Goal: Task Accomplishment & Management: Use online tool/utility

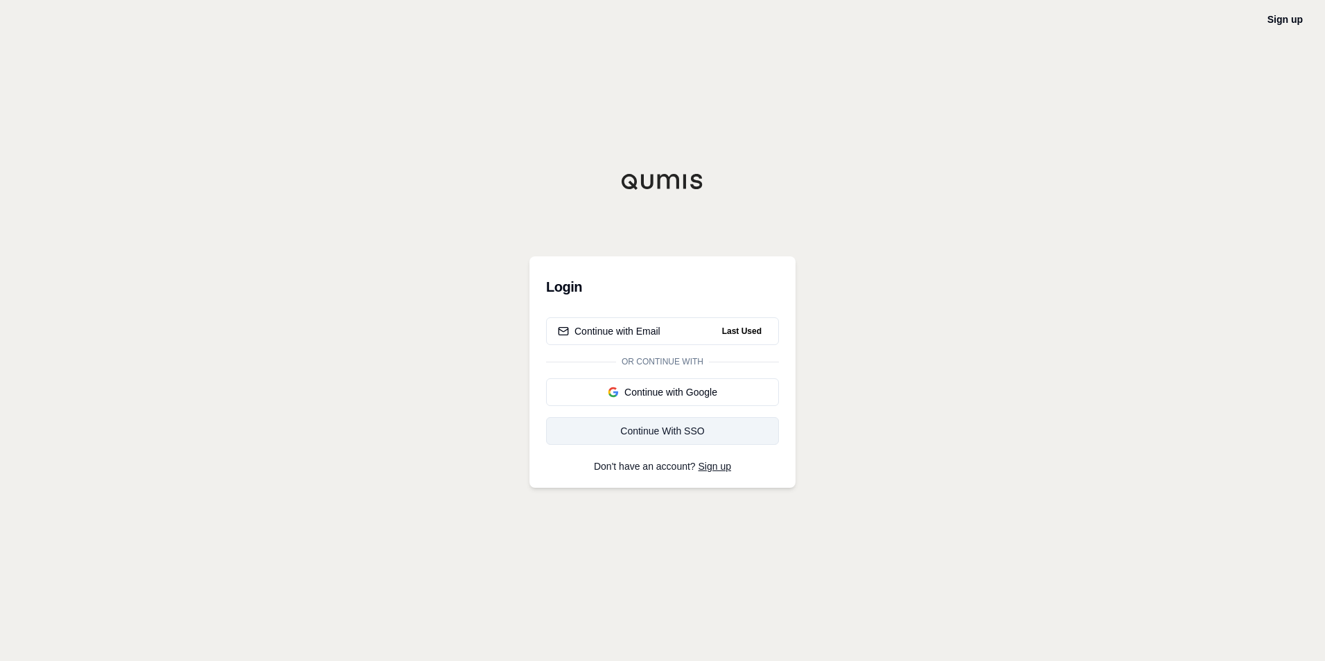
click at [677, 428] on div "Continue With SSO" at bounding box center [662, 431] width 209 height 14
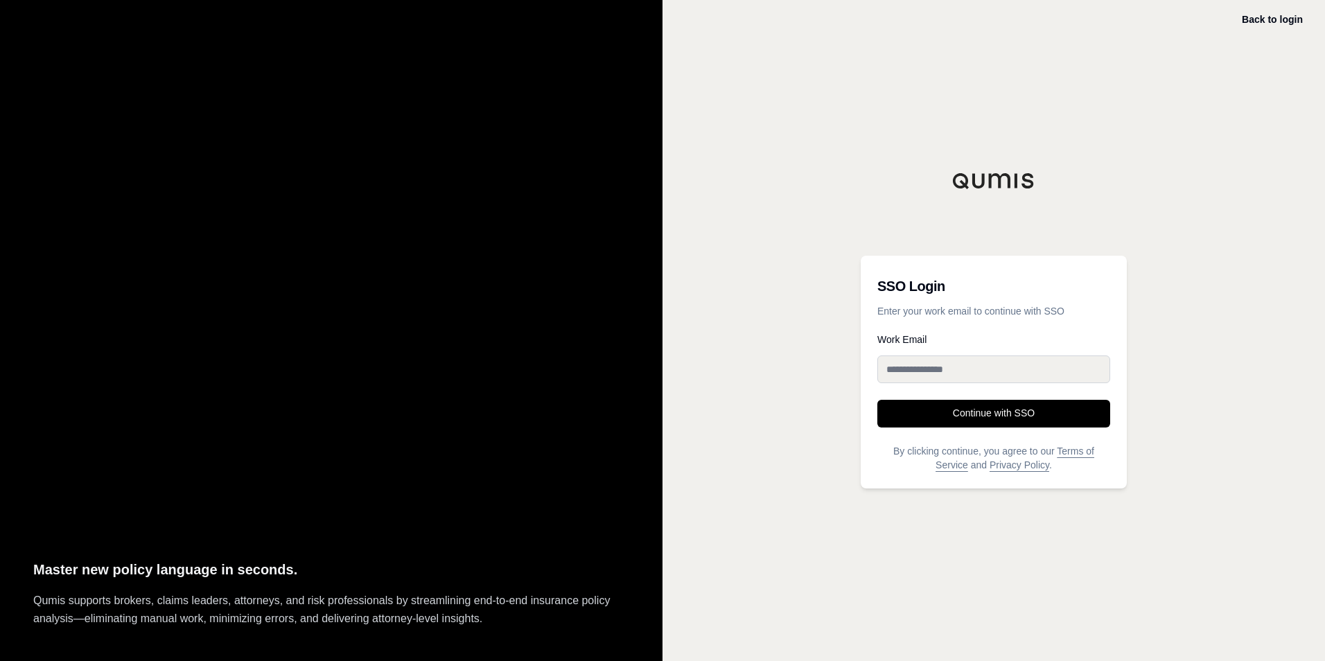
click at [886, 375] on input "Work Email" at bounding box center [993, 369] width 233 height 28
click at [916, 361] on input "Work Email" at bounding box center [993, 369] width 233 height 28
click at [918, 360] on input "**" at bounding box center [993, 369] width 233 height 28
drag, startPoint x: 921, startPoint y: 364, endPoint x: 816, endPoint y: 367, distance: 105.4
click at [816, 367] on div "Back to login SSO Login Enter your work email to continue with SSO Work Email *…" at bounding box center [993, 330] width 662 height 661
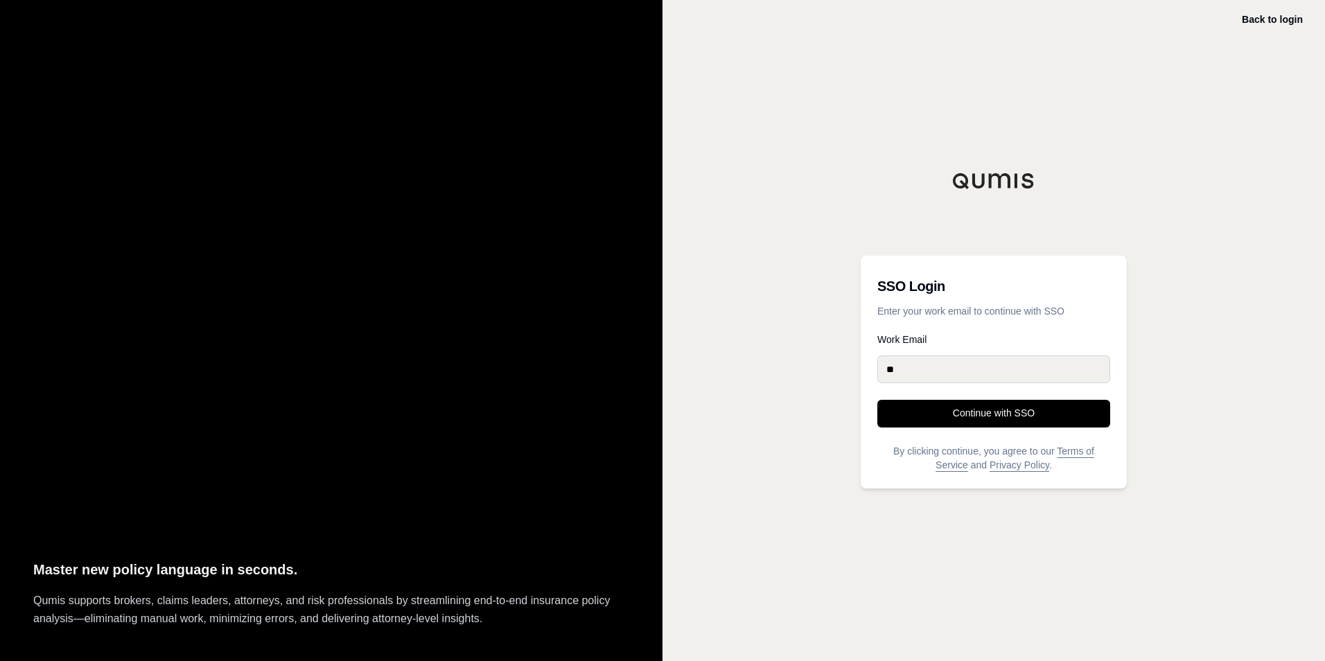
type input "**********"
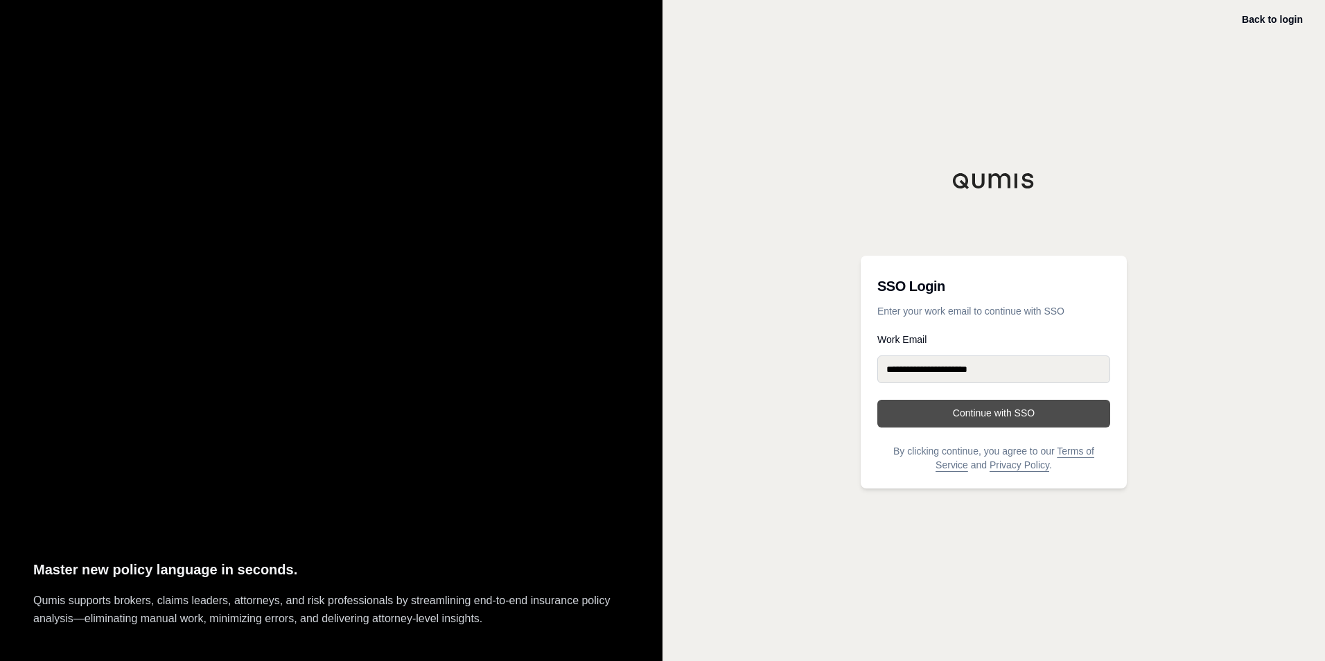
click at [906, 414] on button "Continue with SSO" at bounding box center [993, 414] width 233 height 28
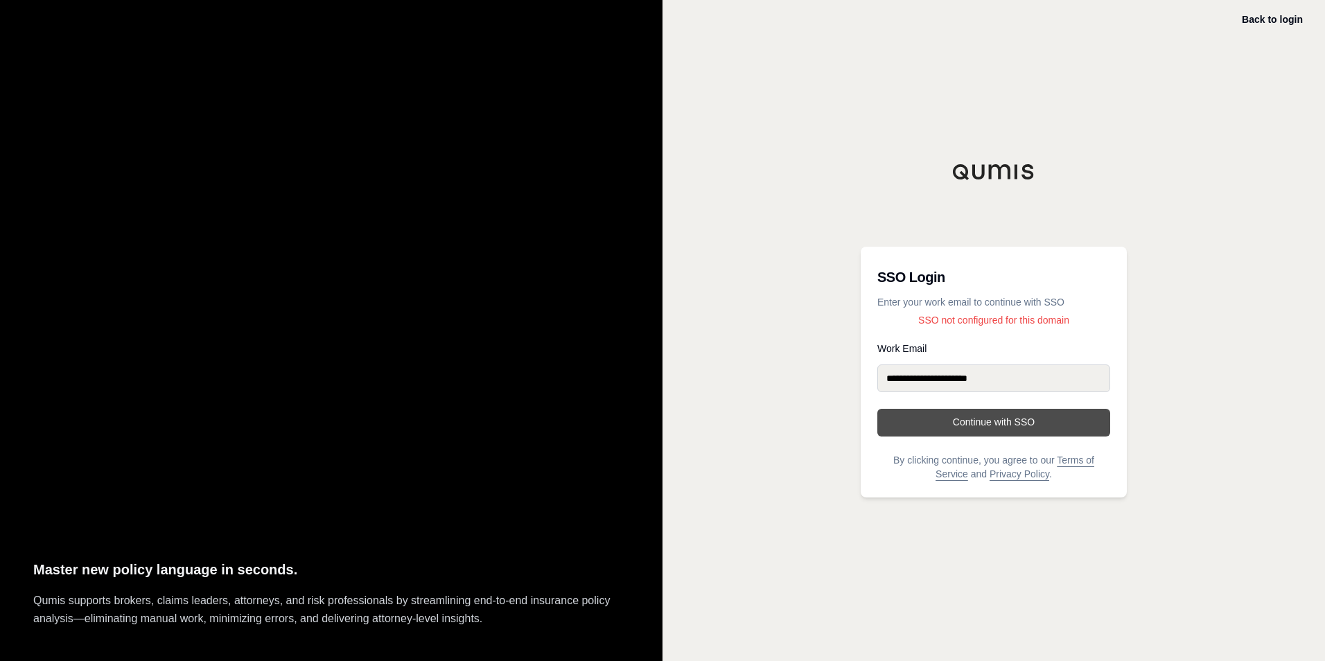
click at [1002, 411] on button "Continue with SSO" at bounding box center [993, 423] width 233 height 28
click at [4, 2] on div "Master new policy language in seconds. Qumis supports brokers, claims leaders, …" at bounding box center [331, 330] width 662 height 661
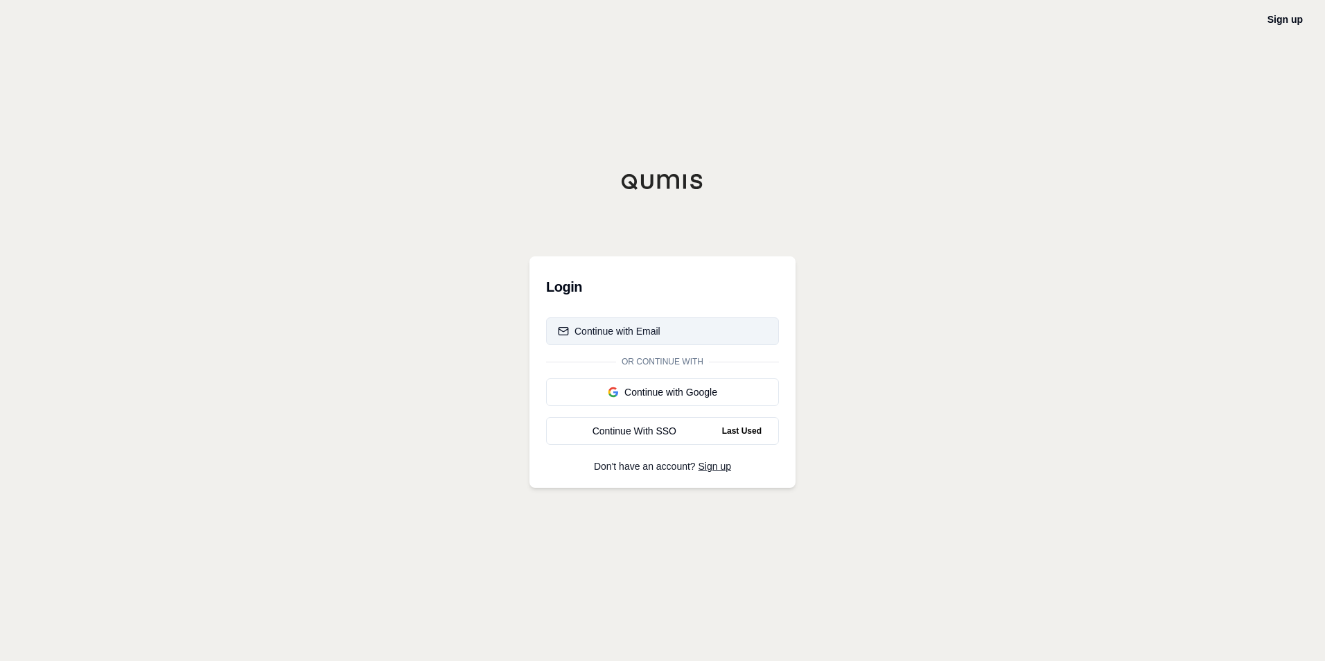
click at [653, 335] on div "Continue with Email" at bounding box center [609, 331] width 103 height 14
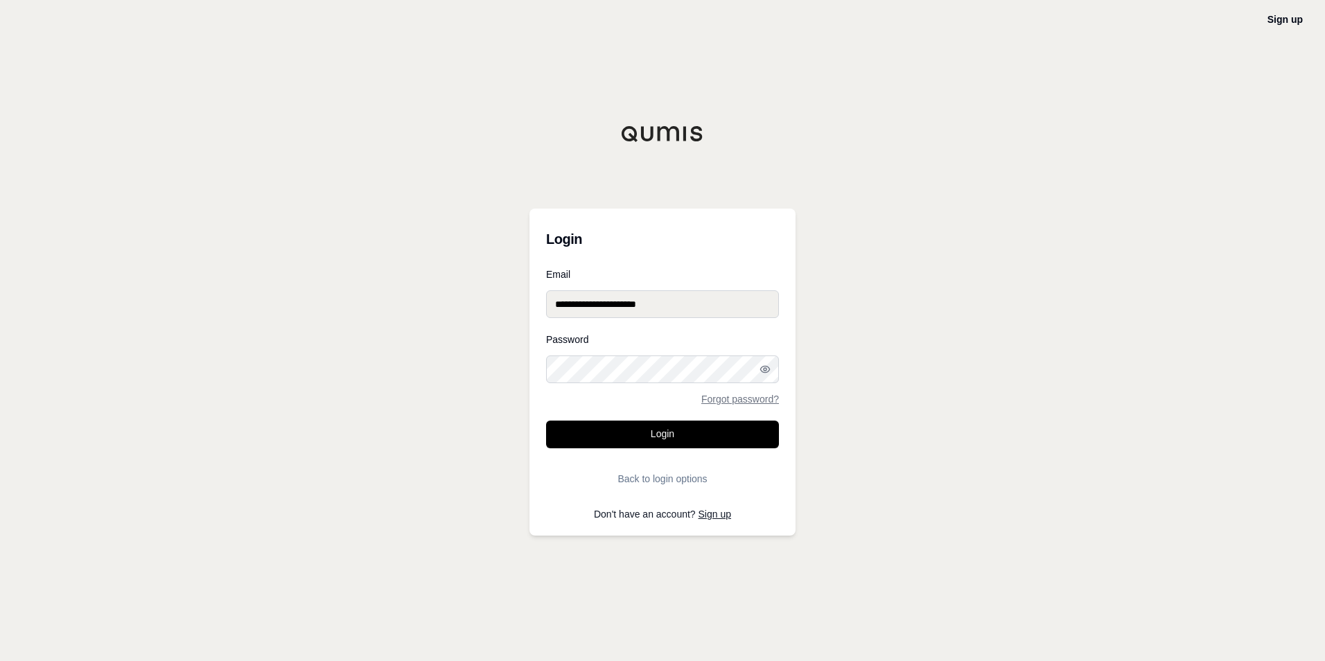
click at [644, 301] on input "**********" at bounding box center [662, 304] width 233 height 28
drag, startPoint x: 642, startPoint y: 303, endPoint x: 1014, endPoint y: 340, distance: 373.2
click at [1013, 340] on div "**********" at bounding box center [662, 330] width 1325 height 661
click at [651, 424] on button "Login" at bounding box center [662, 435] width 233 height 28
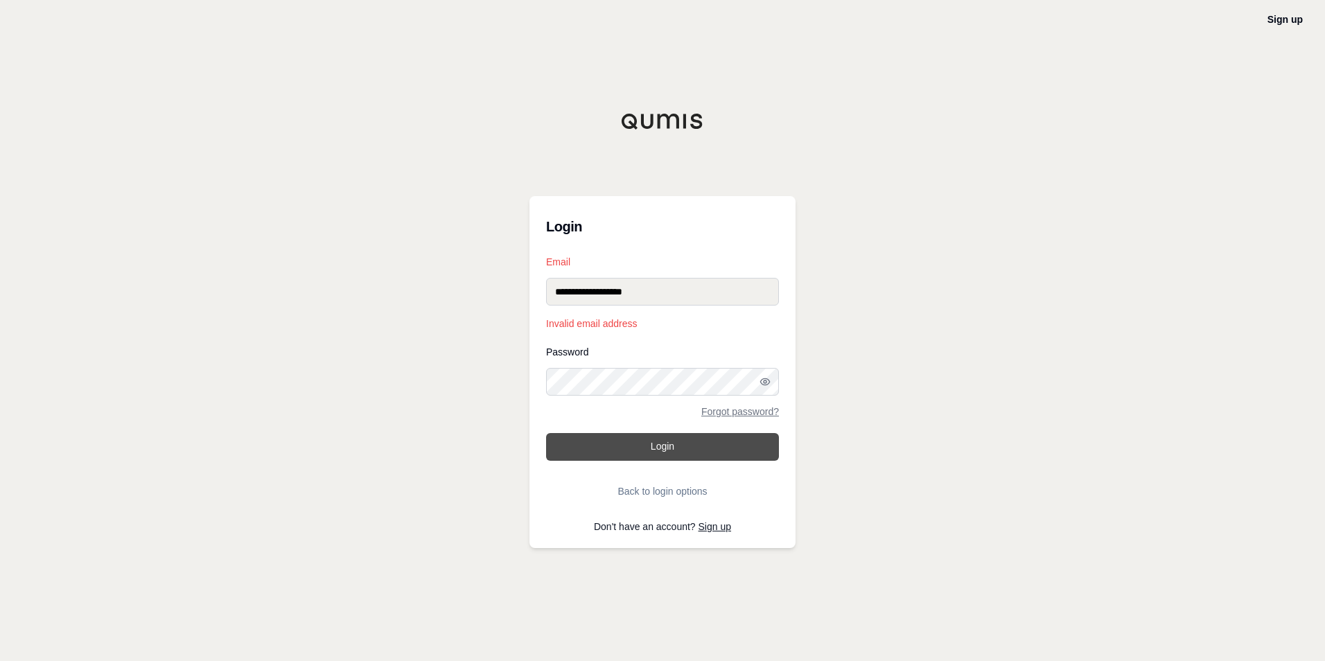
click at [657, 439] on button "Login" at bounding box center [662, 447] width 233 height 28
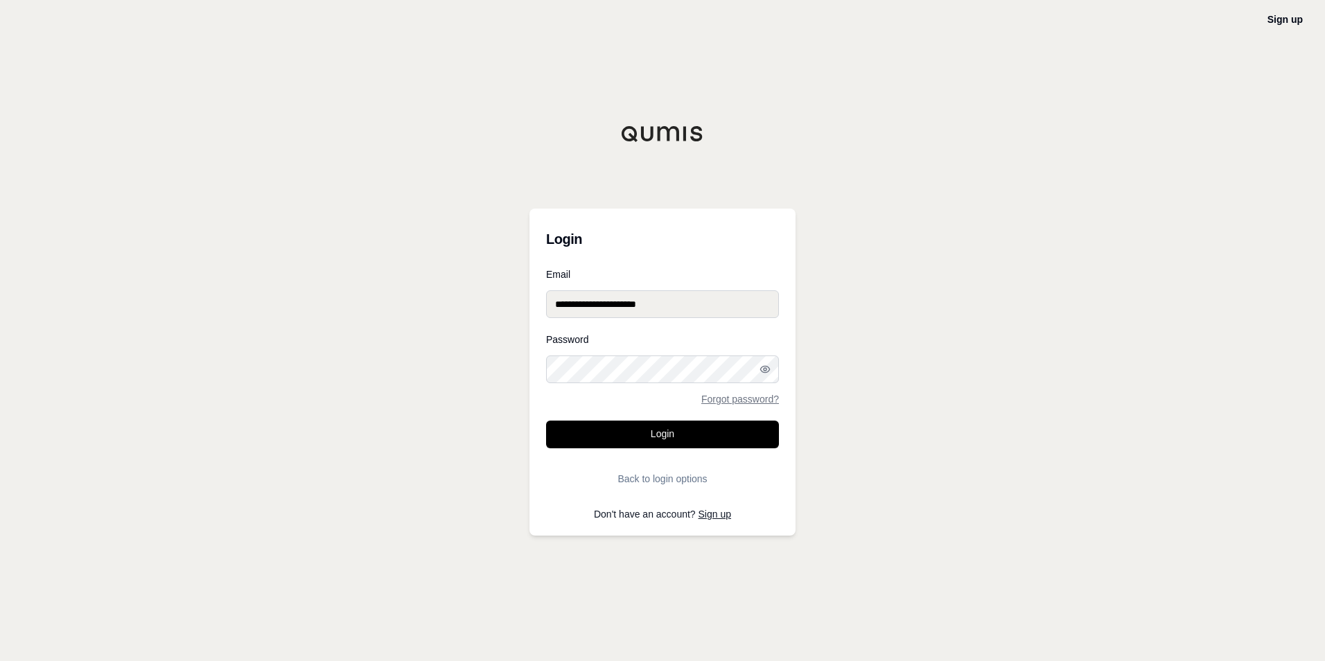
type input "**********"
click at [546, 421] on button "Login" at bounding box center [662, 435] width 233 height 28
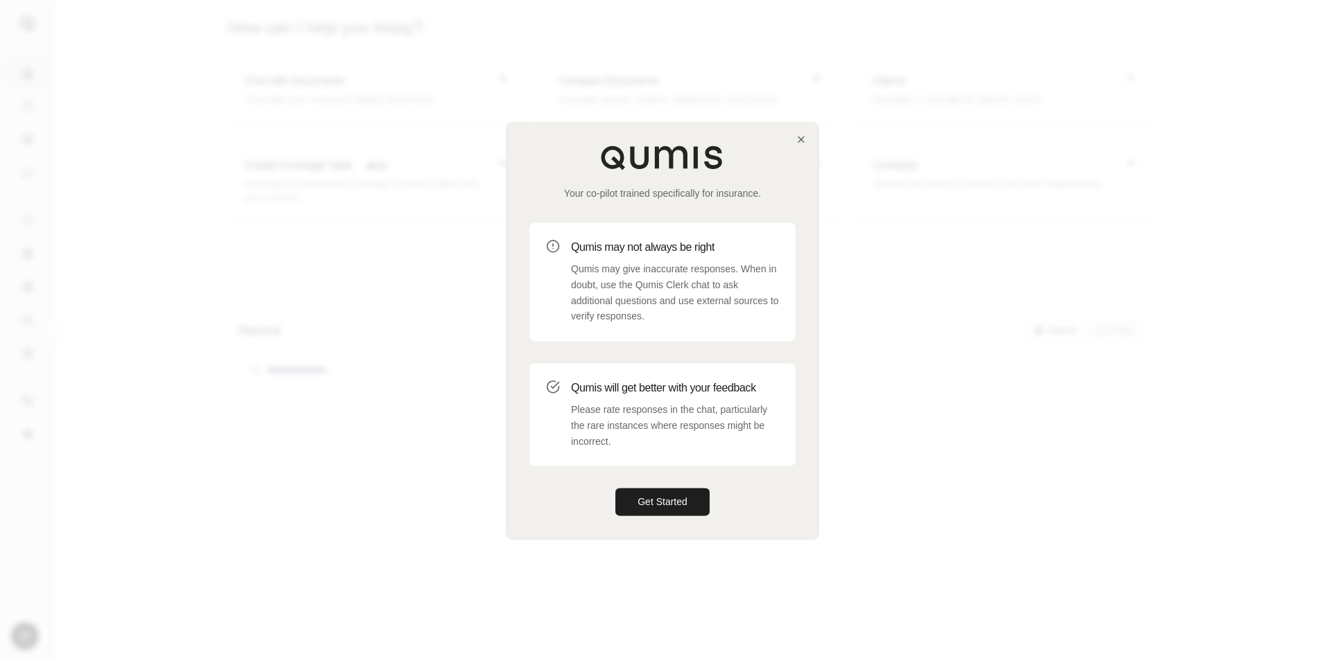
click at [675, 486] on div "Your co-pilot trained specifically for insurance. Qumis may not always be right…" at bounding box center [662, 330] width 310 height 415
click at [673, 499] on button "Get Started" at bounding box center [662, 502] width 94 height 28
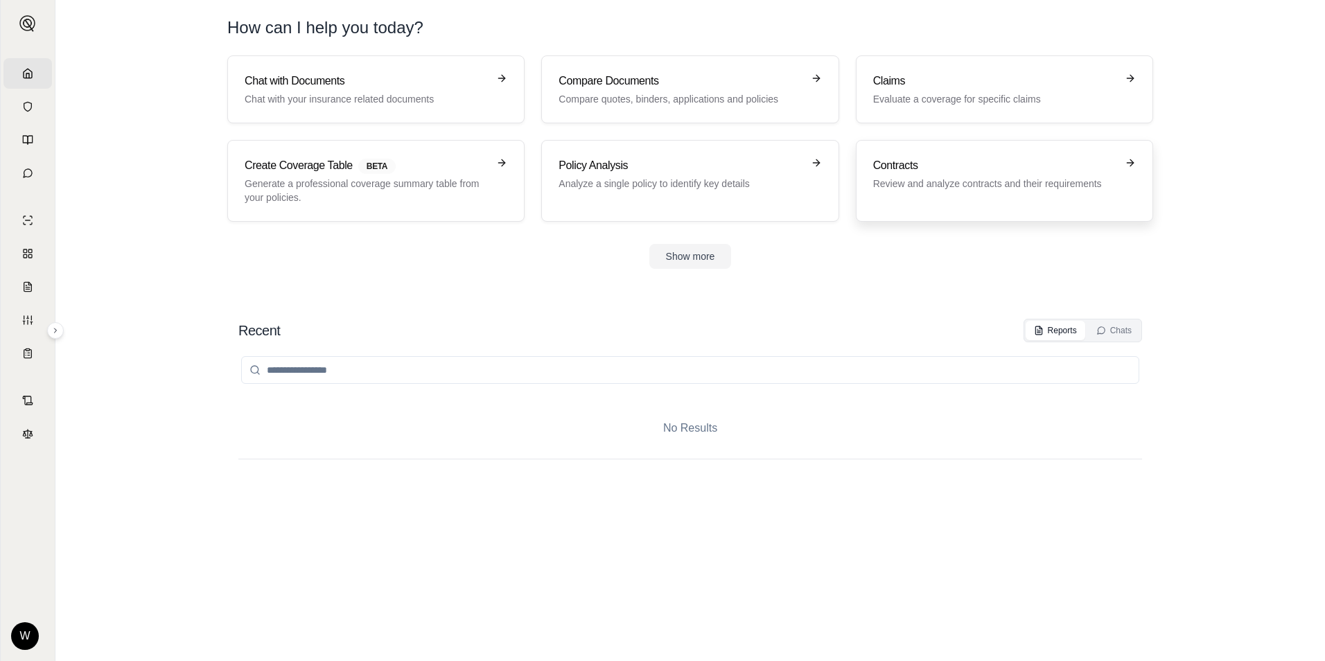
click at [926, 170] on h3 "Contracts" at bounding box center [994, 165] width 243 height 17
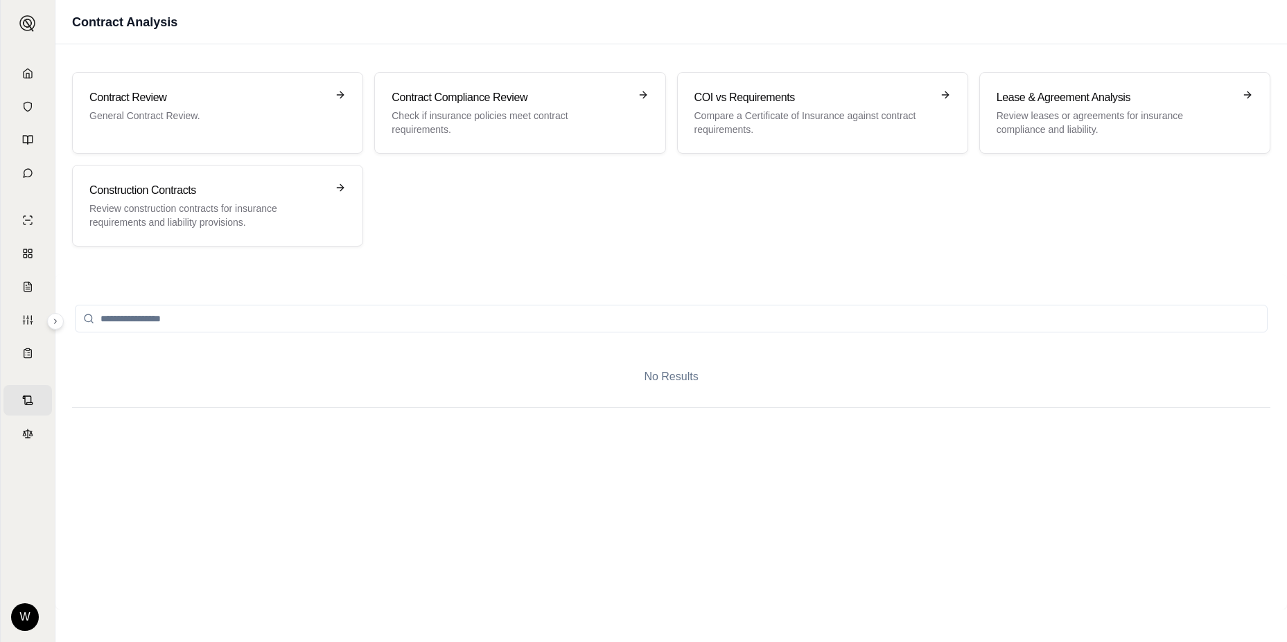
click at [216, 21] on div "Contract Analysis" at bounding box center [670, 22] width 1231 height 44
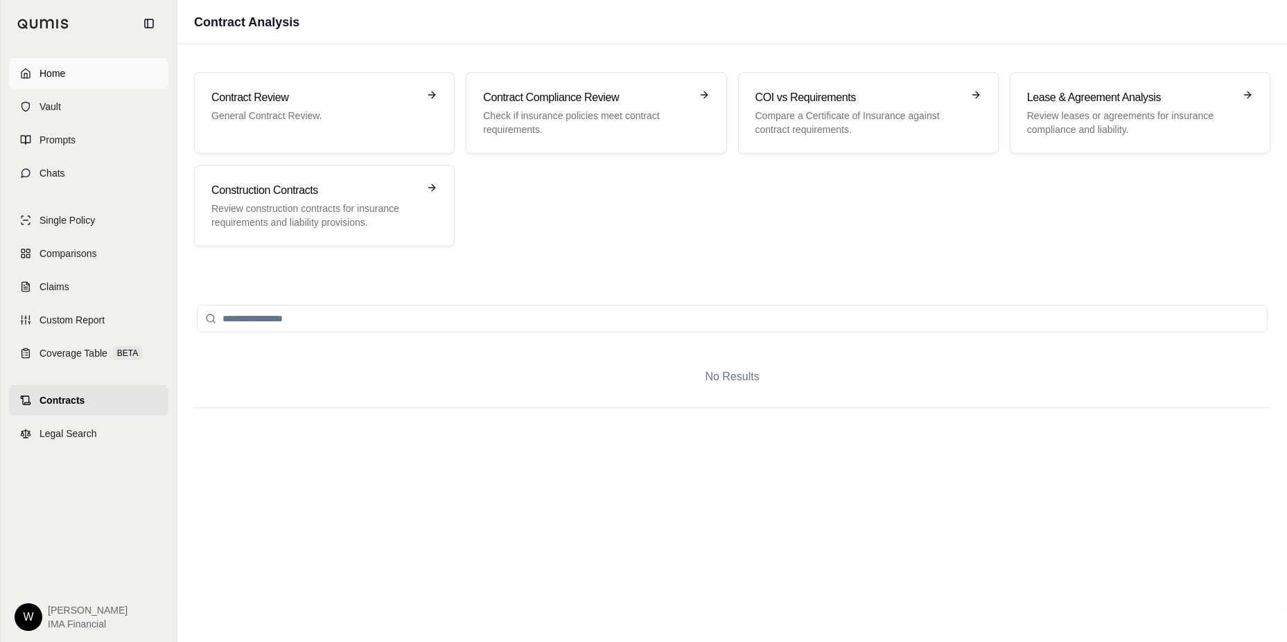
click at [49, 62] on link "Home" at bounding box center [88, 73] width 159 height 30
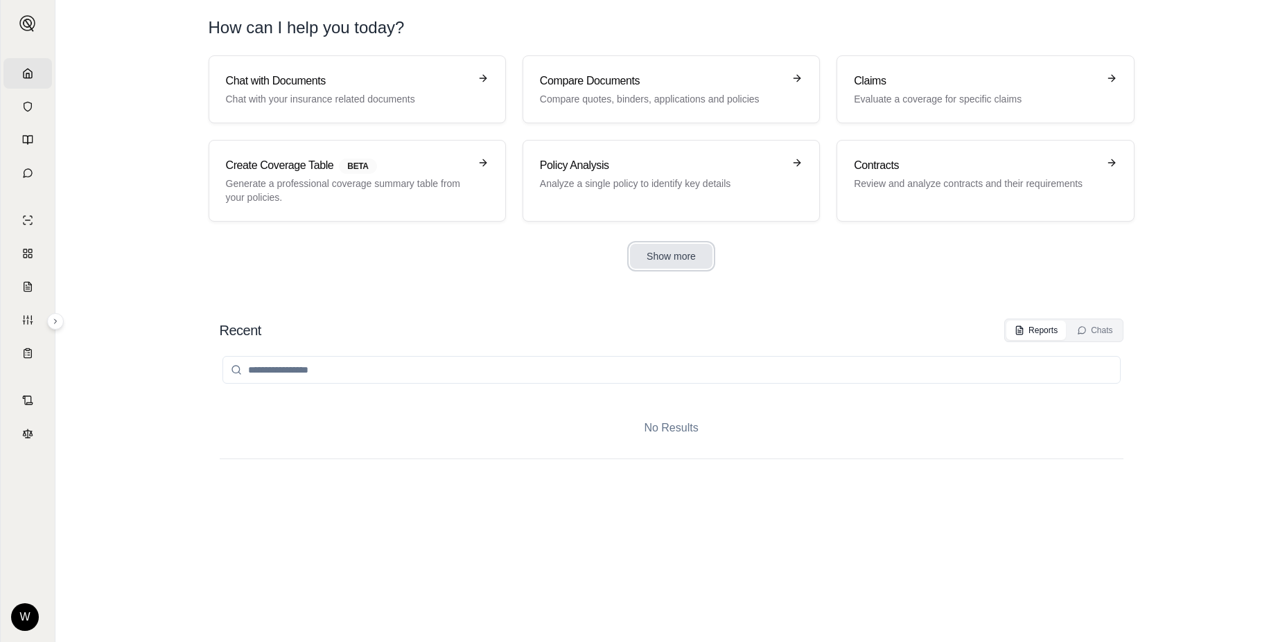
click at [685, 265] on button "Show more" at bounding box center [671, 256] width 82 height 25
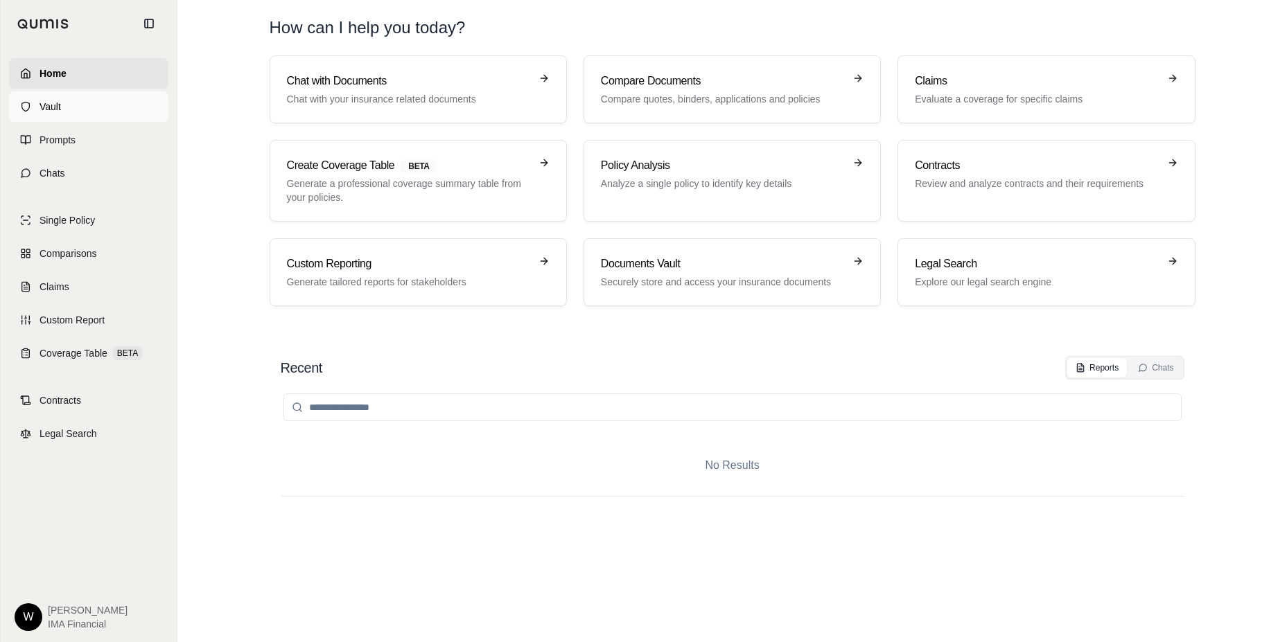
click at [83, 110] on link "Vault" at bounding box center [88, 106] width 159 height 30
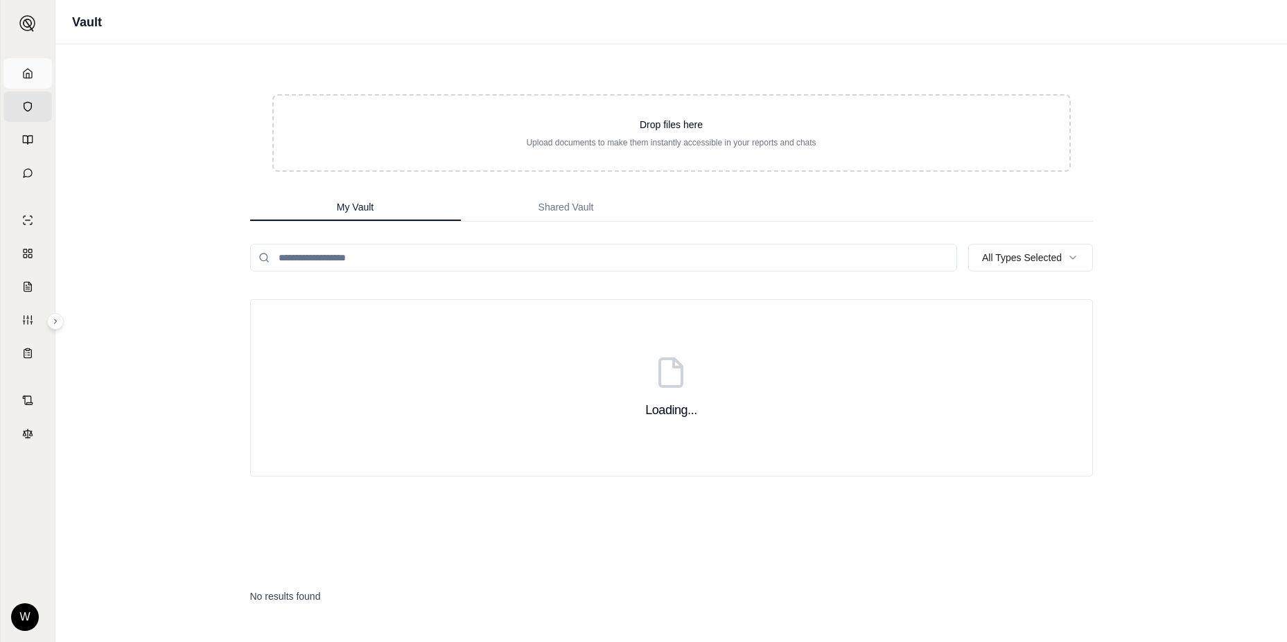
click at [29, 78] on link "Home" at bounding box center [27, 73] width 49 height 30
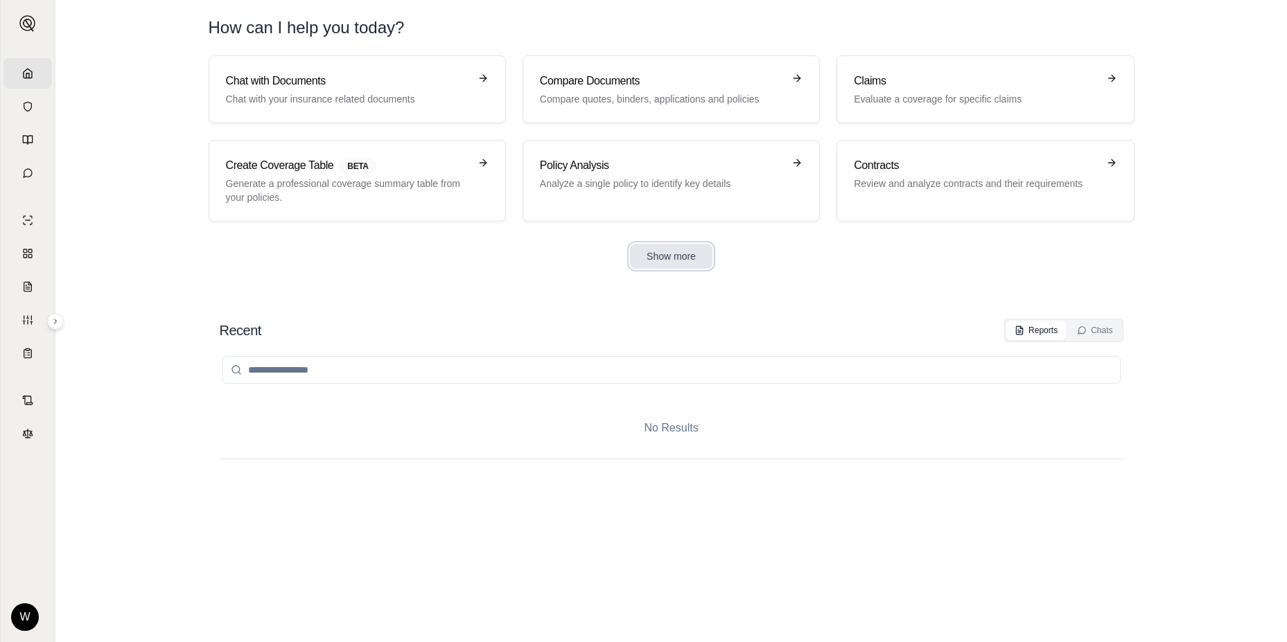
click at [653, 251] on button "Show more" at bounding box center [671, 256] width 82 height 25
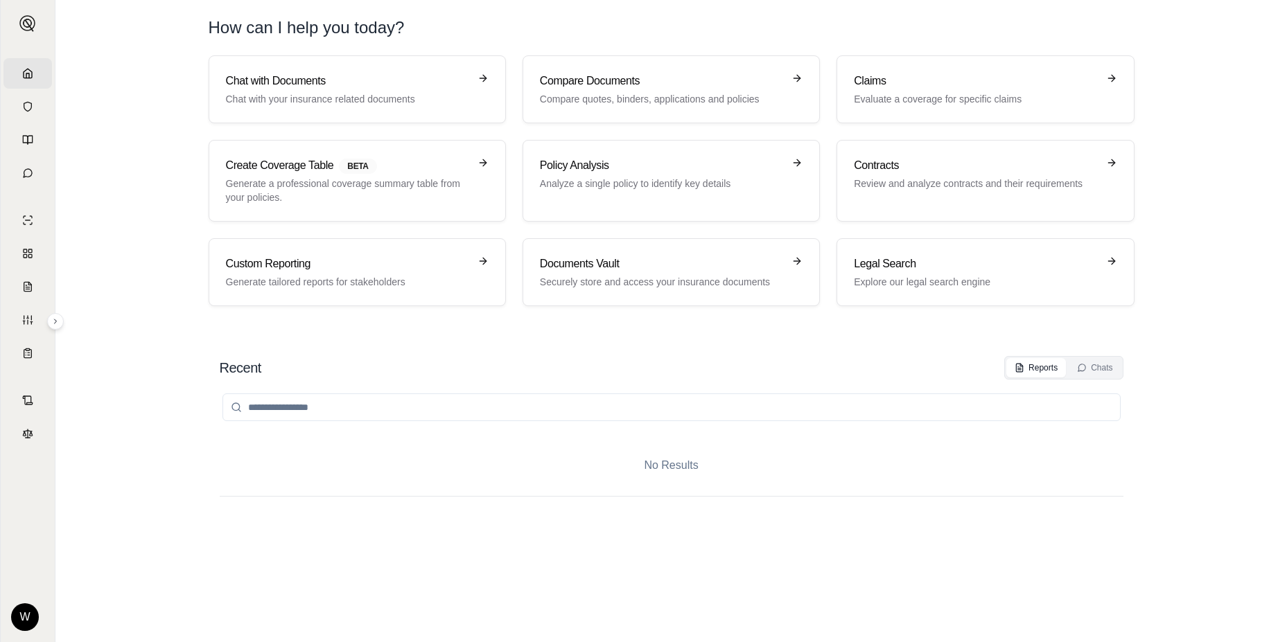
click at [1100, 352] on div "Recent Reports Chats No Results" at bounding box center [672, 485] width 926 height 281
click at [1102, 363] on div "Chats" at bounding box center [1094, 367] width 35 height 11
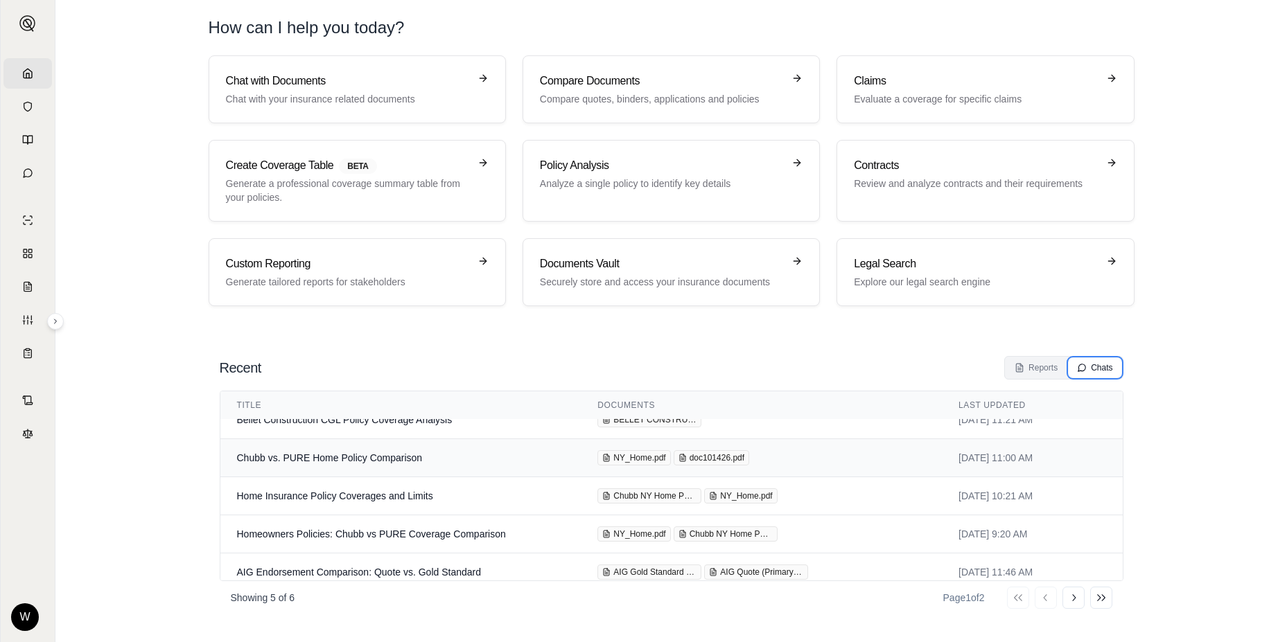
scroll to position [29, 0]
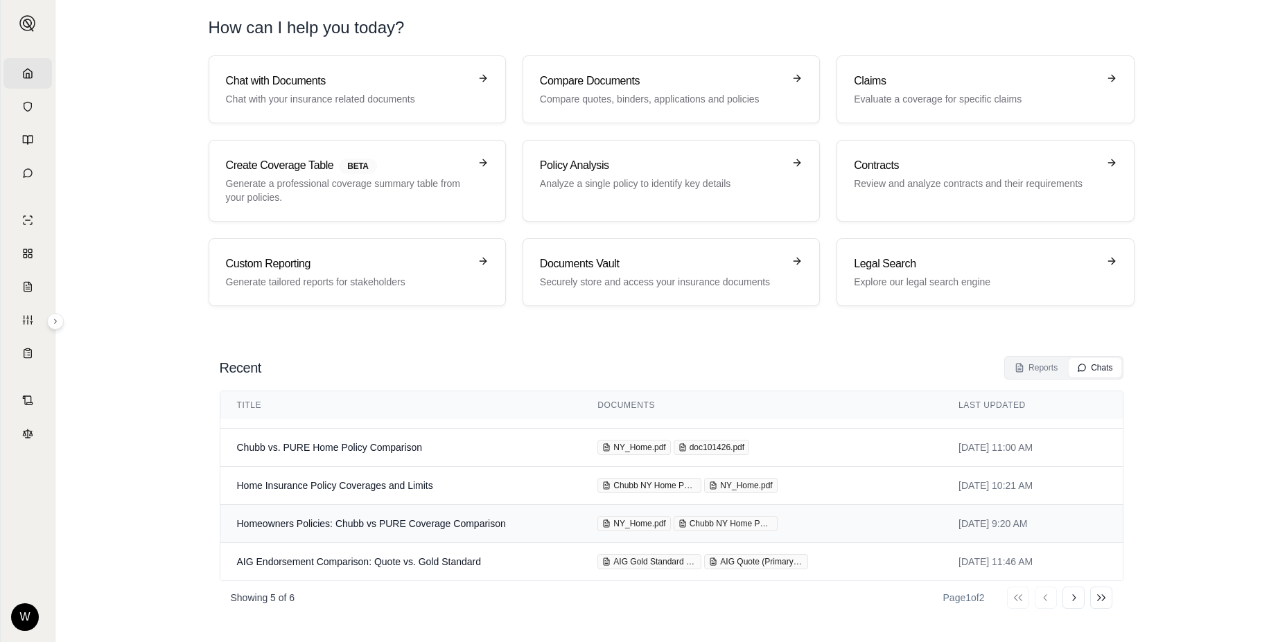
click at [434, 529] on td "Homeowners Policies: Chubb vs PURE Coverage Comparison" at bounding box center [400, 524] width 361 height 38
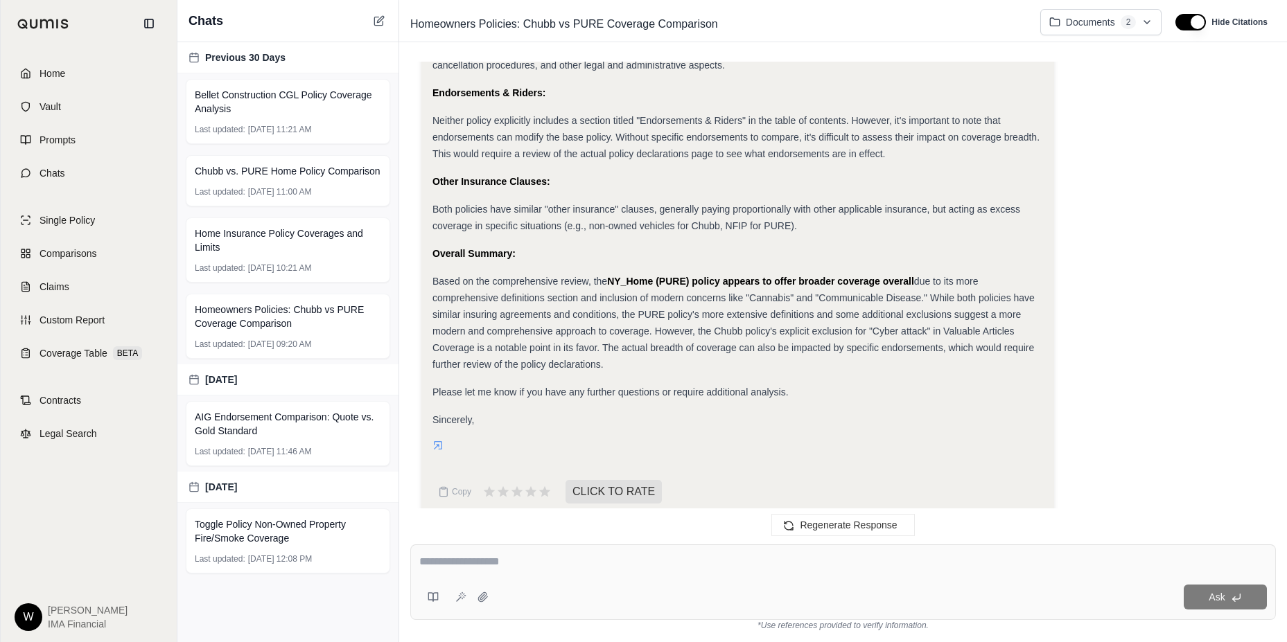
scroll to position [12682, 0]
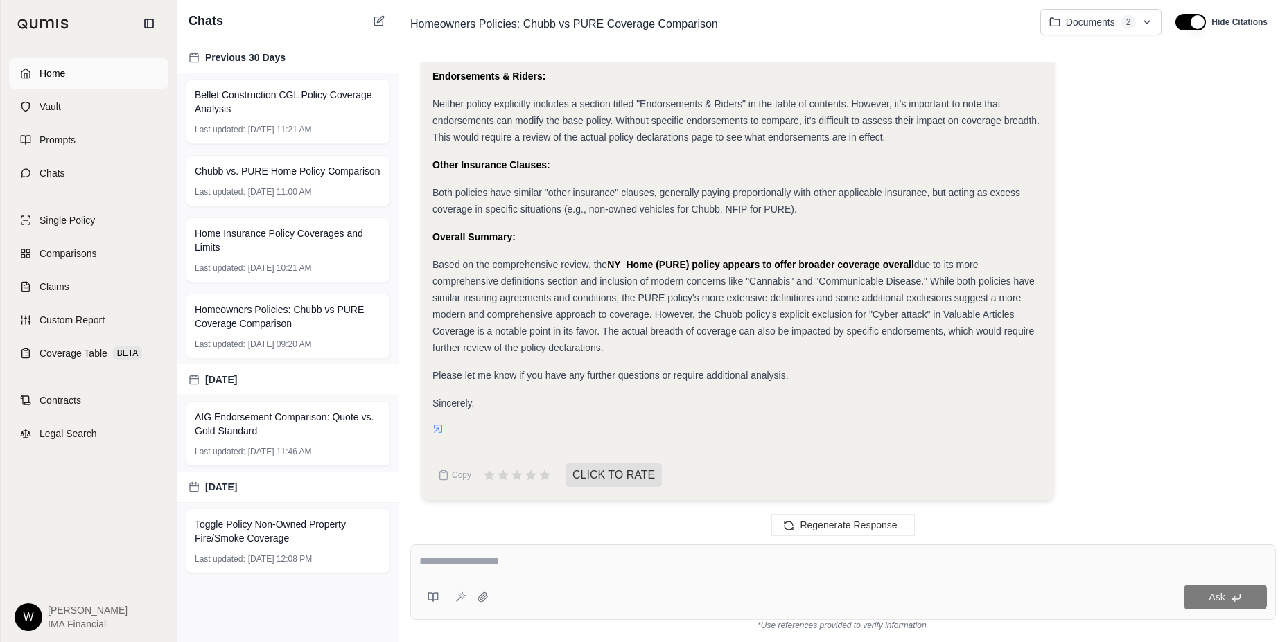
click at [40, 77] on span "Home" at bounding box center [52, 74] width 26 height 14
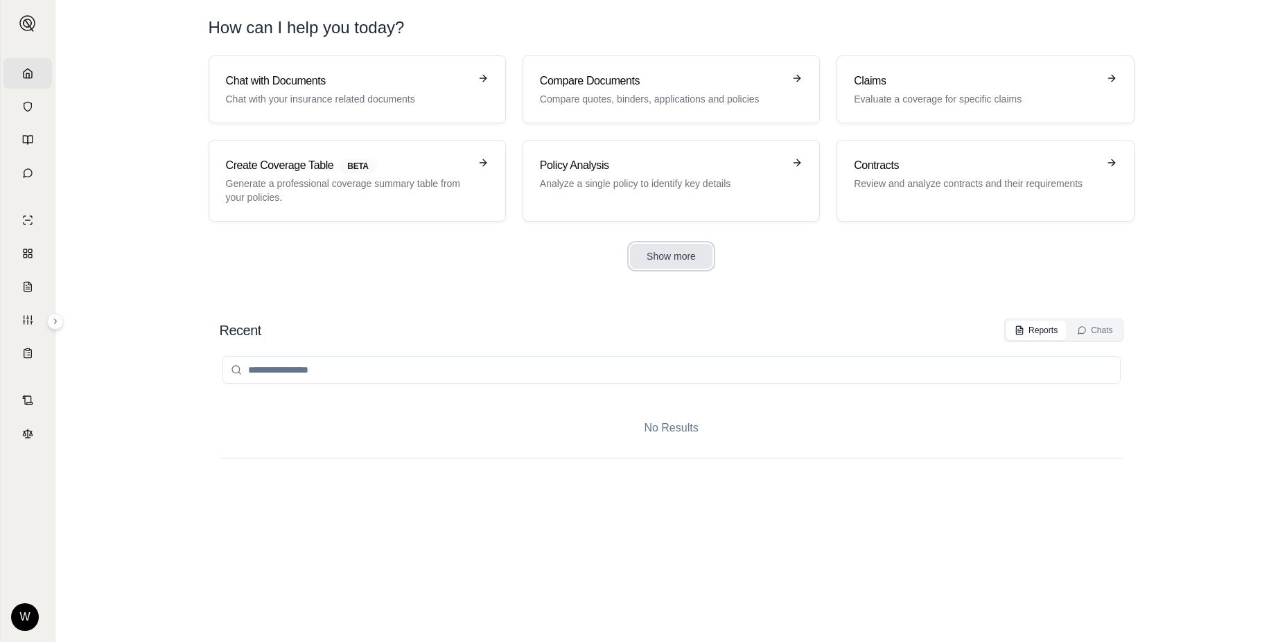
click at [691, 258] on button "Show more" at bounding box center [671, 256] width 82 height 25
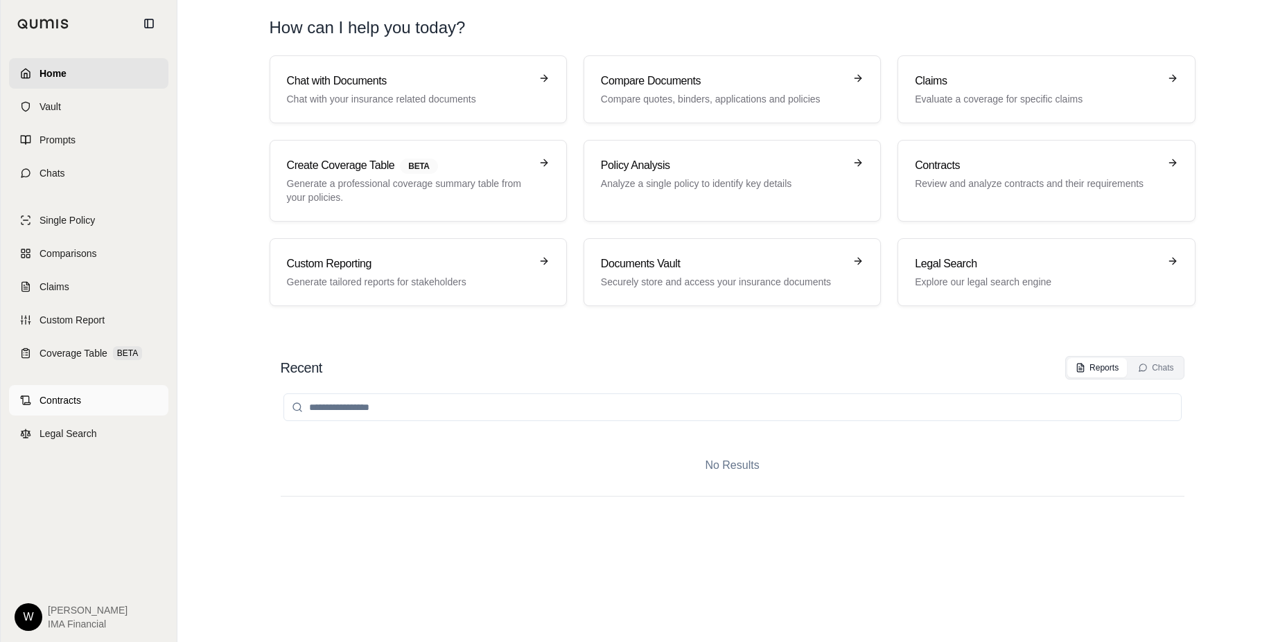
click at [26, 396] on icon at bounding box center [25, 399] width 7 height 6
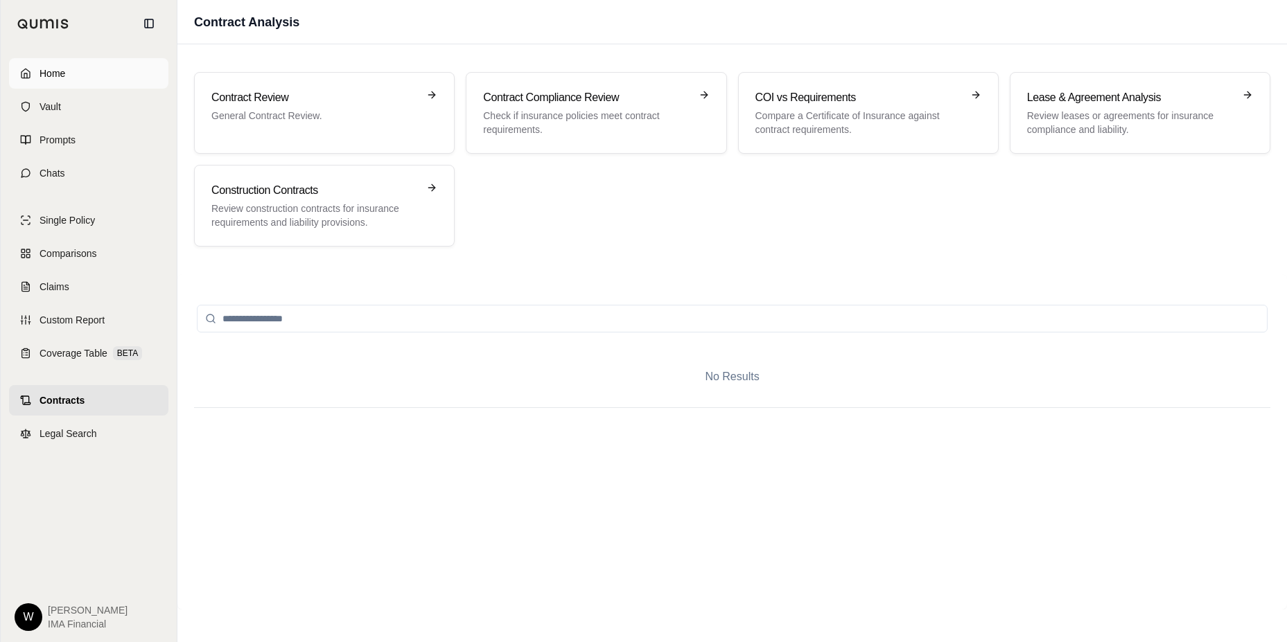
click at [60, 60] on link "Home" at bounding box center [88, 73] width 159 height 30
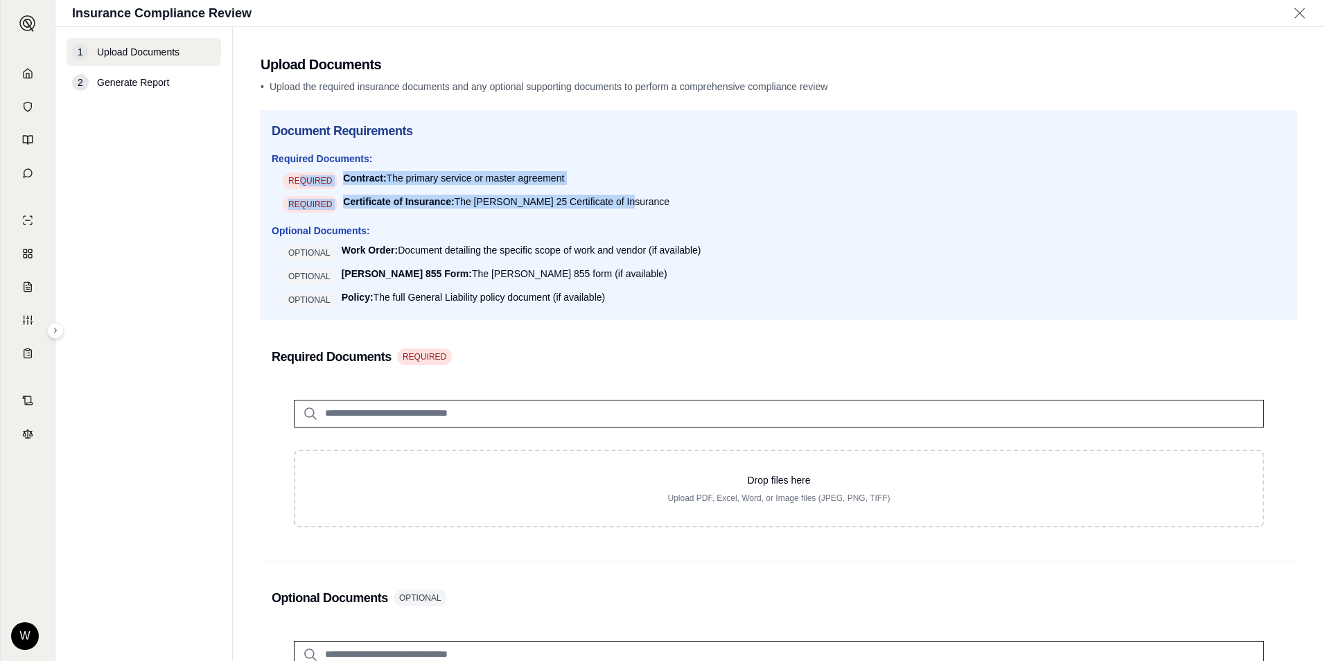
drag, startPoint x: 303, startPoint y: 170, endPoint x: 655, endPoint y: 206, distance: 353.8
click at [655, 206] on ul "REQUIRED Contract: The primary service or master agreement REQUIRED Certificate…" at bounding box center [779, 192] width 1014 height 42
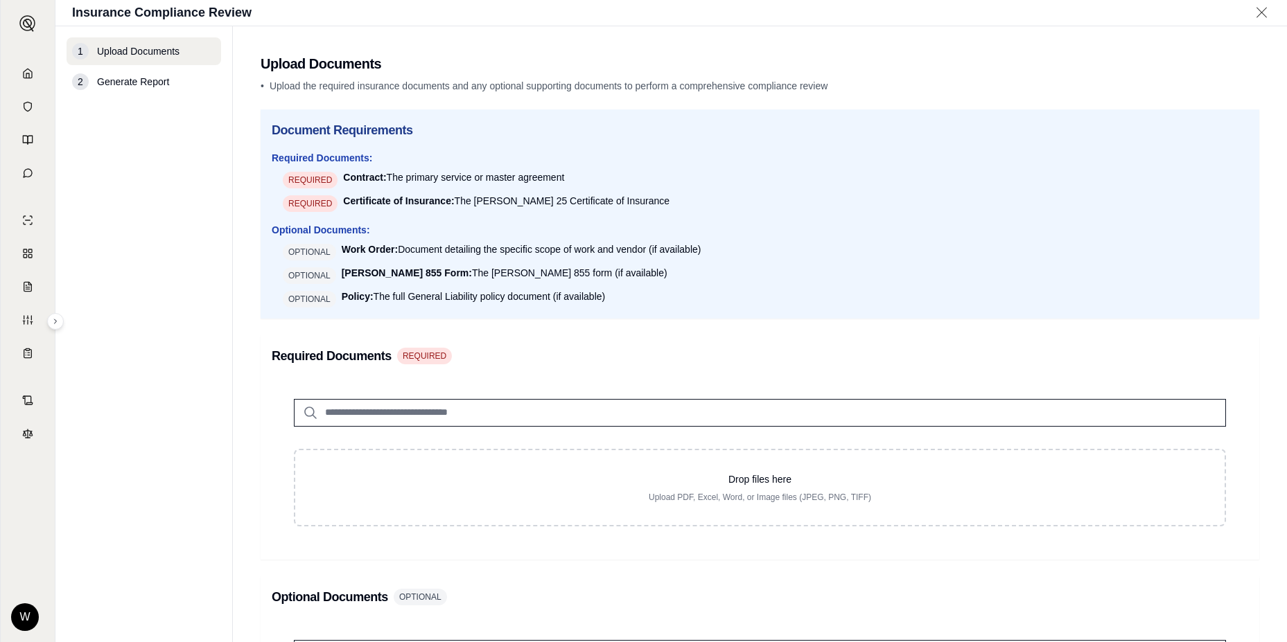
click at [259, 391] on main "Upload Documents • Upload the required insurance documents and any optional sup…" at bounding box center [760, 334] width 1054 height 616
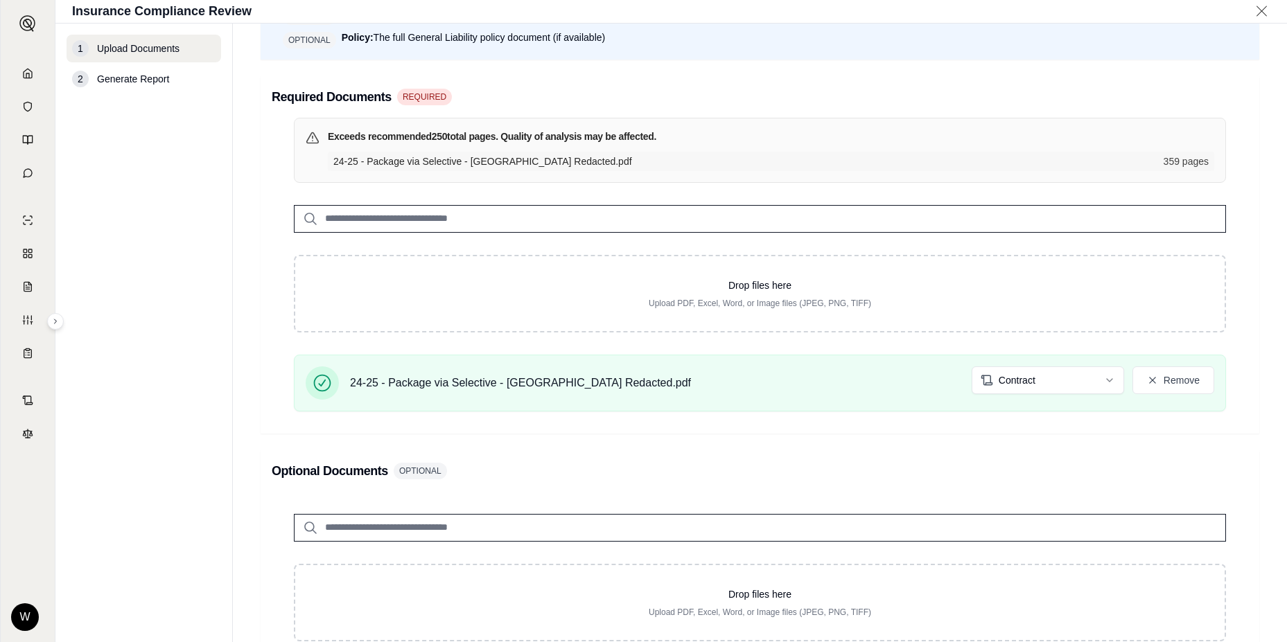
scroll to position [277, 0]
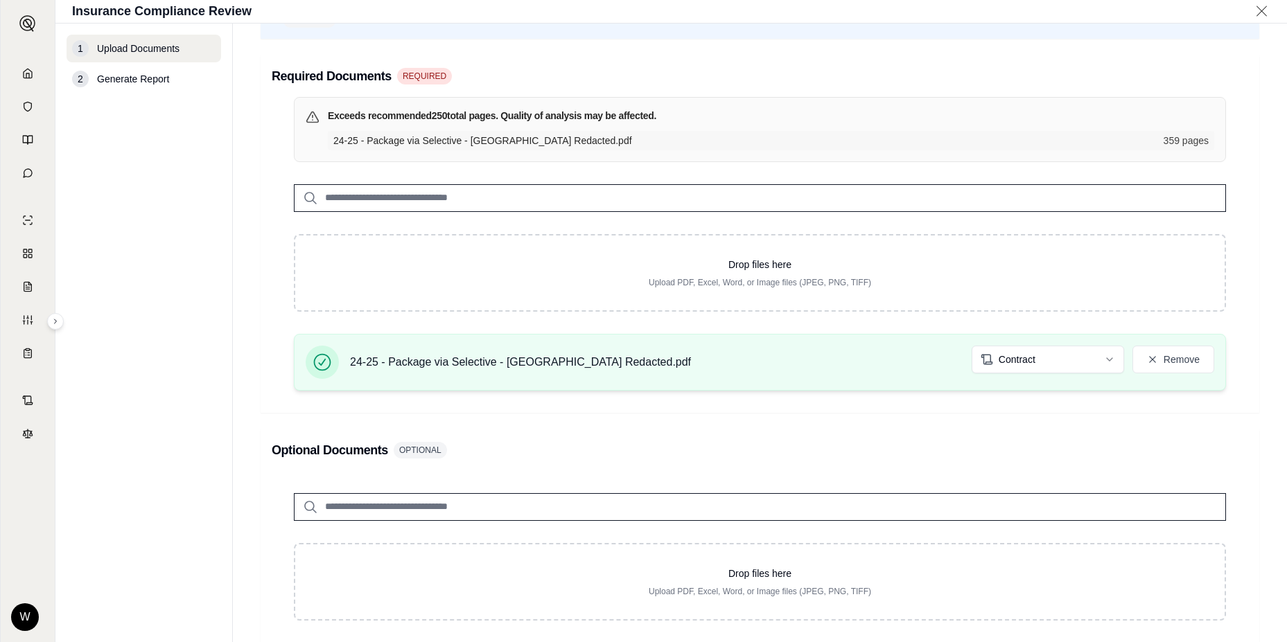
click at [1059, 374] on div "24-25 - Package via Selective - Lasberg Redacted.pdf Contract Remove" at bounding box center [760, 362] width 908 height 33
click at [1050, 370] on html "Home Vault Prompts Chats Single Policy Comparisons Claims Custom Report Coverag…" at bounding box center [643, 321] width 1287 height 642
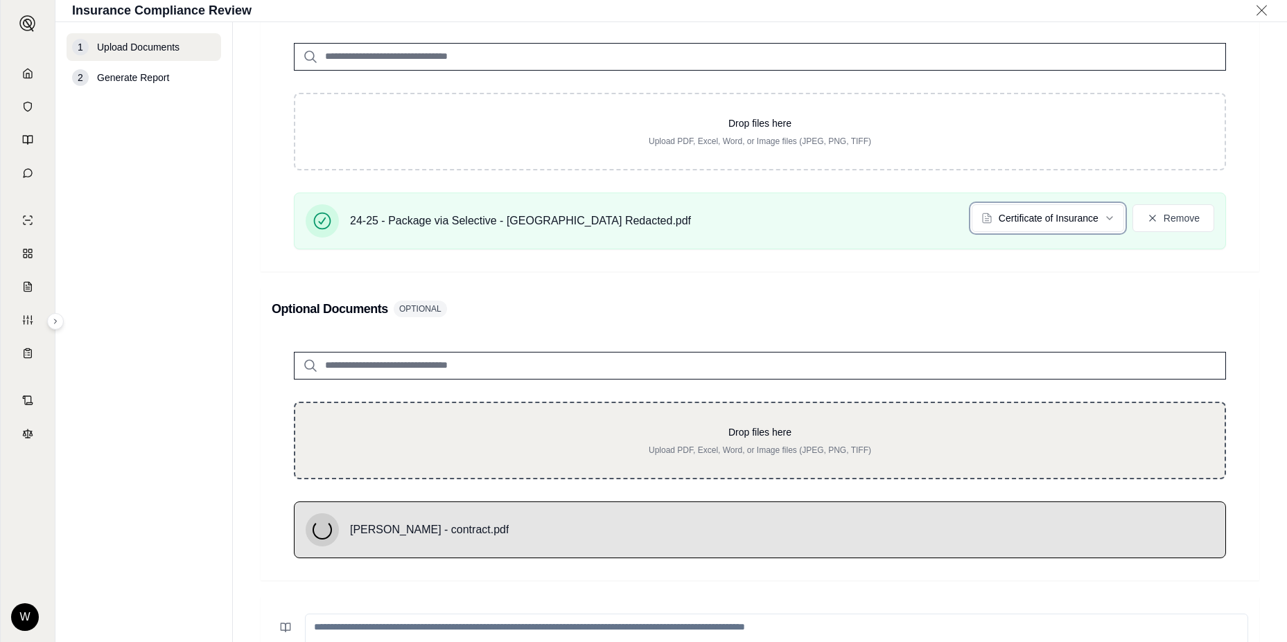
scroll to position [485, 0]
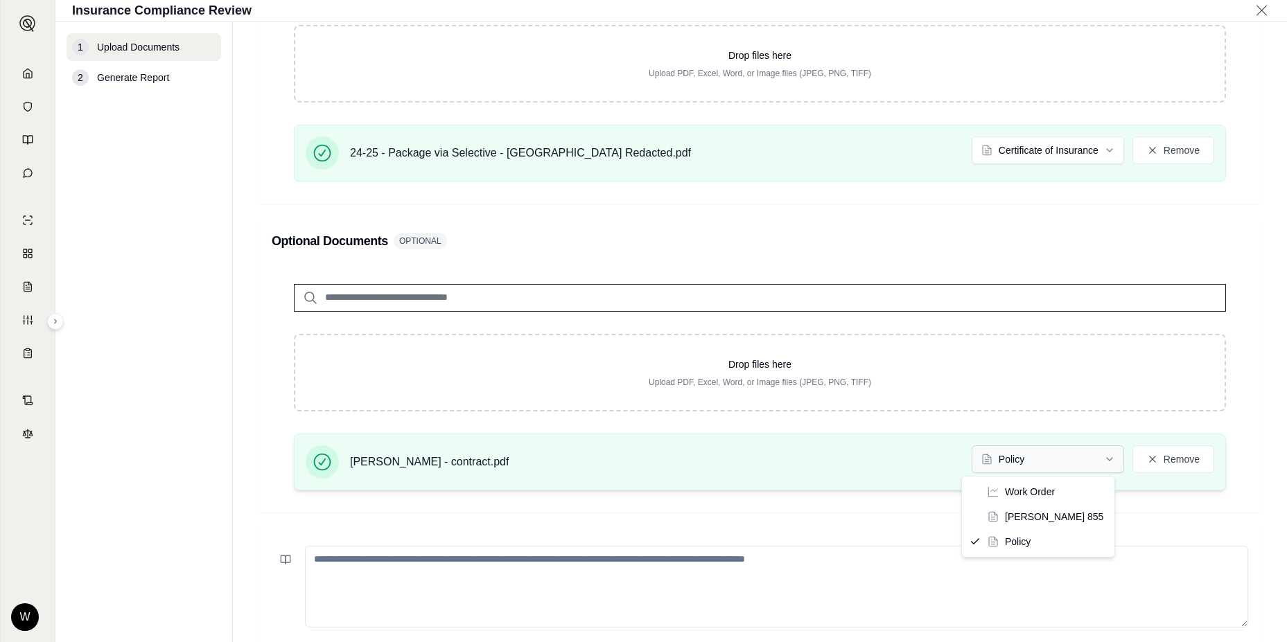
click at [981, 467] on html "Home Vault Prompts Chats Single Policy Comparisons Claims Custom Report Coverag…" at bounding box center [643, 321] width 1287 height 642
click at [830, 479] on html "Home Vault Prompts Chats Single Policy Comparisons Claims Custom Report Coverag…" at bounding box center [643, 321] width 1287 height 642
click at [673, 457] on div "[PERSON_NAME] - contract.pdf Policy Remove" at bounding box center [760, 462] width 908 height 33
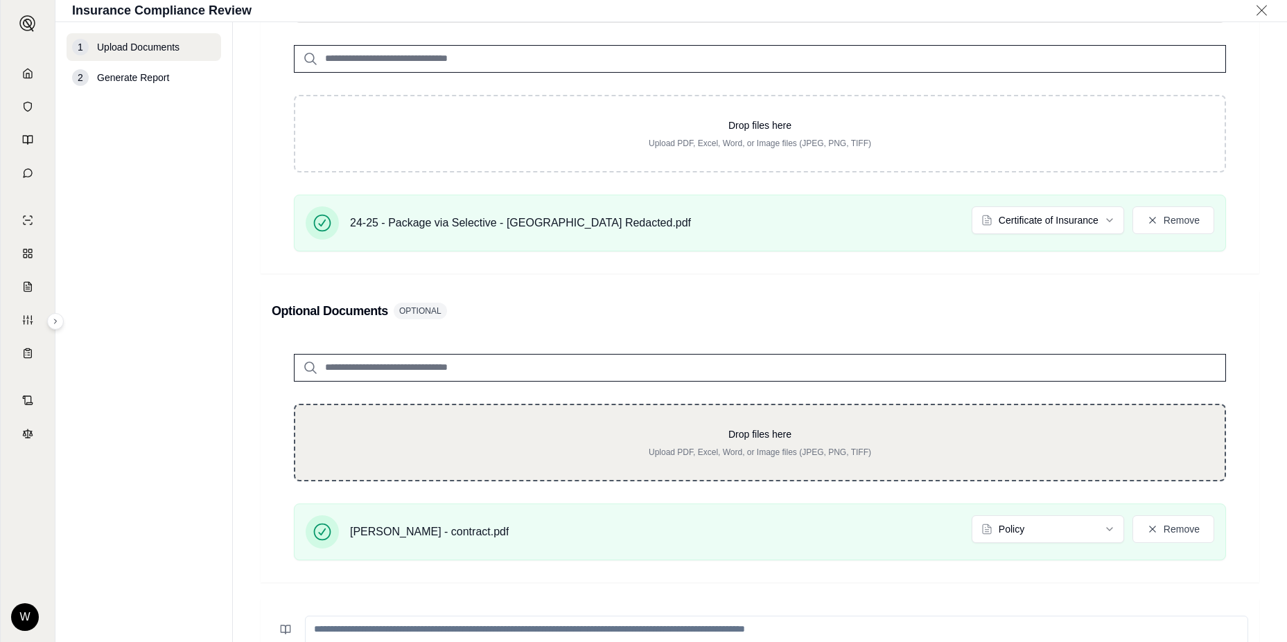
scroll to position [208, 0]
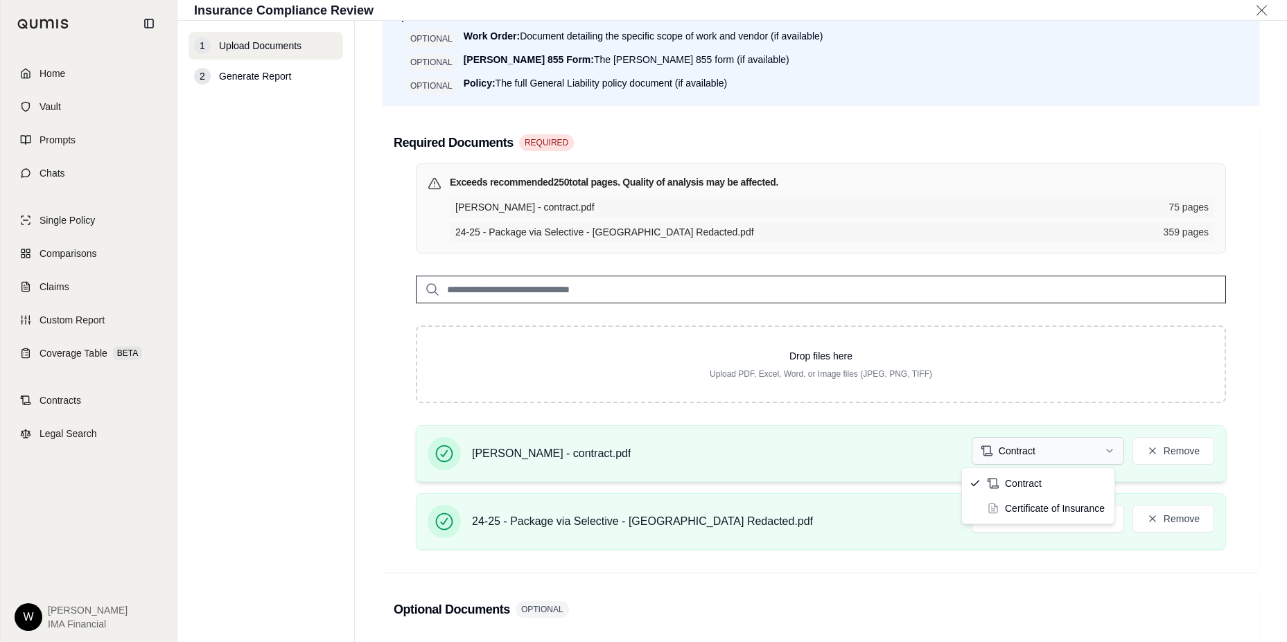
click at [1038, 446] on html "Home Vault Prompts Chats Single Policy Comparisons Claims Custom Report Coverag…" at bounding box center [643, 321] width 1287 height 642
drag, startPoint x: 841, startPoint y: 499, endPoint x: 838, endPoint y: 487, distance: 12.1
click at [842, 499] on html "Home Vault Prompts Chats Single Policy Comparisons Claims Custom Report Coverag…" at bounding box center [643, 321] width 1287 height 642
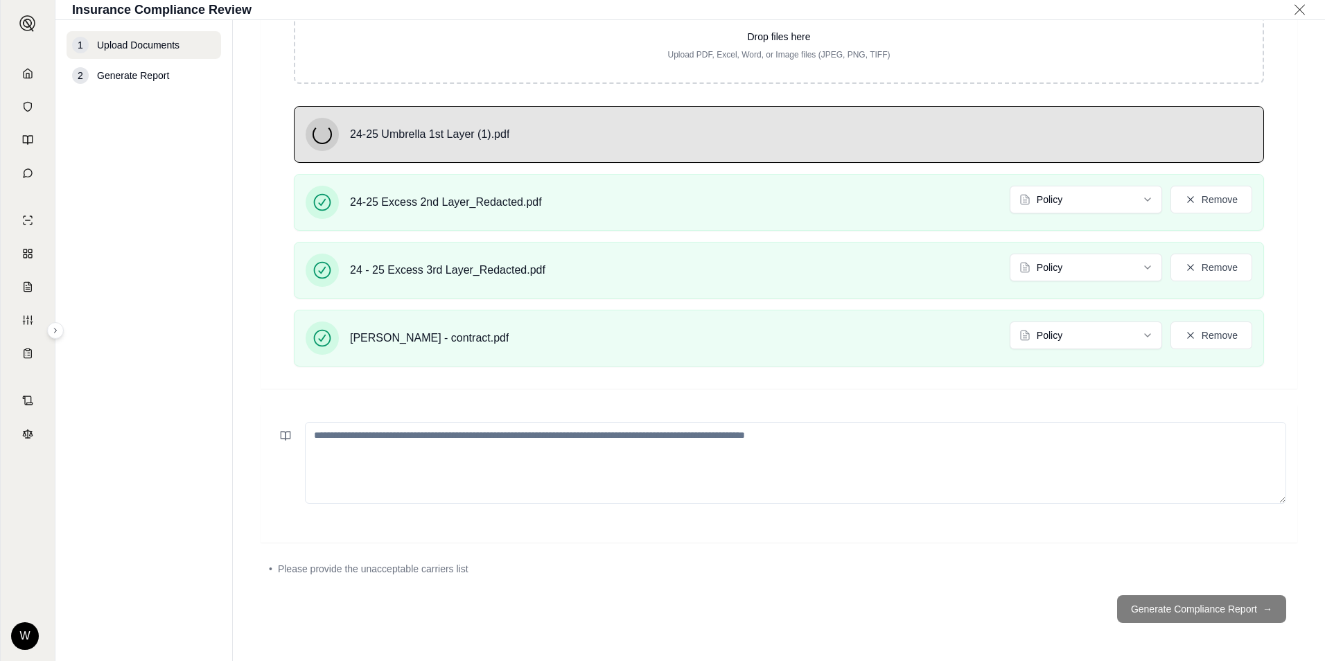
scroll to position [904, 0]
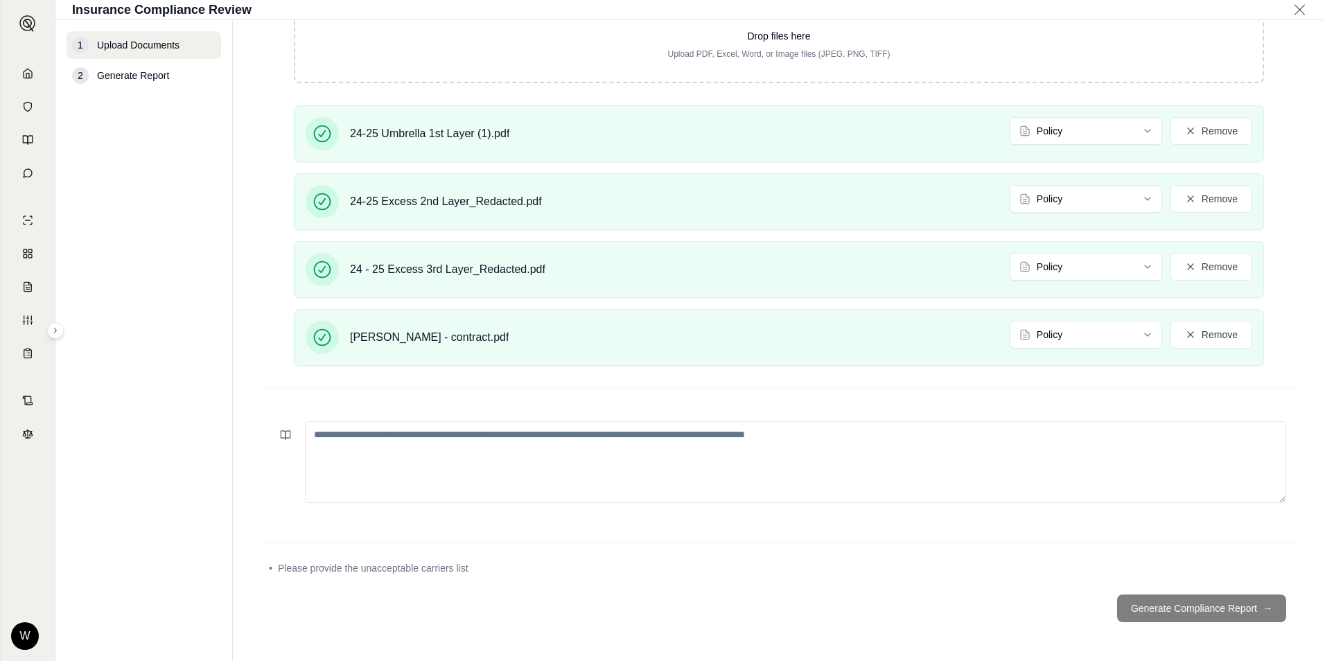
click at [438, 570] on span "Please provide the unacceptable carriers list" at bounding box center [373, 568] width 191 height 14
drag, startPoint x: 638, startPoint y: 591, endPoint x: 620, endPoint y: 592, distance: 18.1
click at [636, 592] on footer "Generate Compliance Report →" at bounding box center [779, 608] width 1037 height 50
click at [491, 581] on div "• Please provide the unacceptable carriers list" at bounding box center [779, 568] width 1037 height 30
drag, startPoint x: 484, startPoint y: 579, endPoint x: 461, endPoint y: 572, distance: 23.4
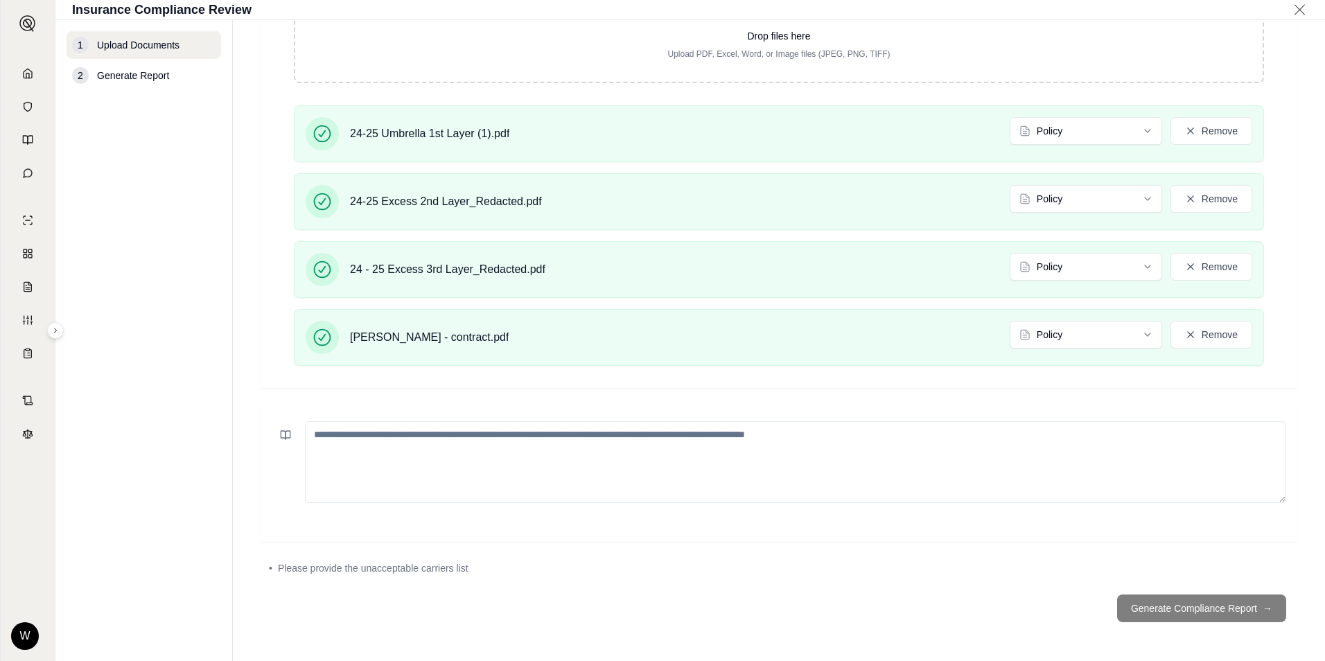
click at [479, 578] on div "• Please provide the unacceptable carriers list" at bounding box center [779, 568] width 1037 height 30
click at [461, 572] on span "Please provide the unacceptable carriers list" at bounding box center [373, 568] width 191 height 14
drag, startPoint x: 461, startPoint y: 572, endPoint x: 446, endPoint y: 600, distance: 32.6
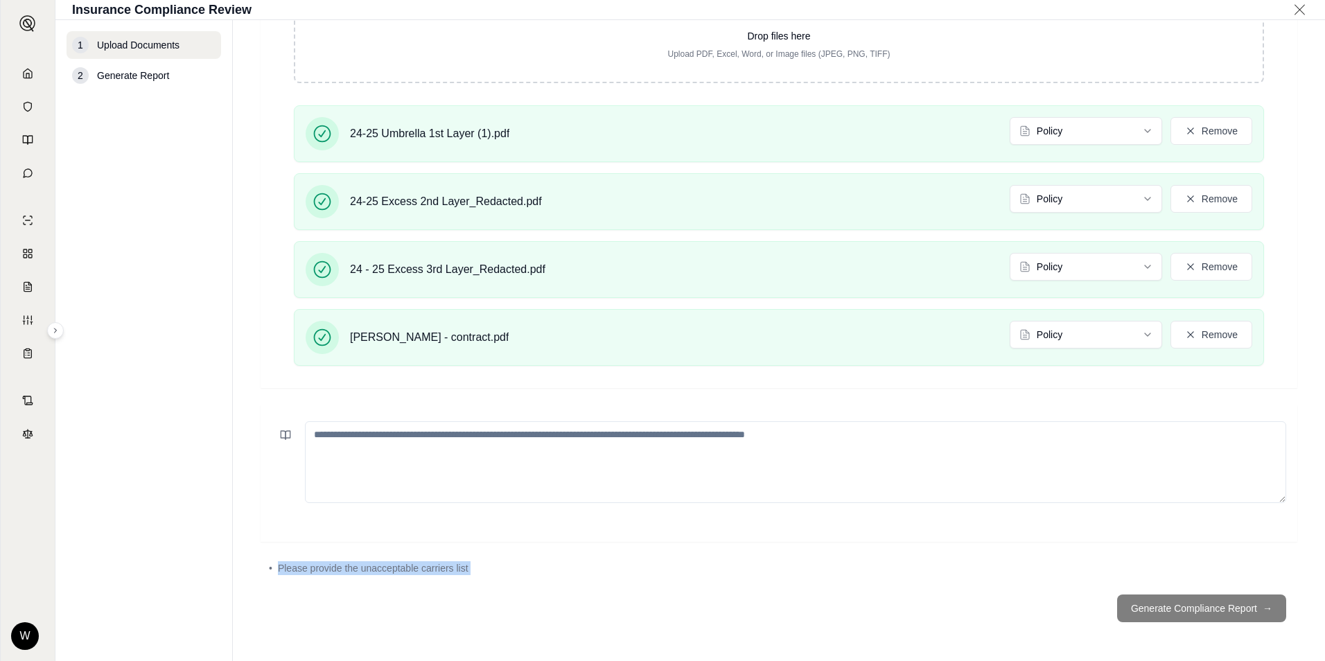
click at [446, 600] on footer "Generate Compliance Report →" at bounding box center [779, 608] width 1037 height 50
click at [385, 610] on footer "Generate Compliance Report →" at bounding box center [779, 608] width 1037 height 50
click at [457, 474] on textarea at bounding box center [795, 462] width 981 height 82
paste textarea "**********"
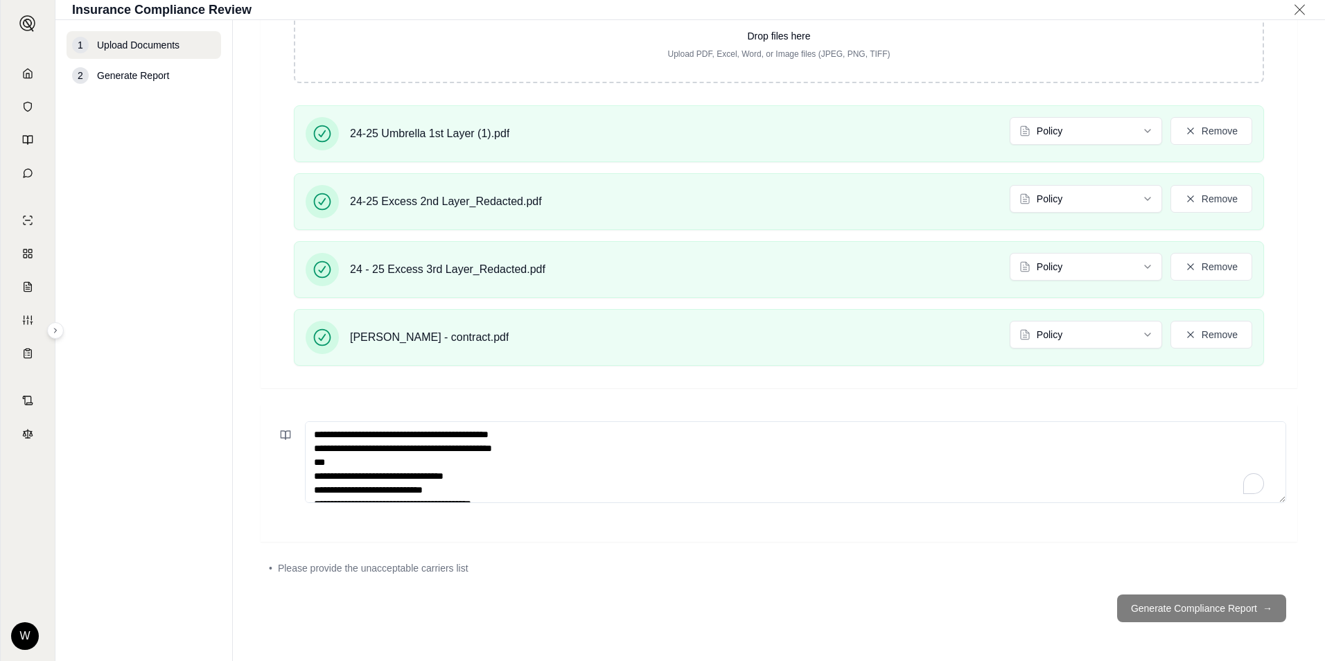
scroll to position [863, 0]
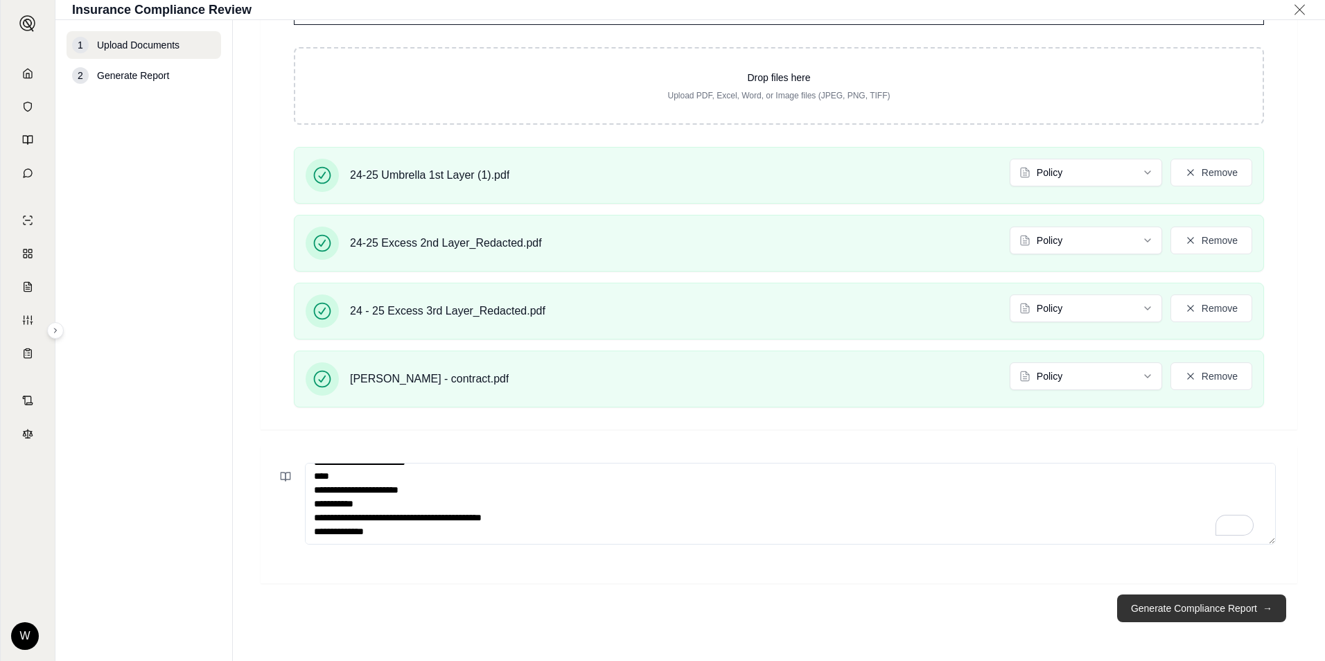
type textarea "**********"
click at [1181, 604] on button "Generate Compliance Report →" at bounding box center [1201, 608] width 169 height 28
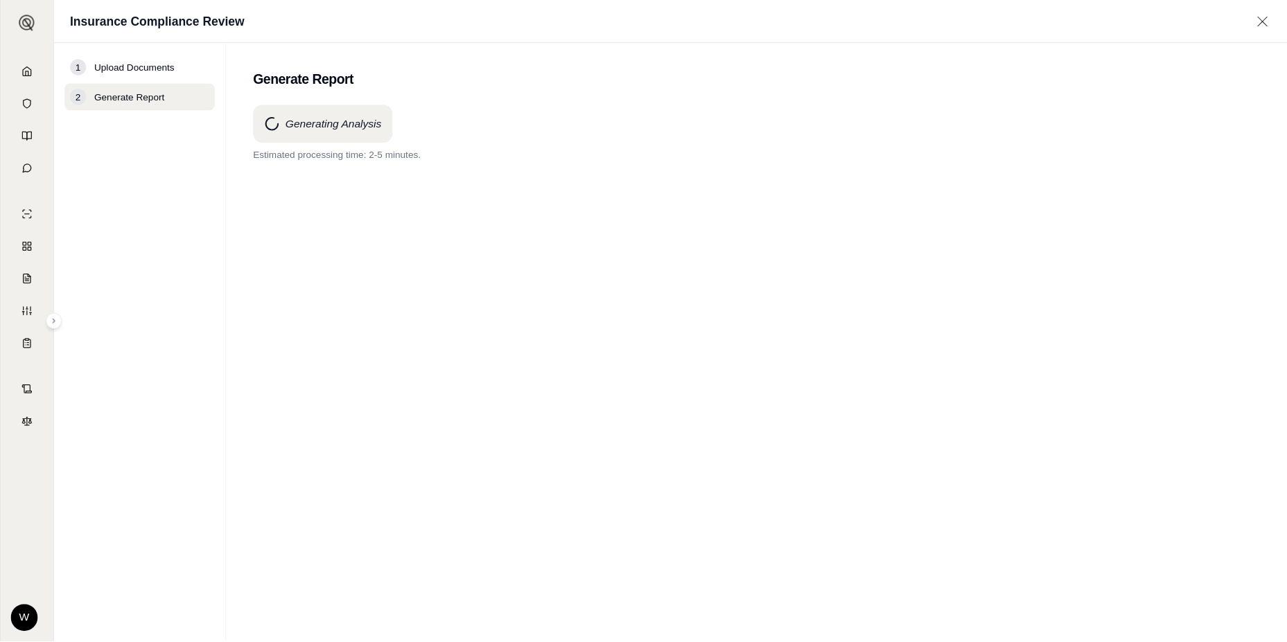
scroll to position [0, 0]
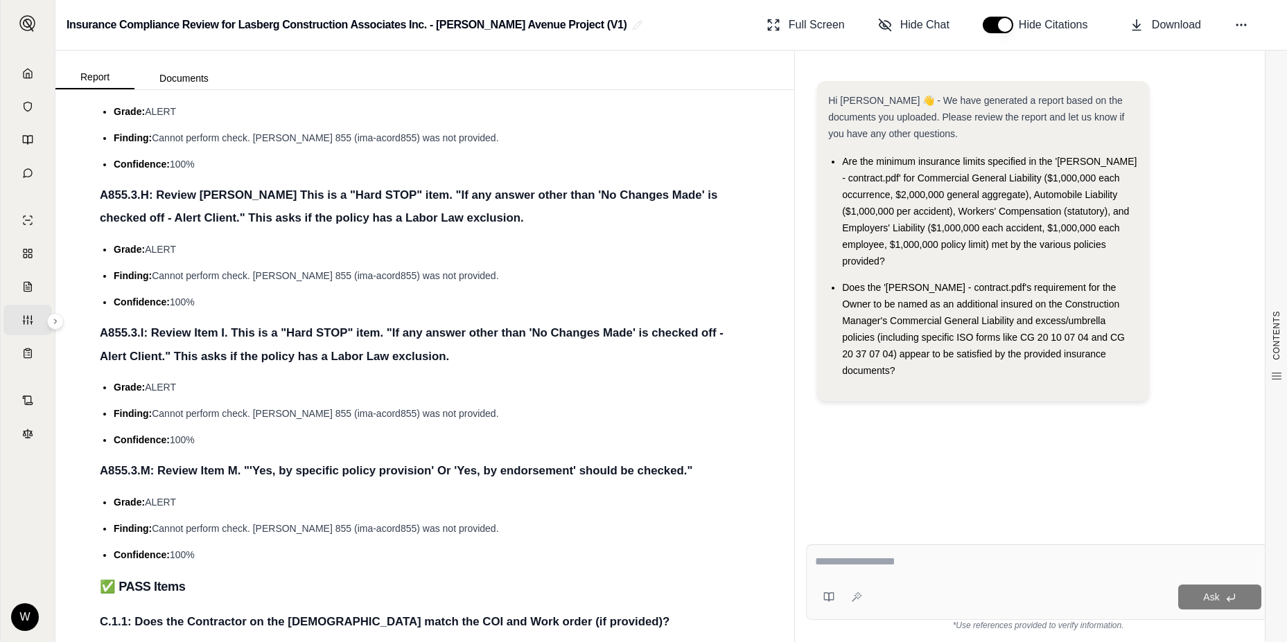
scroll to position [2247, 0]
click at [155, 76] on button "Documents" at bounding box center [183, 78] width 99 height 22
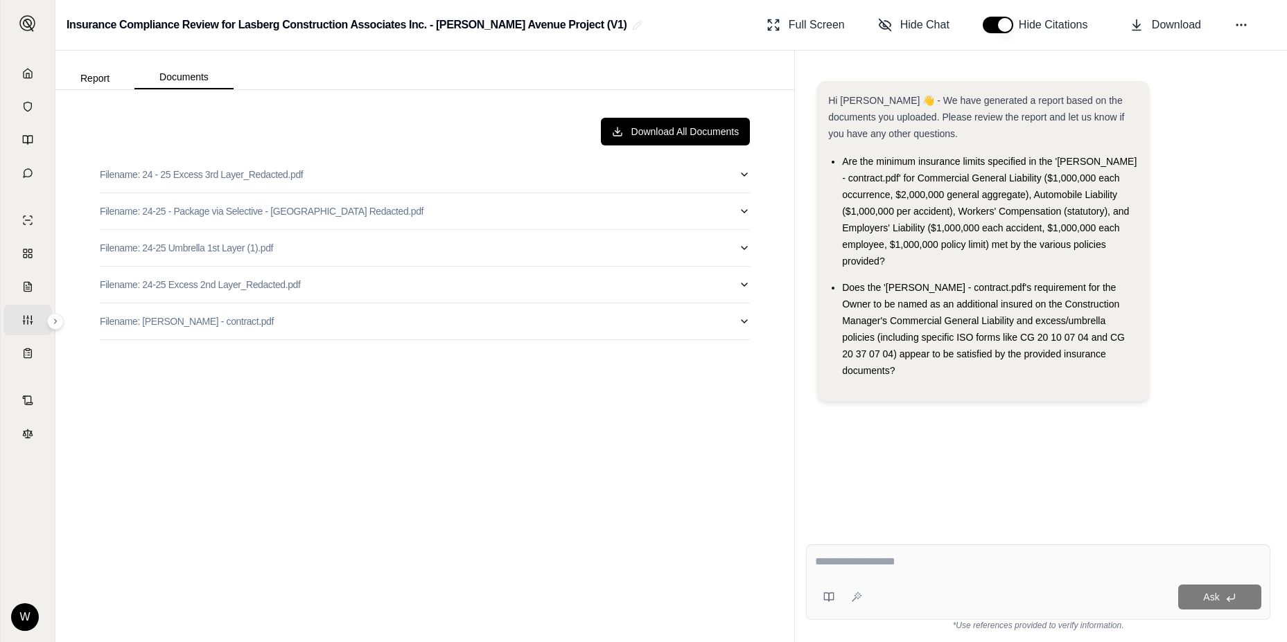
click at [112, 66] on div "Report Documents" at bounding box center [144, 76] width 178 height 28
click at [107, 78] on button "Report" at bounding box center [94, 78] width 79 height 22
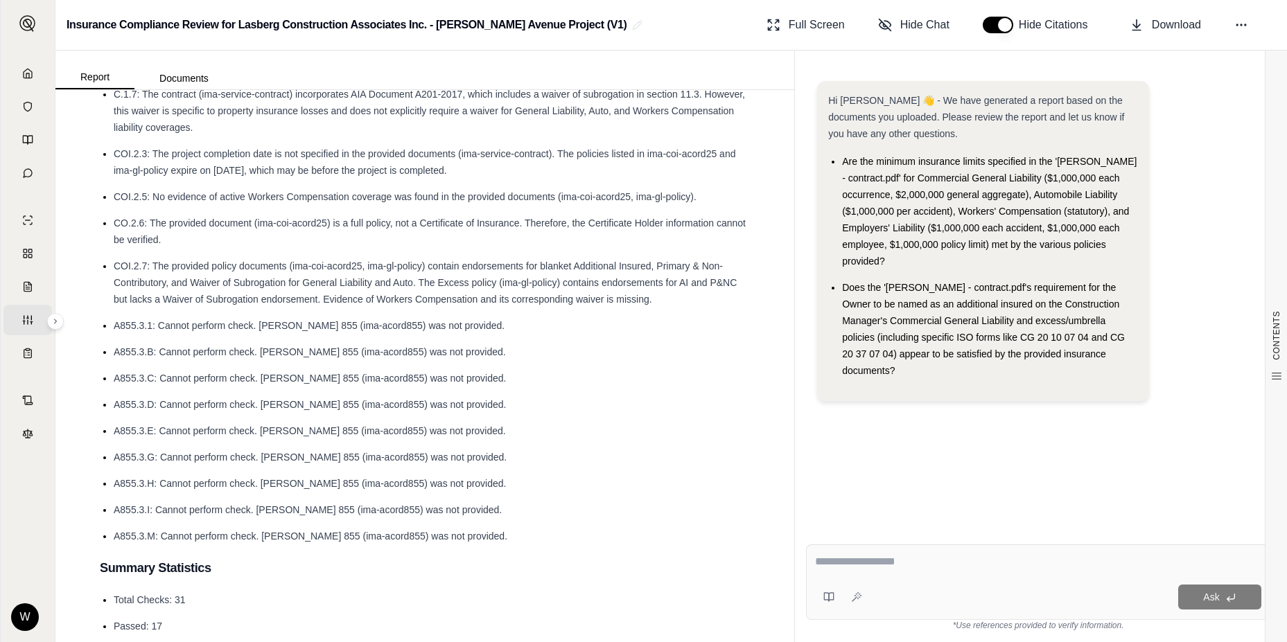
scroll to position [208, 0]
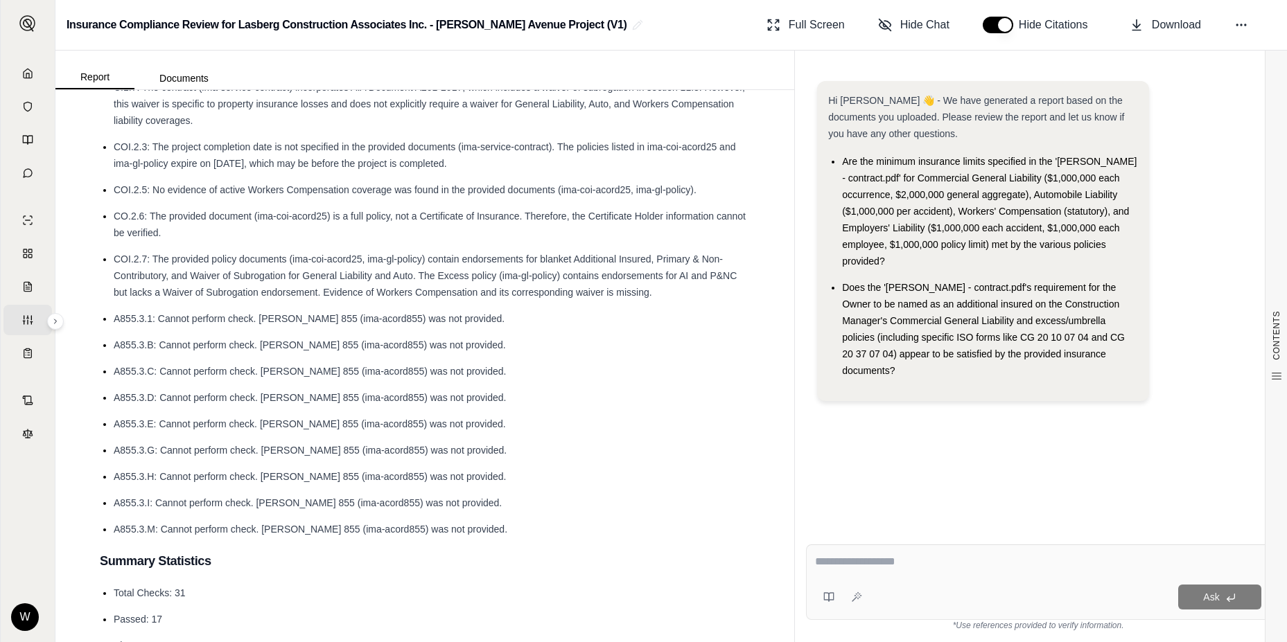
click at [1008, 559] on textarea at bounding box center [1038, 562] width 446 height 17
click at [926, 586] on div "Ask" at bounding box center [1064, 597] width 394 height 25
click at [933, 565] on textarea at bounding box center [1038, 562] width 446 height 17
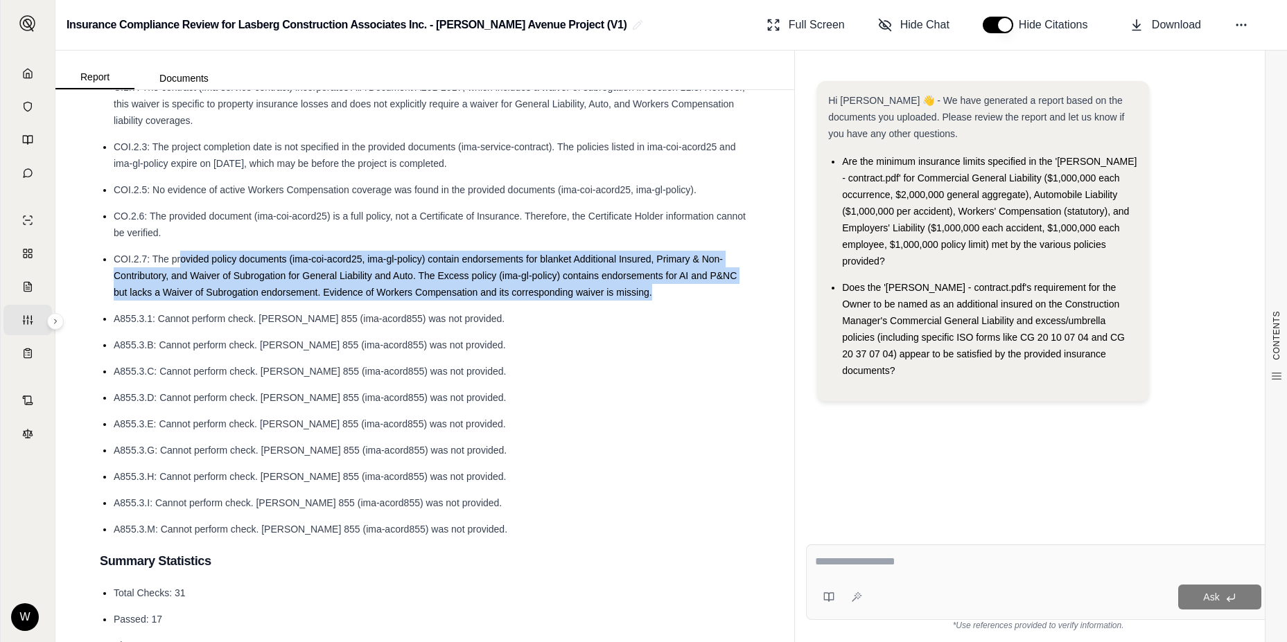
drag, startPoint x: 180, startPoint y: 259, endPoint x: 668, endPoint y: 287, distance: 488.6
click at [668, 287] on li "COI.2.7: The provided policy documents (ima-coi-acord25, ima-gl-policy) contain…" at bounding box center [432, 276] width 636 height 50
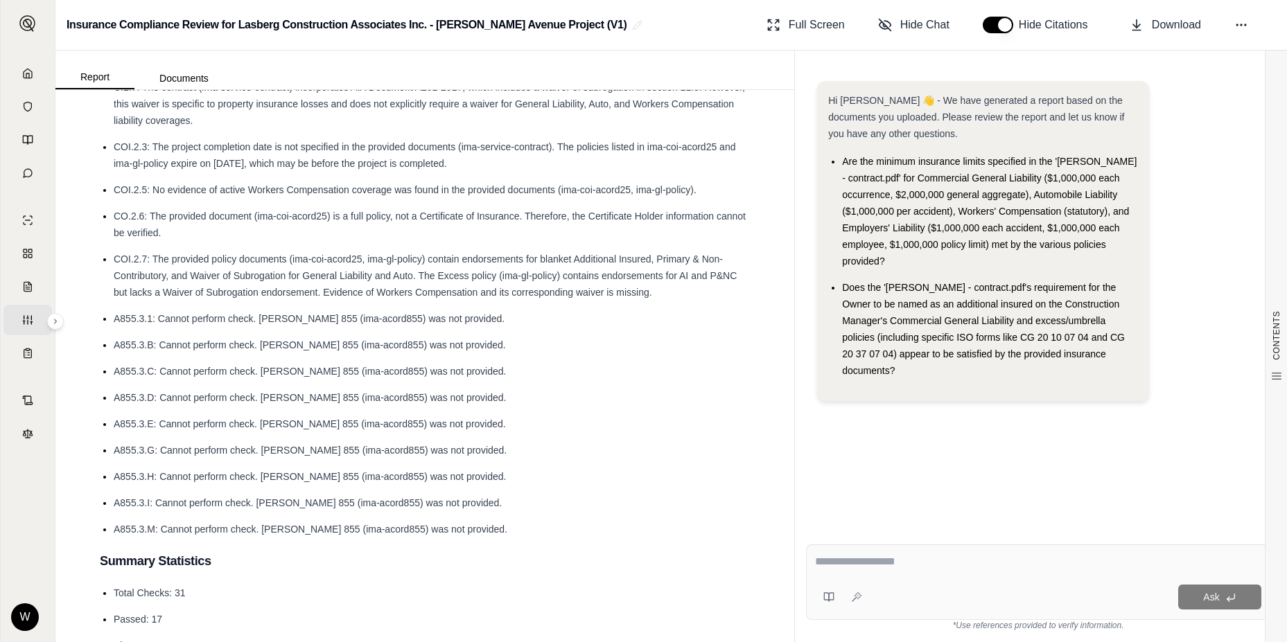
drag, startPoint x: 668, startPoint y: 287, endPoint x: 545, endPoint y: 342, distance: 134.9
click at [545, 342] on li "A855.3.B: Cannot perform check. [PERSON_NAME] 855 (ima-acord855) was not provid…" at bounding box center [432, 345] width 636 height 17
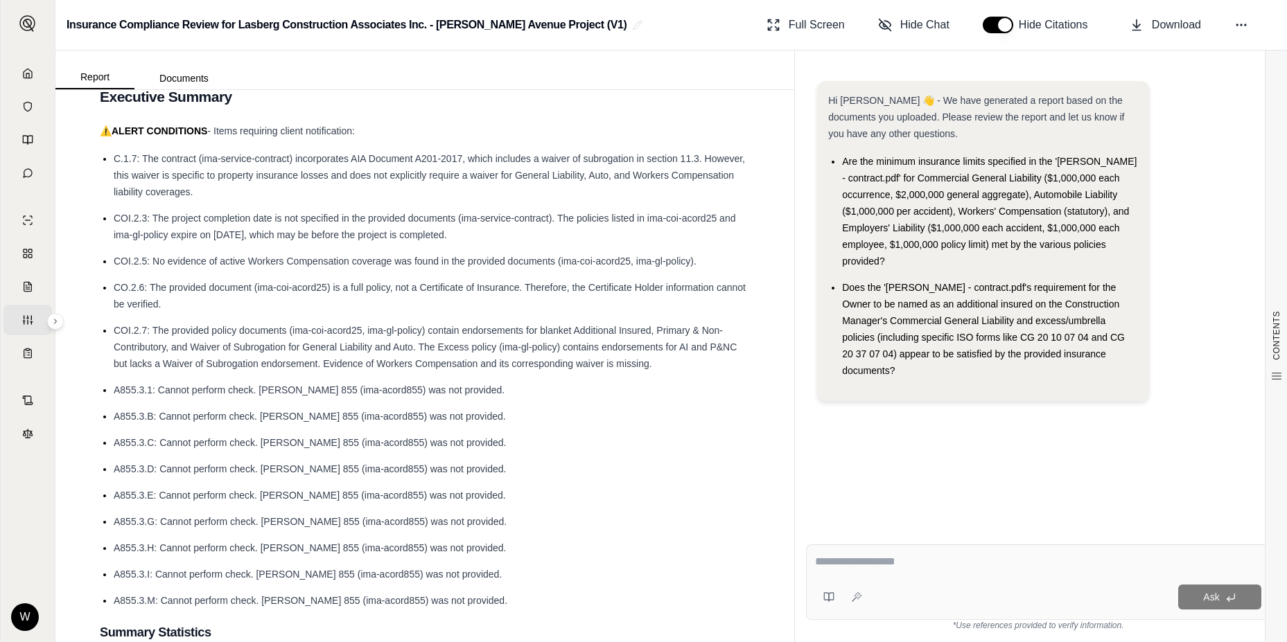
scroll to position [69, 0]
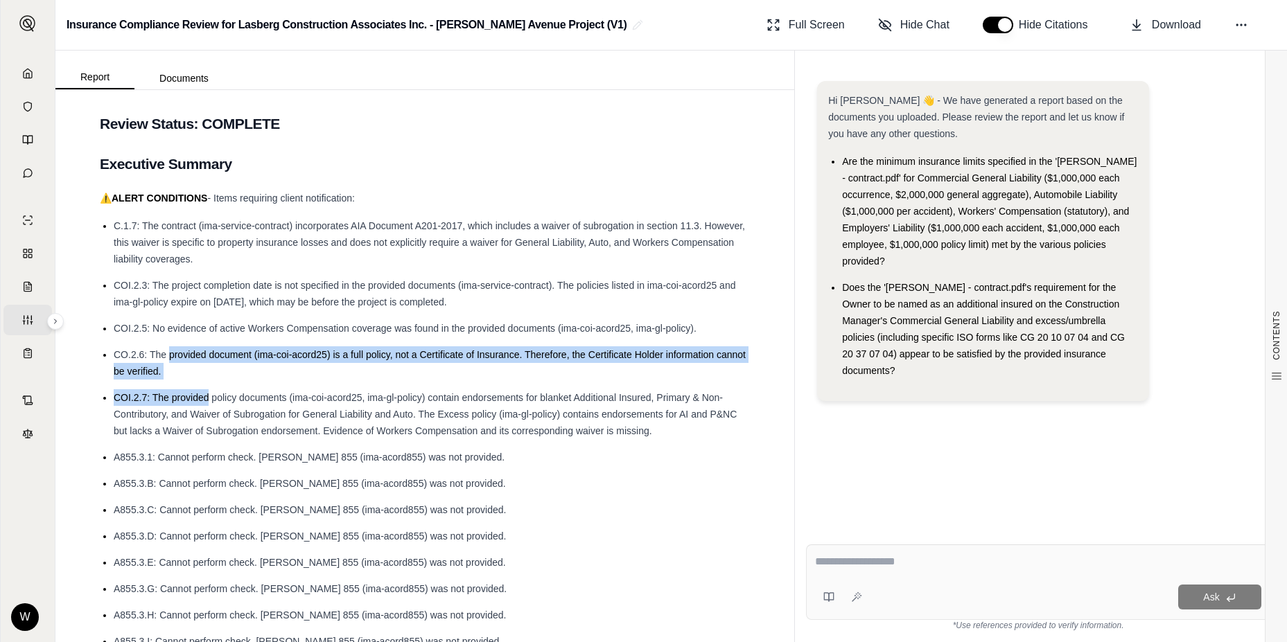
drag, startPoint x: 210, startPoint y: 385, endPoint x: 170, endPoint y: 353, distance: 50.9
click at [170, 353] on ul "C.1.7: The contract (ima-service-contract) incorporates AIA Document A201-2017,…" at bounding box center [425, 447] width 650 height 459
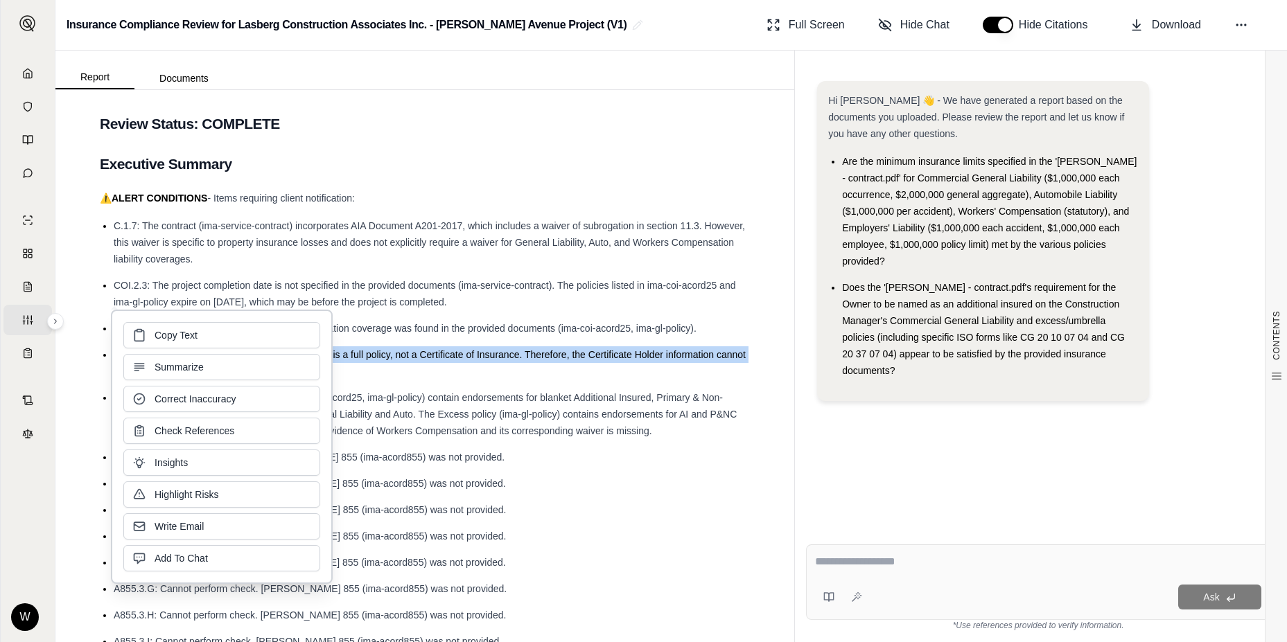
drag, startPoint x: 170, startPoint y: 353, endPoint x: 475, endPoint y: 338, distance: 305.3
click at [475, 338] on ul "C.1.7: The contract (ima-service-contract) incorporates AIA Document A201-2017,…" at bounding box center [425, 447] width 650 height 459
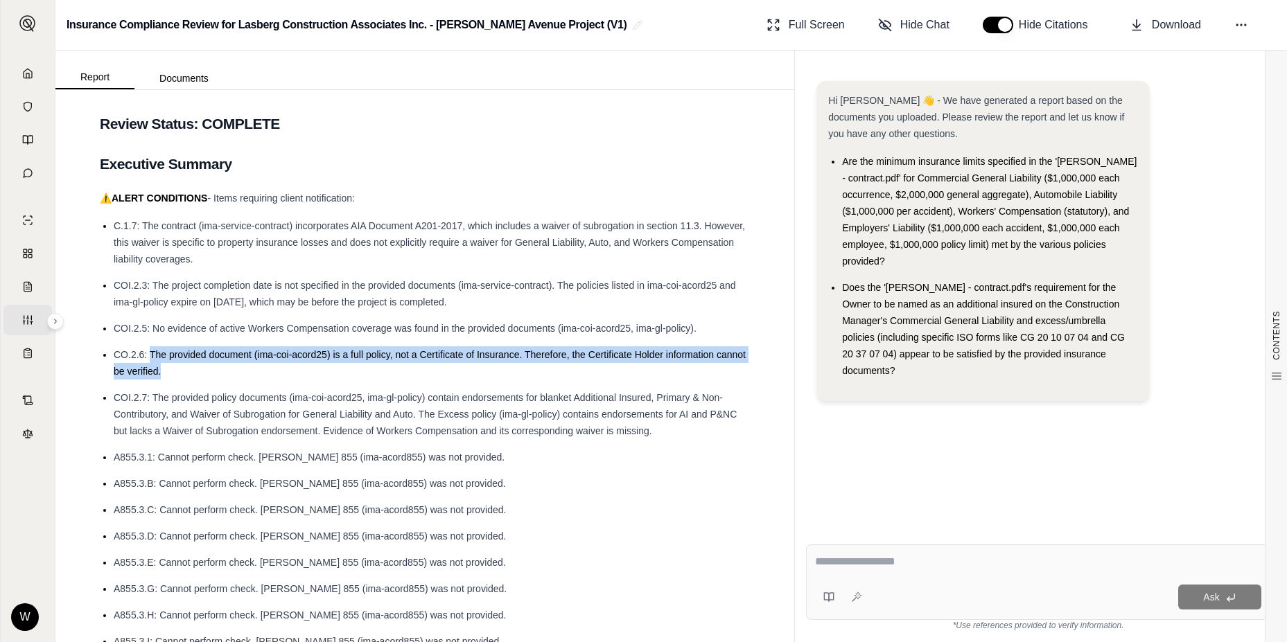
drag, startPoint x: 252, startPoint y: 364, endPoint x: 152, endPoint y: 355, distance: 100.2
click at [152, 355] on li "CO.2.6: The provided document (ima-coi-acord25) is a full policy, not a Certifi…" at bounding box center [432, 362] width 636 height 33
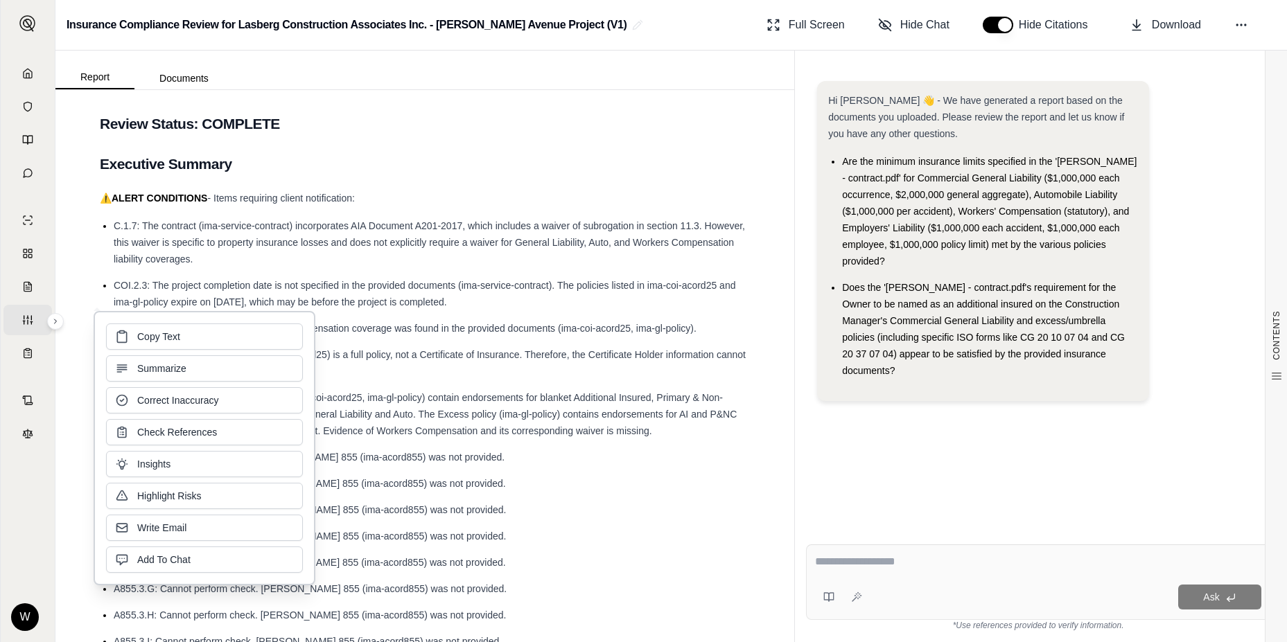
click at [865, 565] on textarea at bounding box center [1038, 562] width 446 height 17
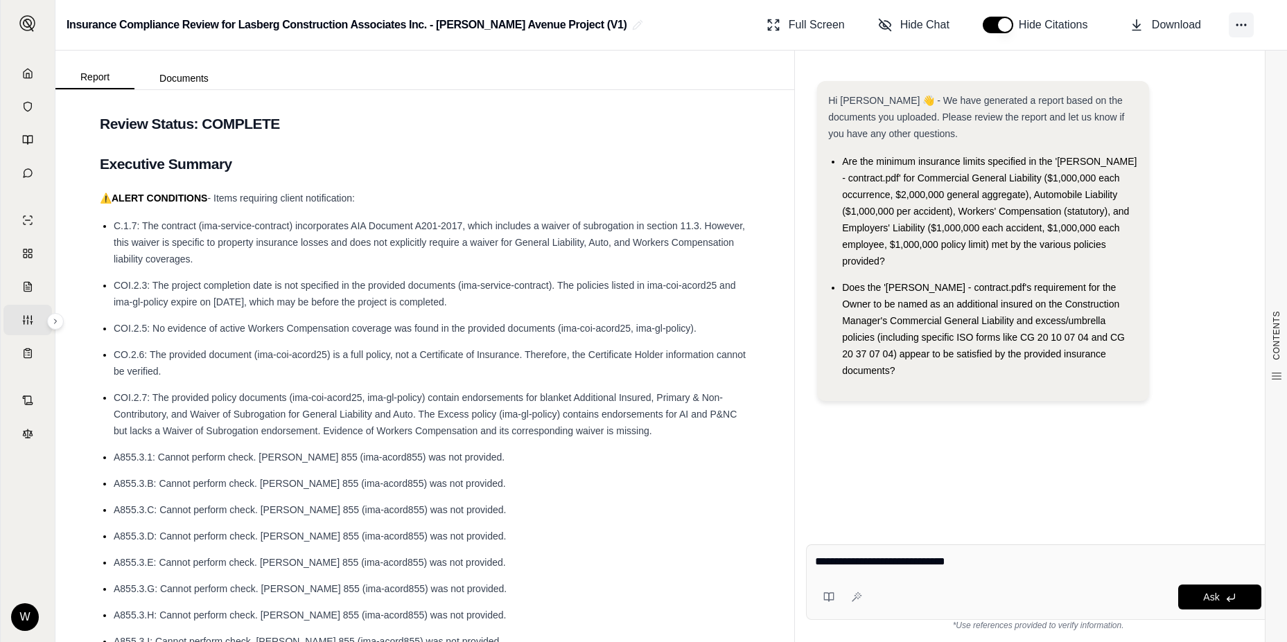
type textarea "**********"
click at [1242, 31] on icon at bounding box center [1241, 25] width 14 height 14
click at [948, 569] on textarea "**********" at bounding box center [1038, 562] width 446 height 17
click at [985, 570] on div "**********" at bounding box center [1038, 564] width 446 height 21
click at [950, 565] on textarea "**********" at bounding box center [1038, 562] width 446 height 17
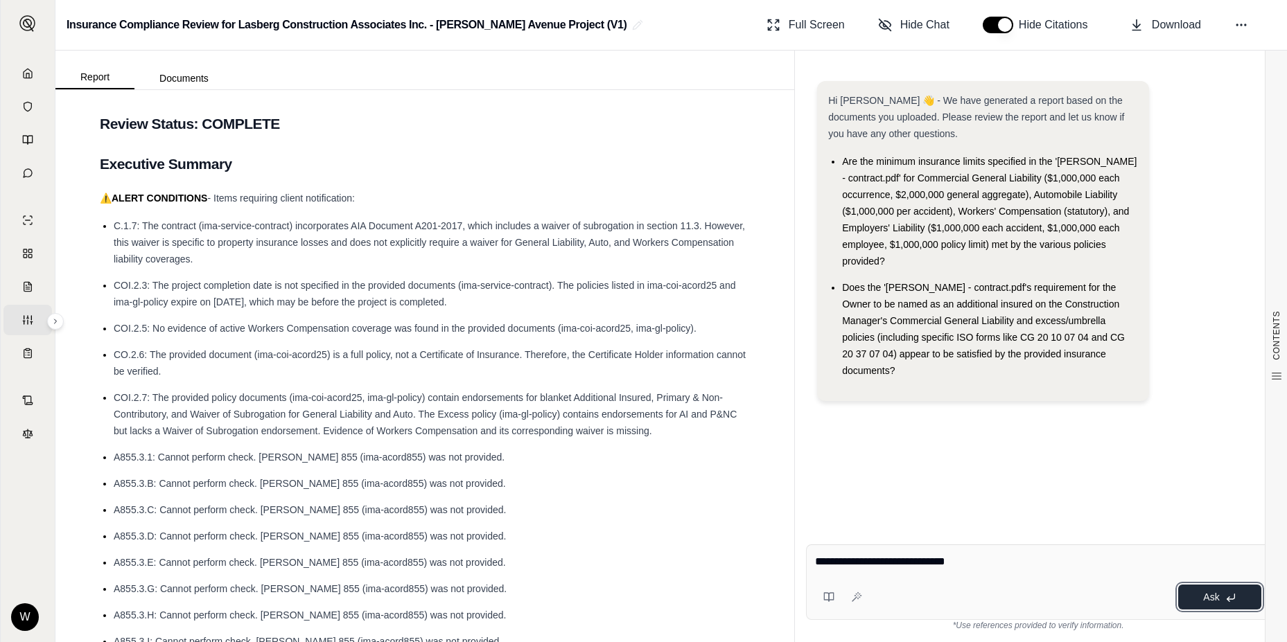
click at [1226, 604] on icon at bounding box center [1230, 597] width 11 height 11
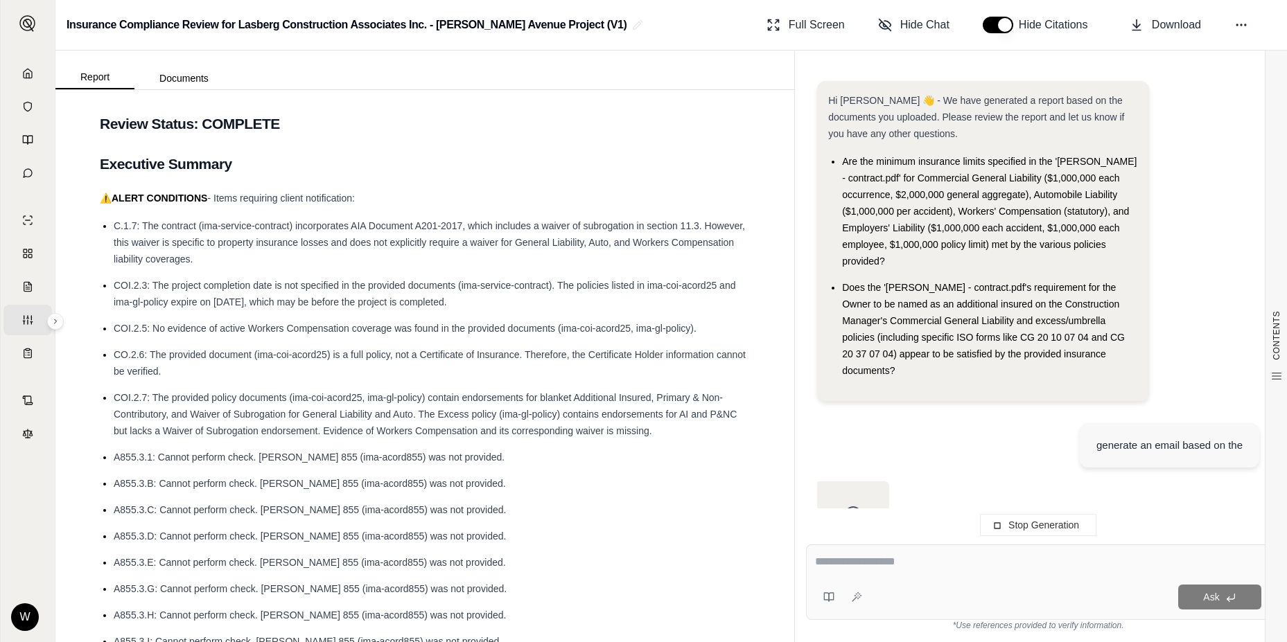
scroll to position [34, 0]
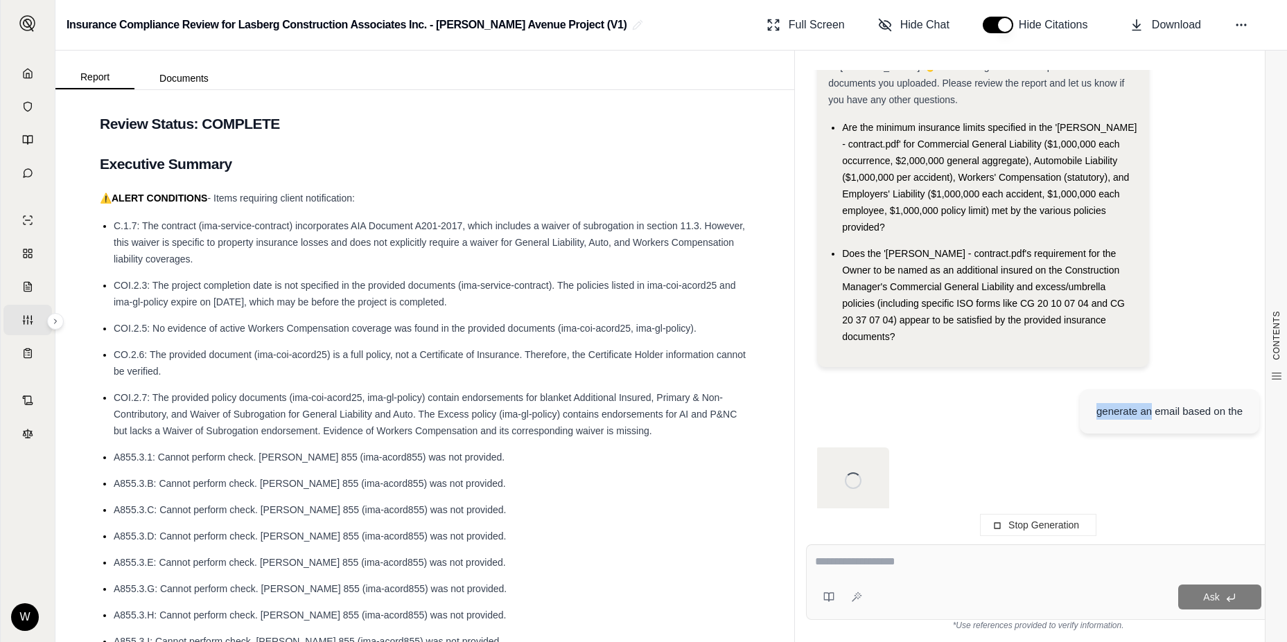
drag, startPoint x: 1152, startPoint y: 406, endPoint x: 996, endPoint y: 391, distance: 156.6
click at [996, 391] on div "generate an email based on the" at bounding box center [1038, 412] width 442 height 69
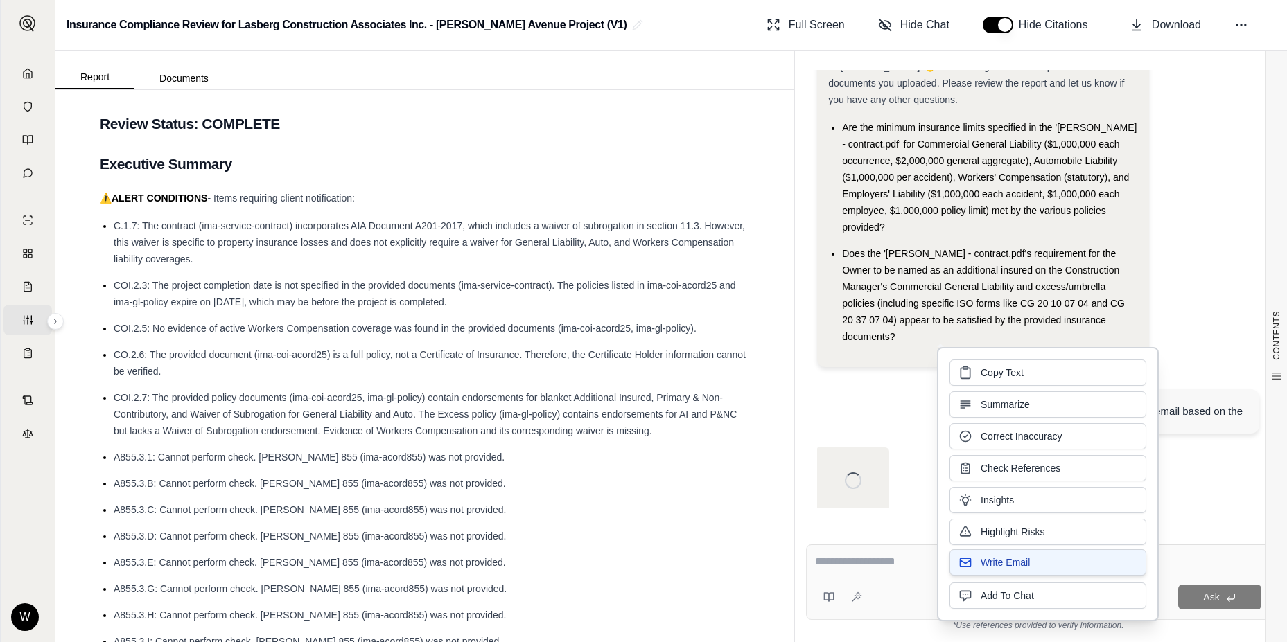
click at [1010, 559] on span "Write Email" at bounding box center [1004, 563] width 49 height 14
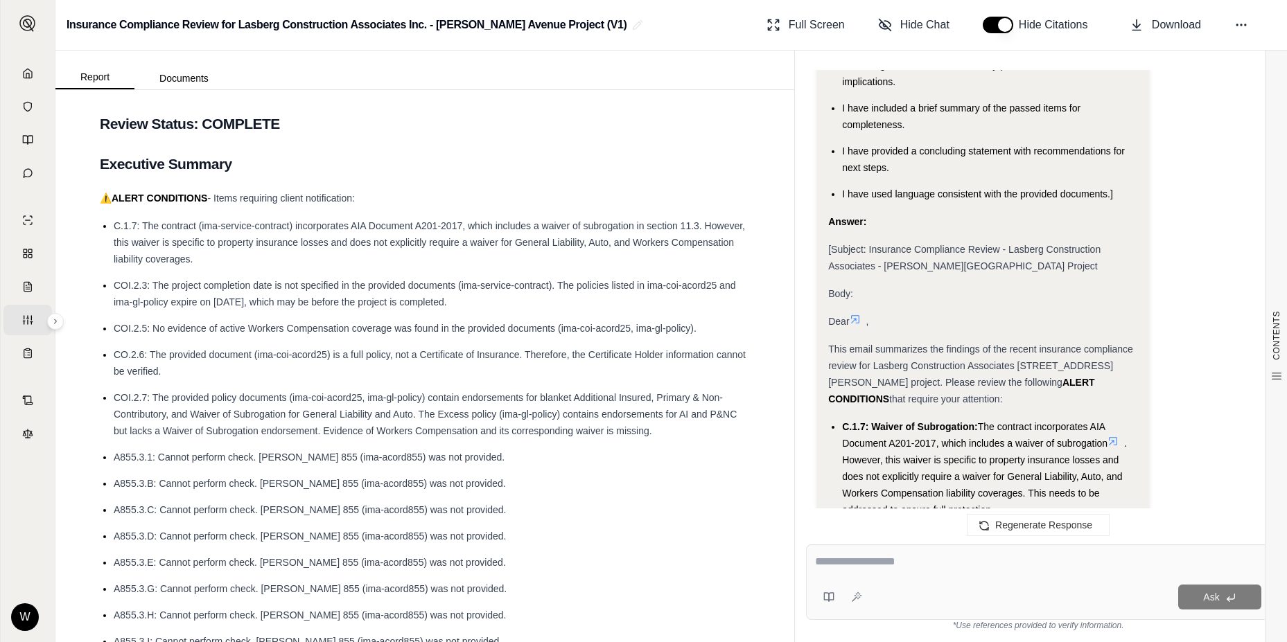
scroll to position [0, 0]
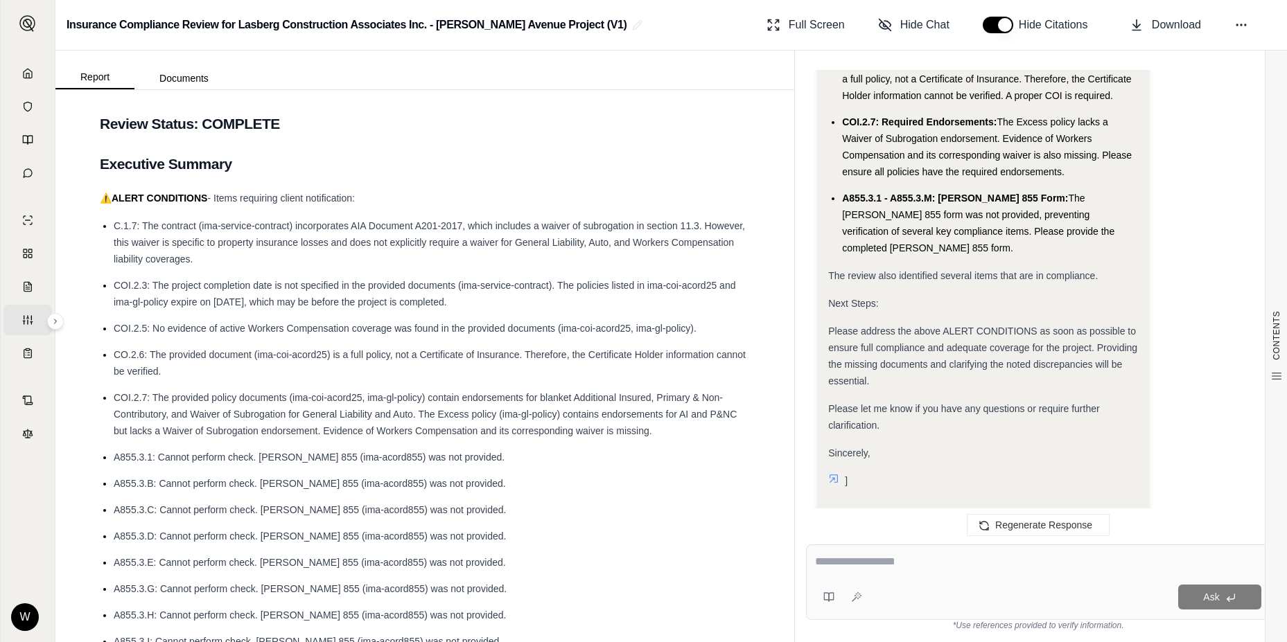
drag, startPoint x: 829, startPoint y: 290, endPoint x: 1073, endPoint y: 356, distance: 252.8
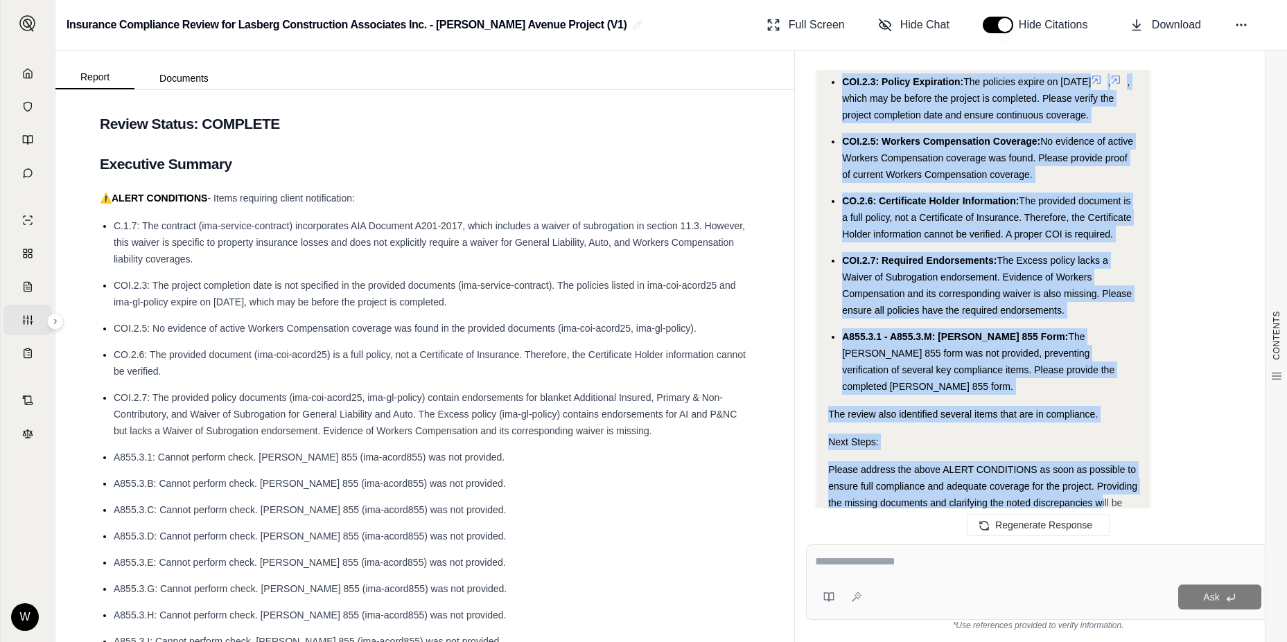
scroll to position [2430, 0]
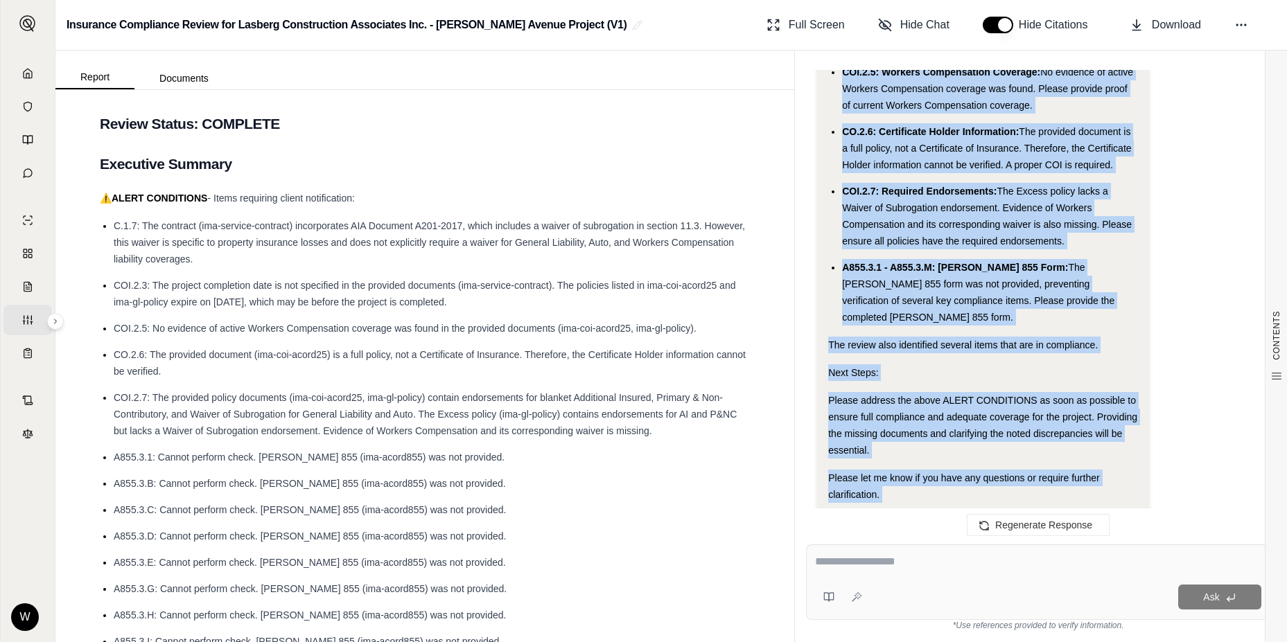
drag, startPoint x: 830, startPoint y: 315, endPoint x: 1077, endPoint y: 461, distance: 287.0
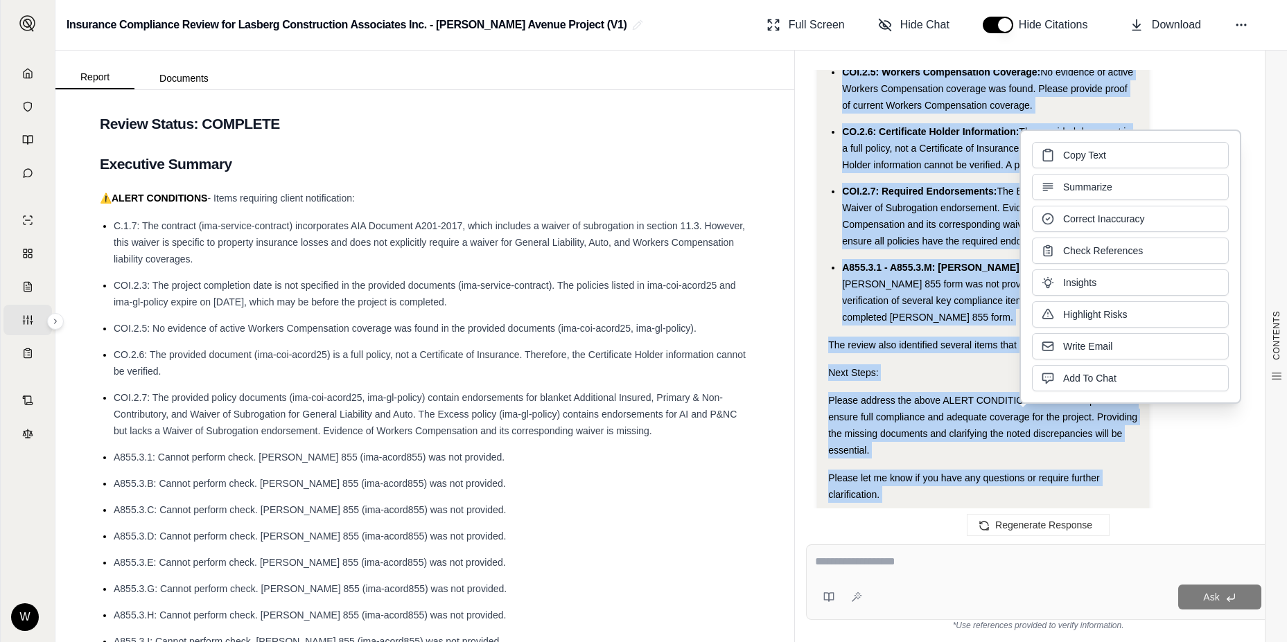
drag, startPoint x: 1077, startPoint y: 461, endPoint x: 961, endPoint y: 361, distance: 153.3
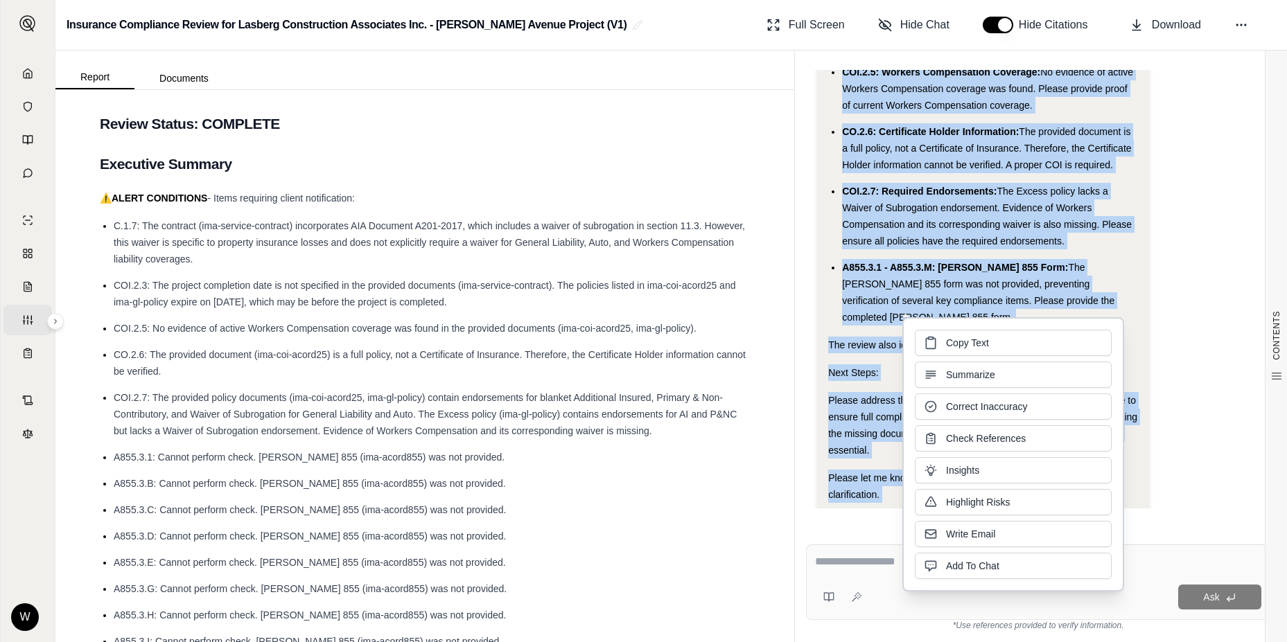
drag, startPoint x: 961, startPoint y: 361, endPoint x: 935, endPoint y: 342, distance: 31.7
click at [935, 342] on icon at bounding box center [930, 343] width 9 height 10
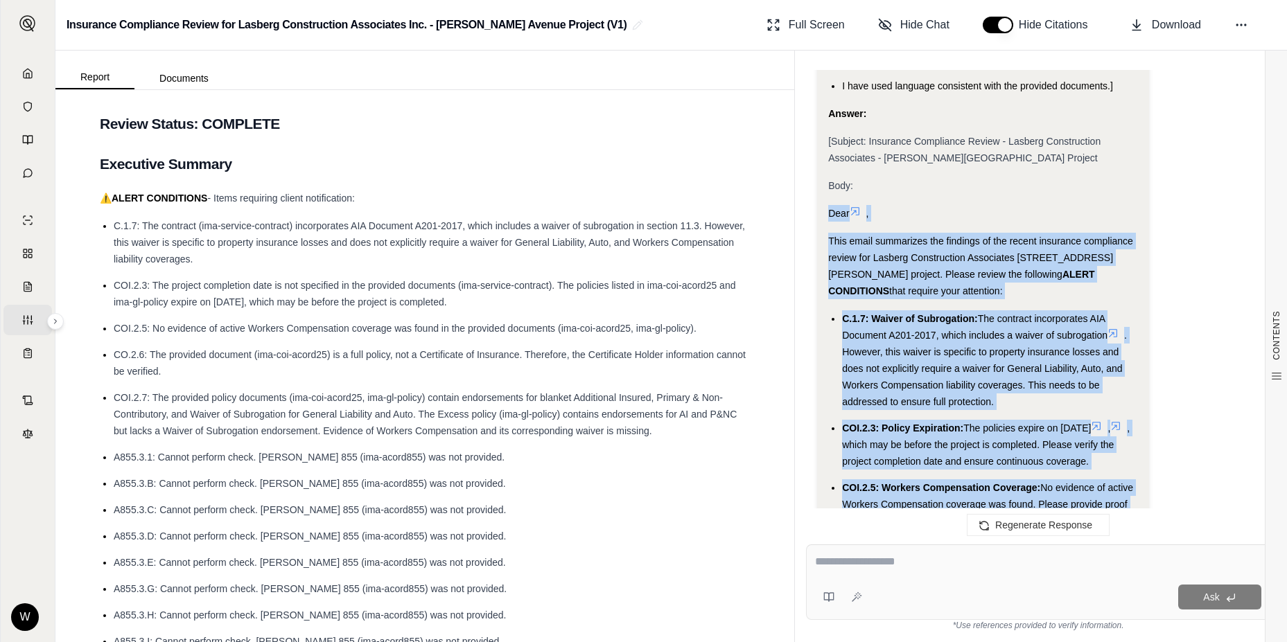
scroll to position [1806, 0]
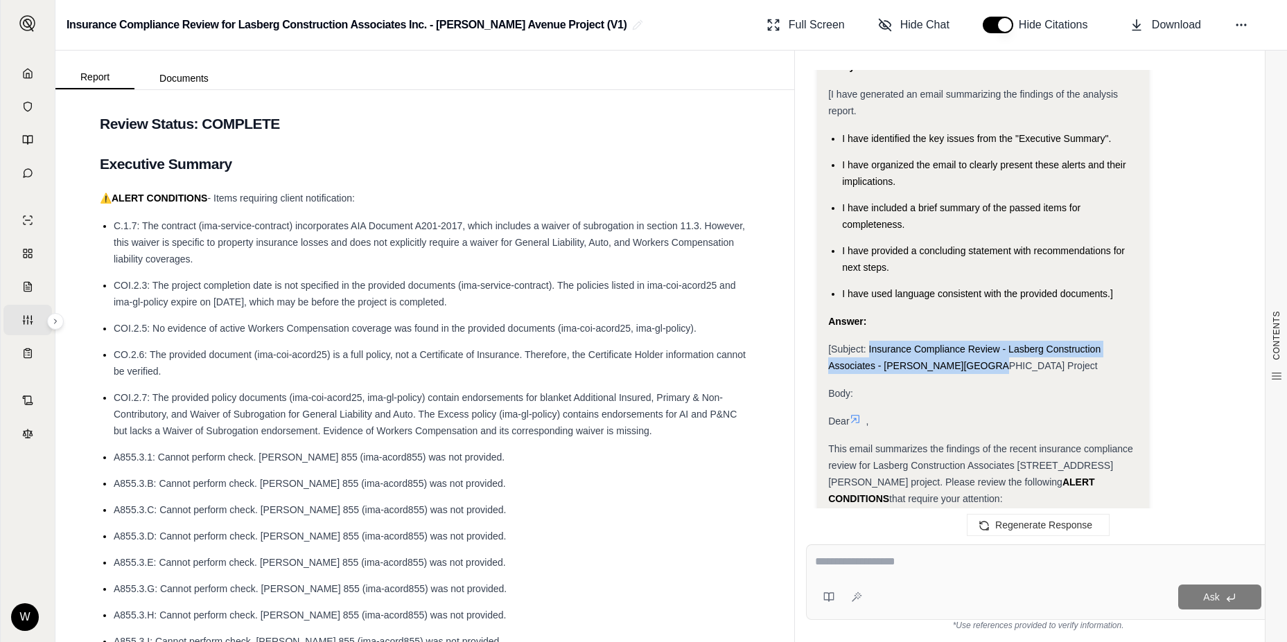
drag, startPoint x: 996, startPoint y: 330, endPoint x: 867, endPoint y: 316, distance: 129.6
click at [867, 341] on div "[Subject: Insurance Compliance Review - Lasberg Construction Associates - [PERS…" at bounding box center [982, 357] width 309 height 33
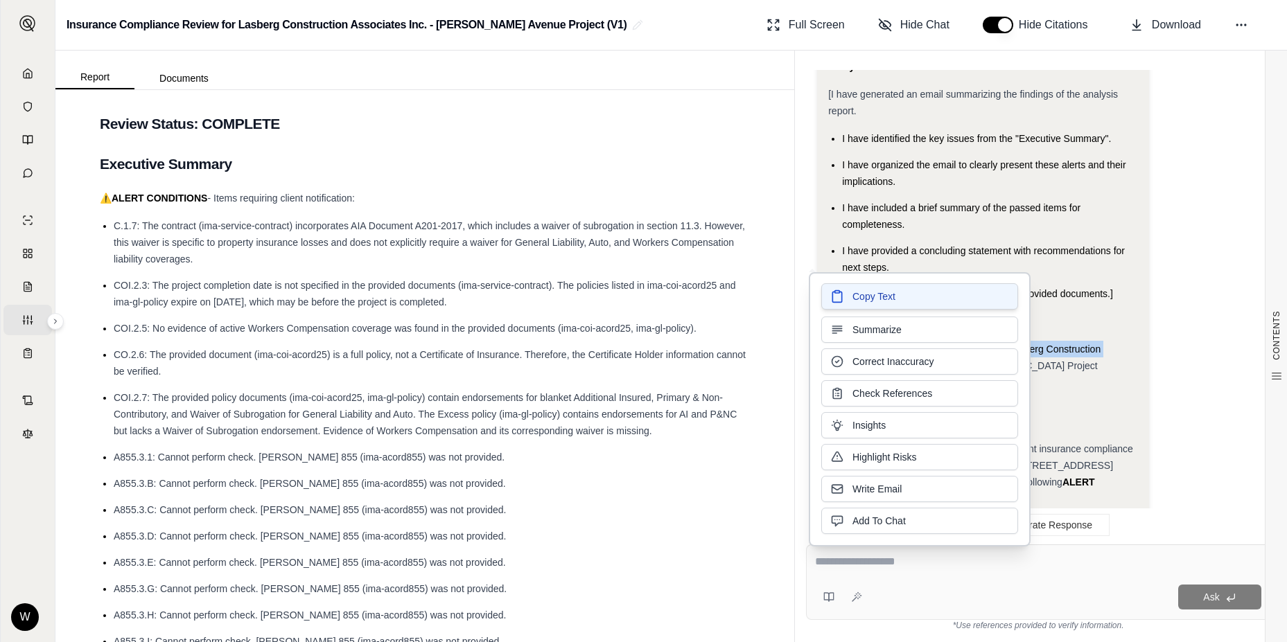
click at [897, 306] on button "Copy Text" at bounding box center [919, 296] width 197 height 26
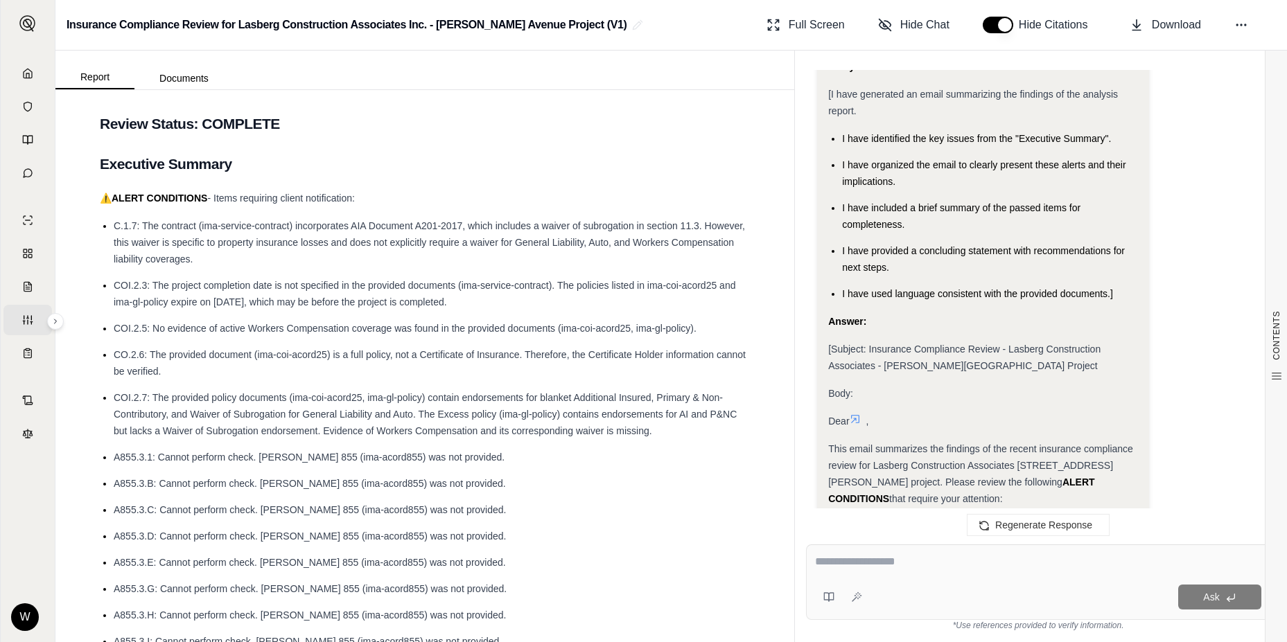
click at [1096, 413] on div "Dear ," at bounding box center [982, 421] width 309 height 17
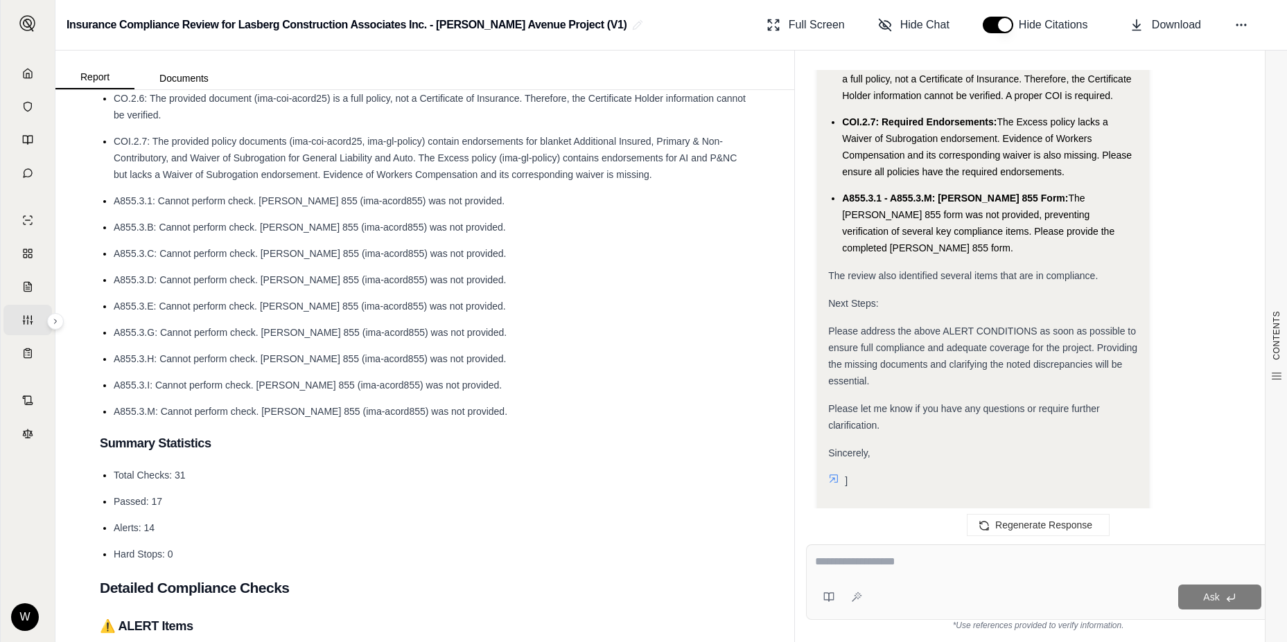
scroll to position [416, 0]
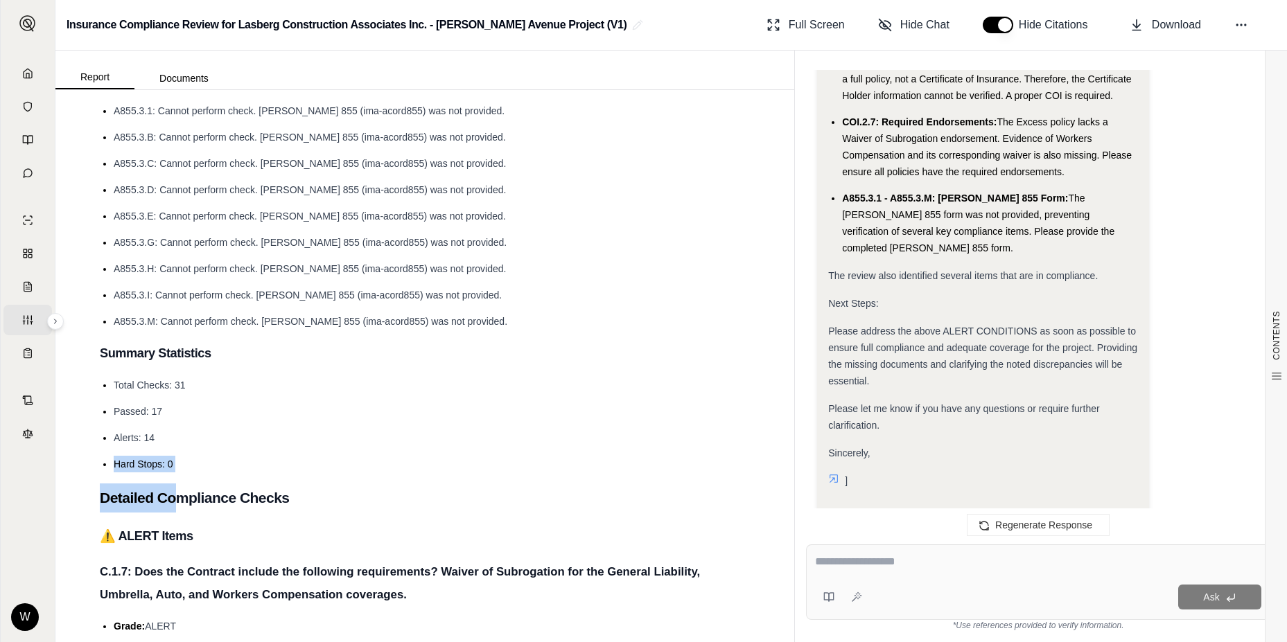
drag, startPoint x: 182, startPoint y: 476, endPoint x: 115, endPoint y: 468, distance: 67.0
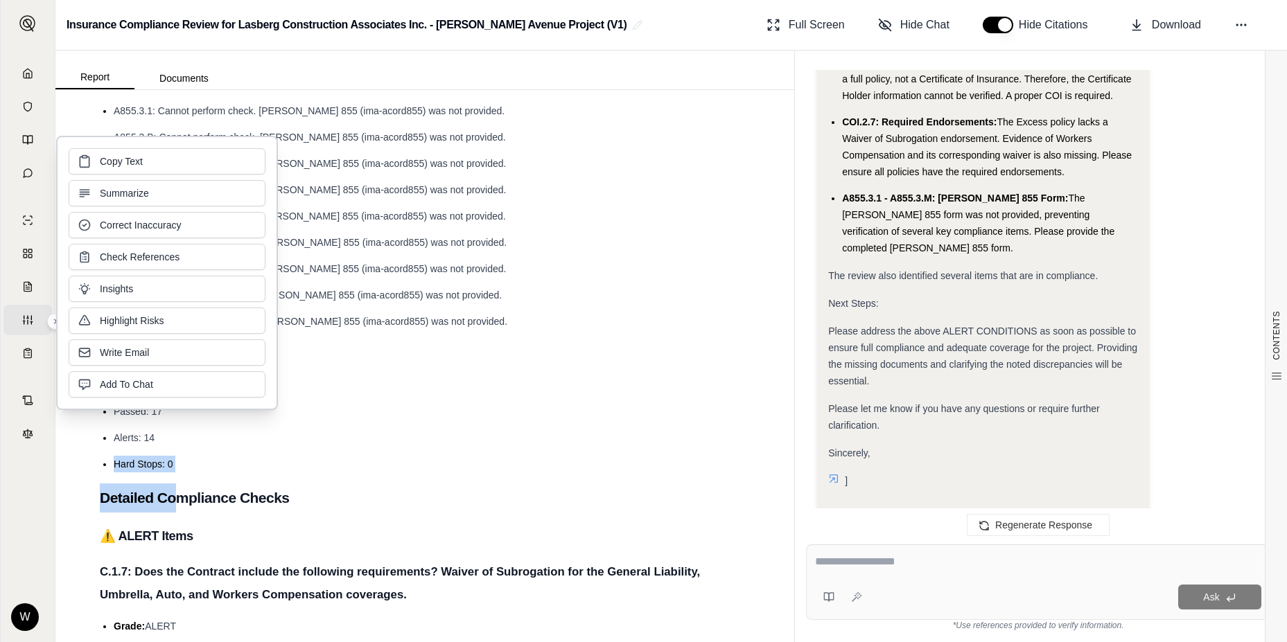
drag, startPoint x: 115, startPoint y: 468, endPoint x: 197, endPoint y: 455, distance: 82.7
click at [197, 455] on ul "Total Checks: 31 Passed: 17 Alerts: 14 Hard Stops: 0" at bounding box center [425, 425] width 650 height 96
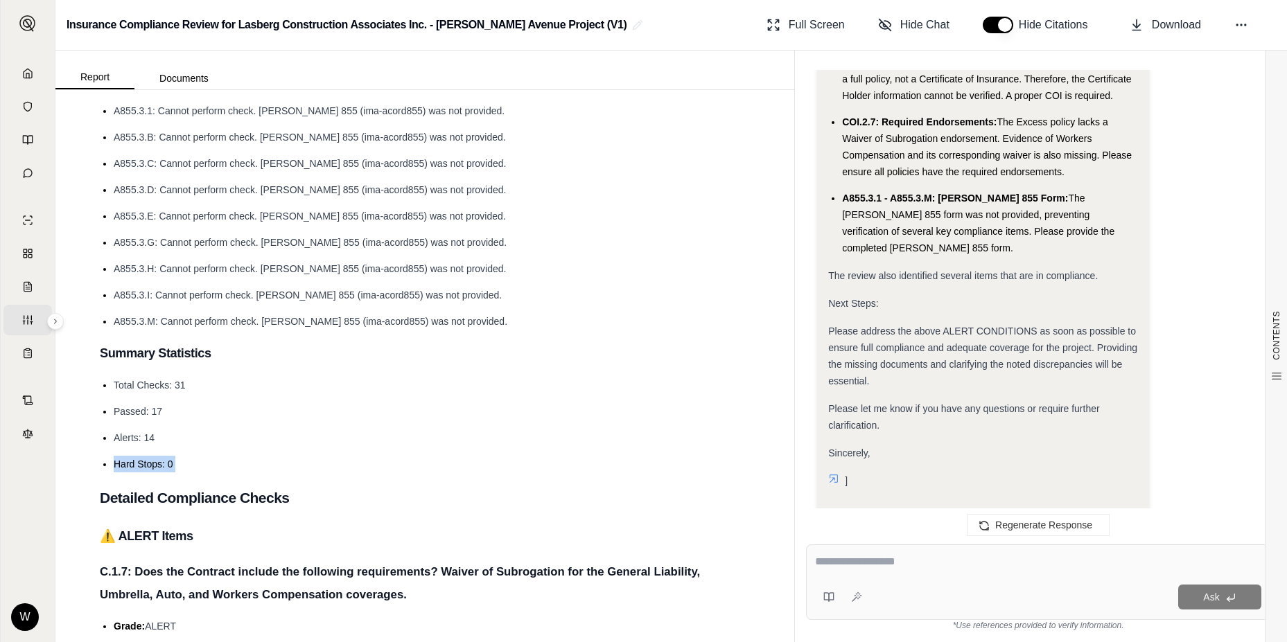
drag, startPoint x: 197, startPoint y: 455, endPoint x: 111, endPoint y: 455, distance: 85.9
click at [111, 455] on ul "Total Checks: 31 Passed: 17 Alerts: 14 Hard Stops: 0" at bounding box center [425, 425] width 650 height 96
click at [317, 407] on li "Passed: 17" at bounding box center [432, 411] width 636 height 17
drag, startPoint x: 224, startPoint y: 480, endPoint x: 116, endPoint y: 452, distance: 112.3
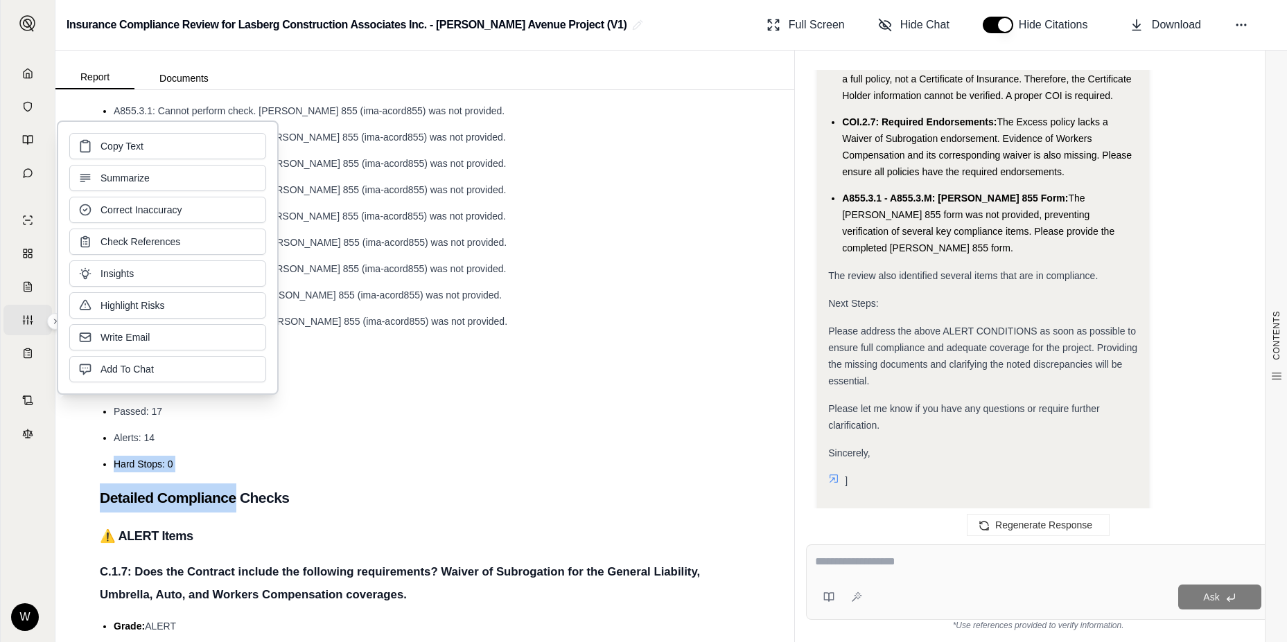
drag, startPoint x: 116, startPoint y: 452, endPoint x: 121, endPoint y: 466, distance: 14.9
click at [121, 466] on span "Hard Stops: 0" at bounding box center [144, 464] width 60 height 11
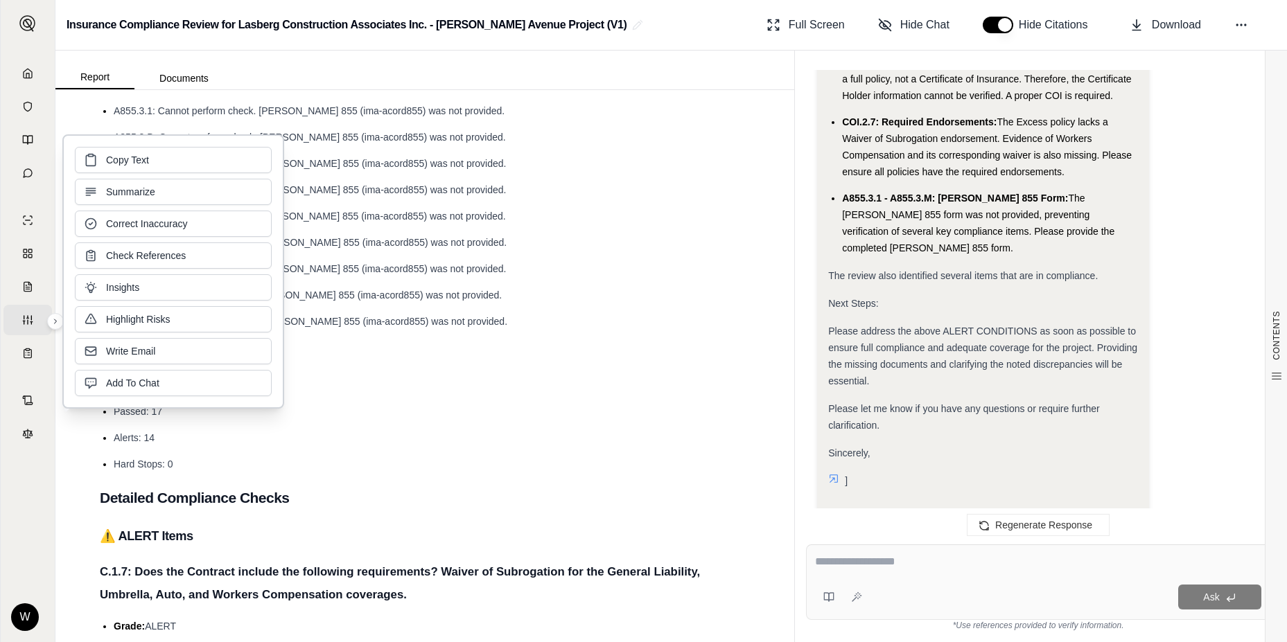
scroll to position [554, 0]
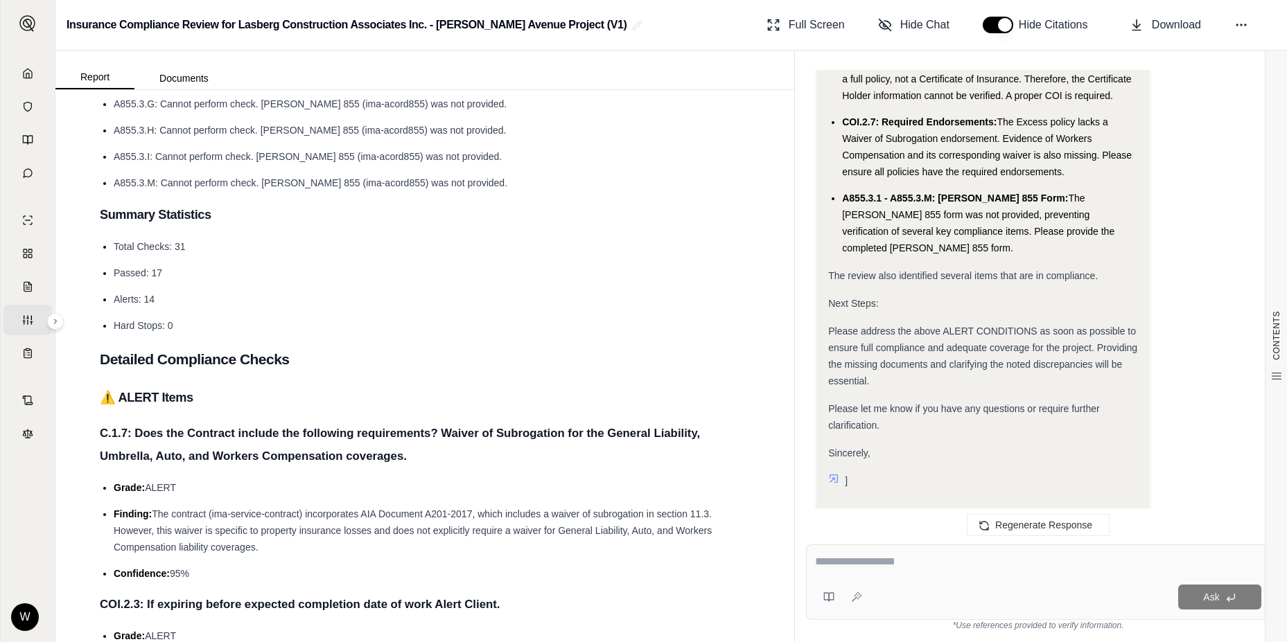
click at [505, 320] on li "Hard Stops: 0" at bounding box center [432, 325] width 636 height 17
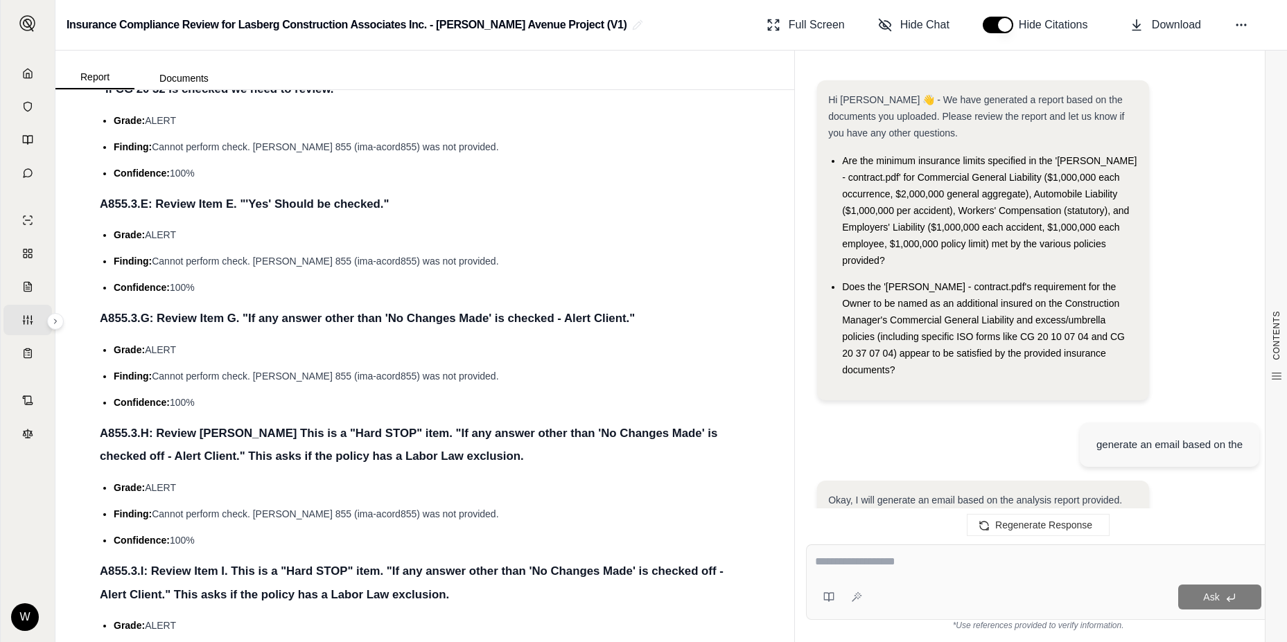
scroll to position [0, 0]
drag, startPoint x: 1077, startPoint y: 347, endPoint x: 1038, endPoint y: 405, distance: 69.4
click at [1038, 412] on div "generate an email based on the" at bounding box center [1038, 446] width 442 height 69
click at [1022, 572] on div at bounding box center [1038, 564] width 446 height 21
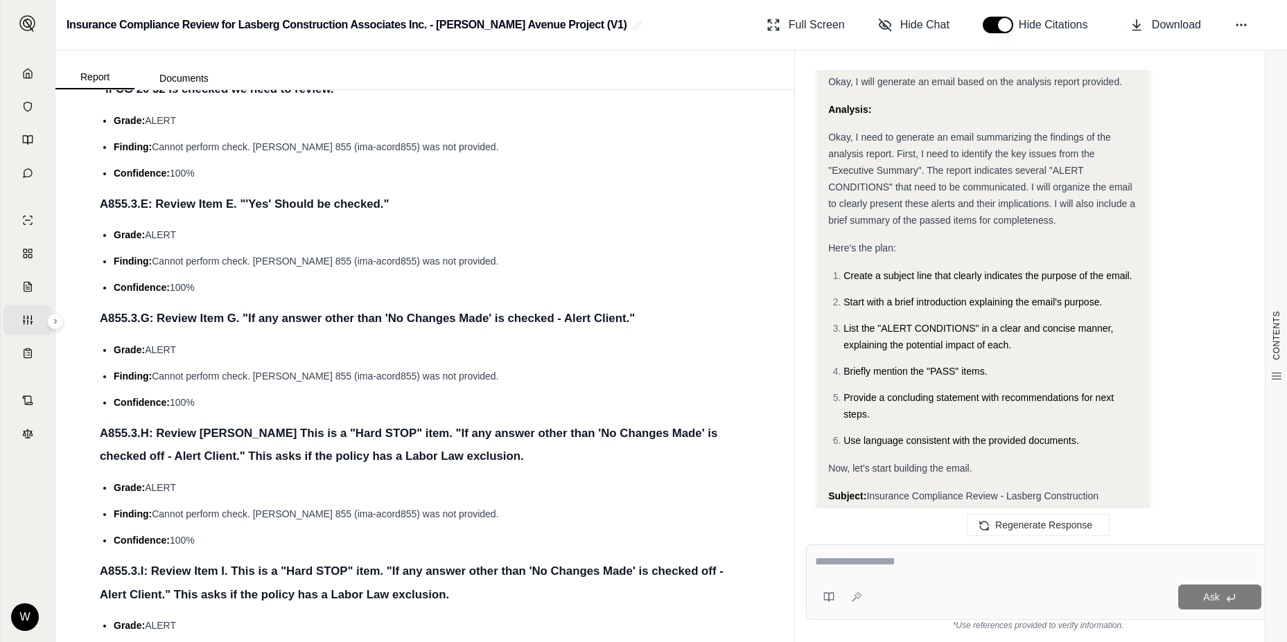
scroll to position [554, 0]
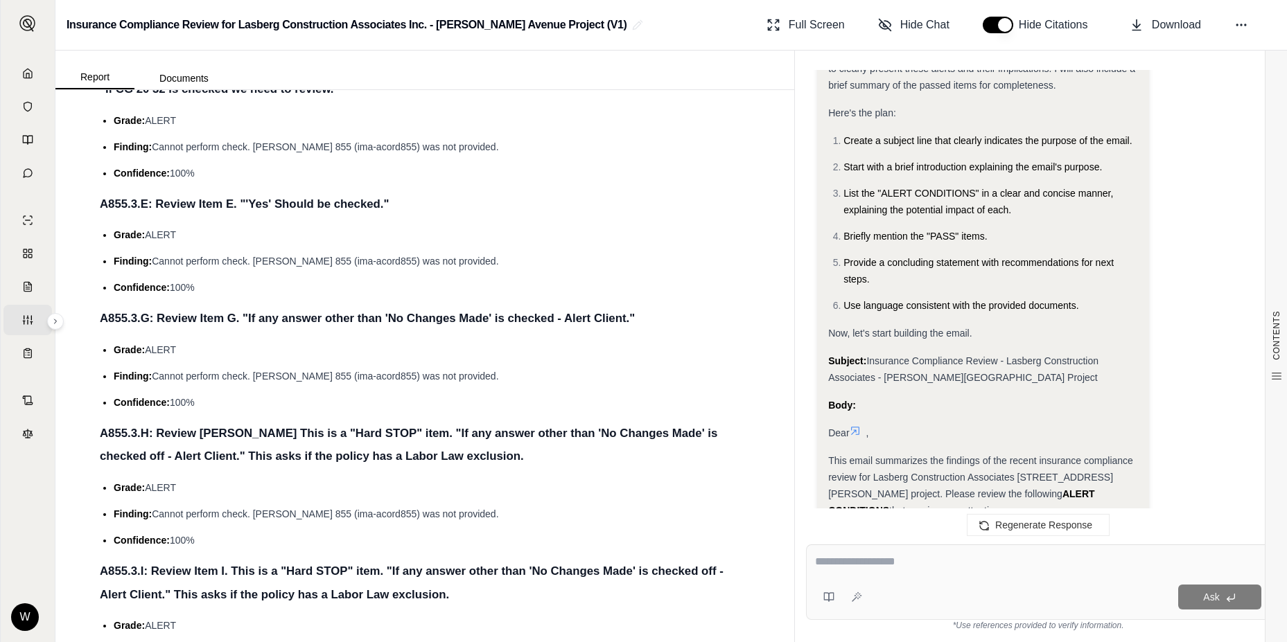
drag, startPoint x: 1046, startPoint y: 402, endPoint x: 1079, endPoint y: 436, distance: 47.5
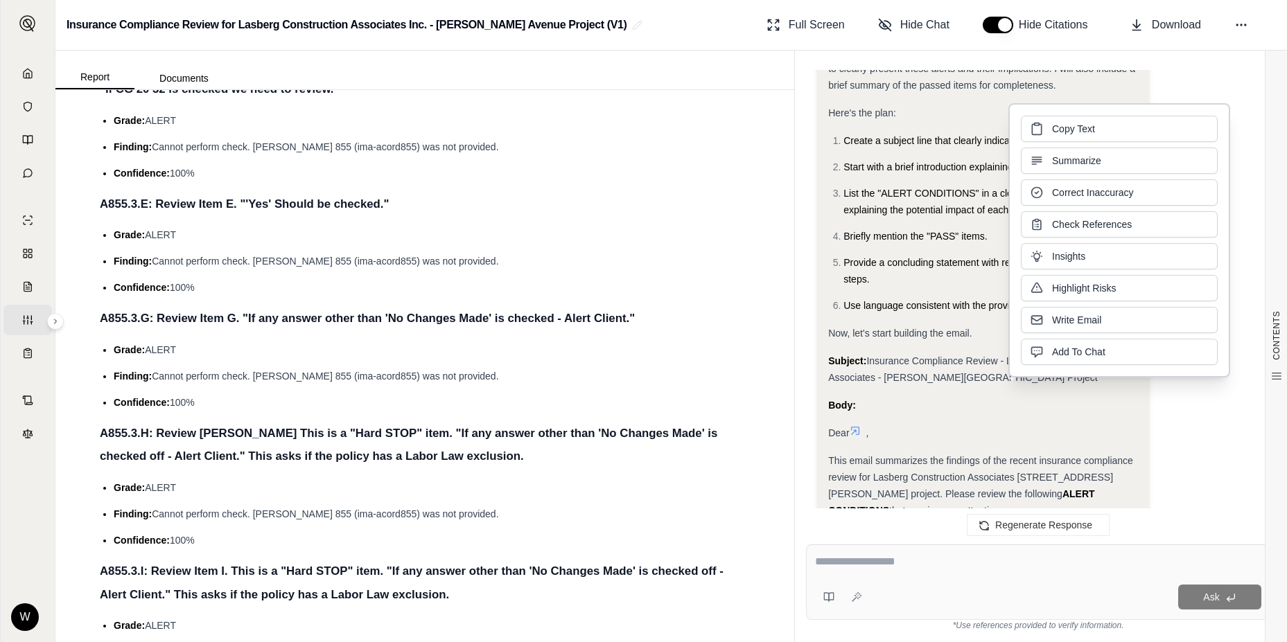
drag, startPoint x: 1079, startPoint y: 436, endPoint x: 1280, endPoint y: 459, distance: 202.2
click at [1282, 457] on div "CONTENTS Table of Contents INSURANCE COMPLIANCE REVIEW R... Review Status: Comp…" at bounding box center [1276, 347] width 22 height 592
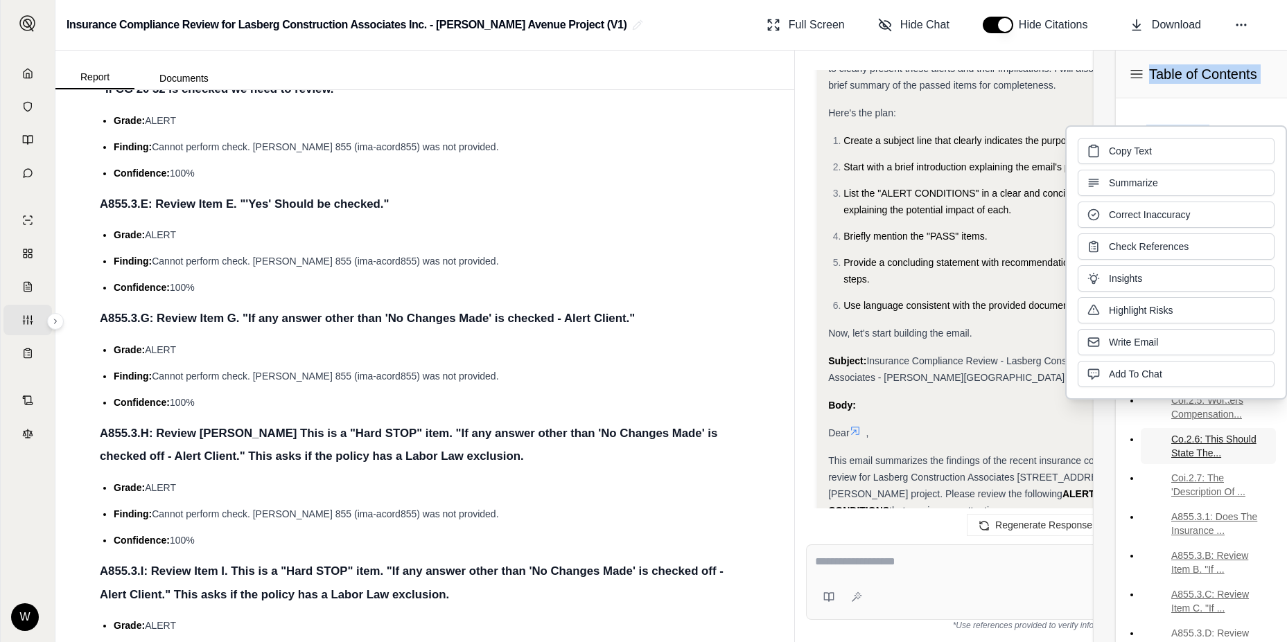
drag, startPoint x: 1280, startPoint y: 459, endPoint x: 1215, endPoint y: 477, distance: 67.8
click at [1216, 464] on link "Co.2.6: This Should State The..." at bounding box center [1207, 446] width 135 height 36
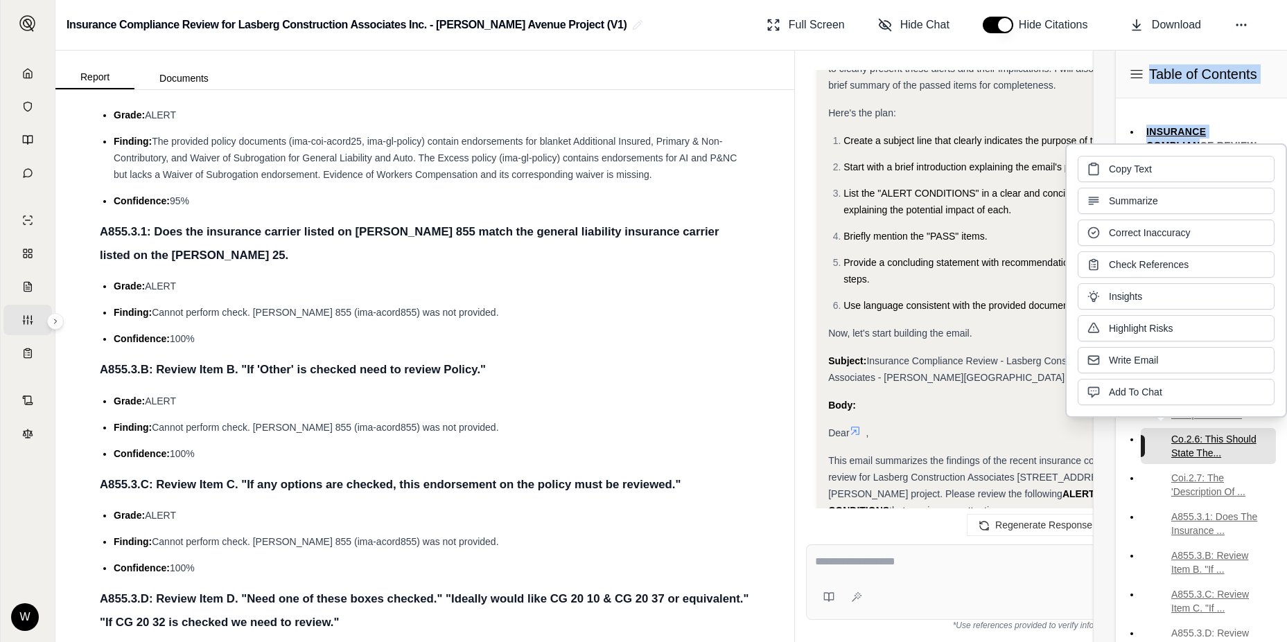
scroll to position [1303, 0]
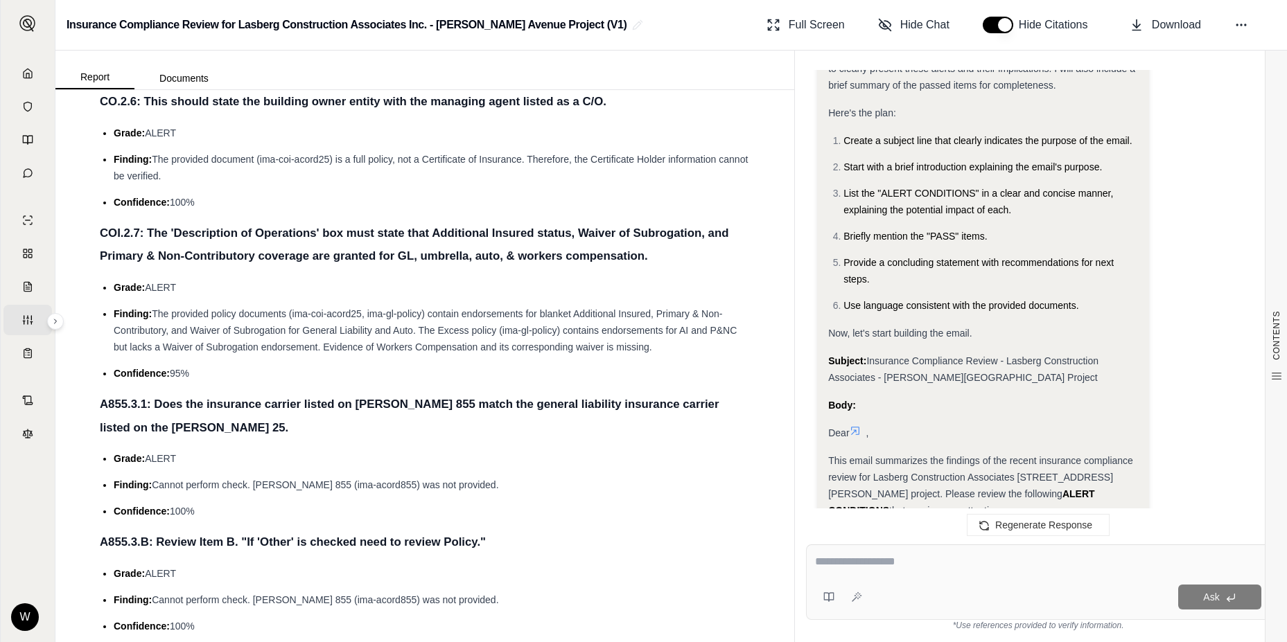
click at [1170, 588] on div "Ask" at bounding box center [1064, 597] width 394 height 25
click at [1068, 578] on div "Ask" at bounding box center [1038, 583] width 464 height 76
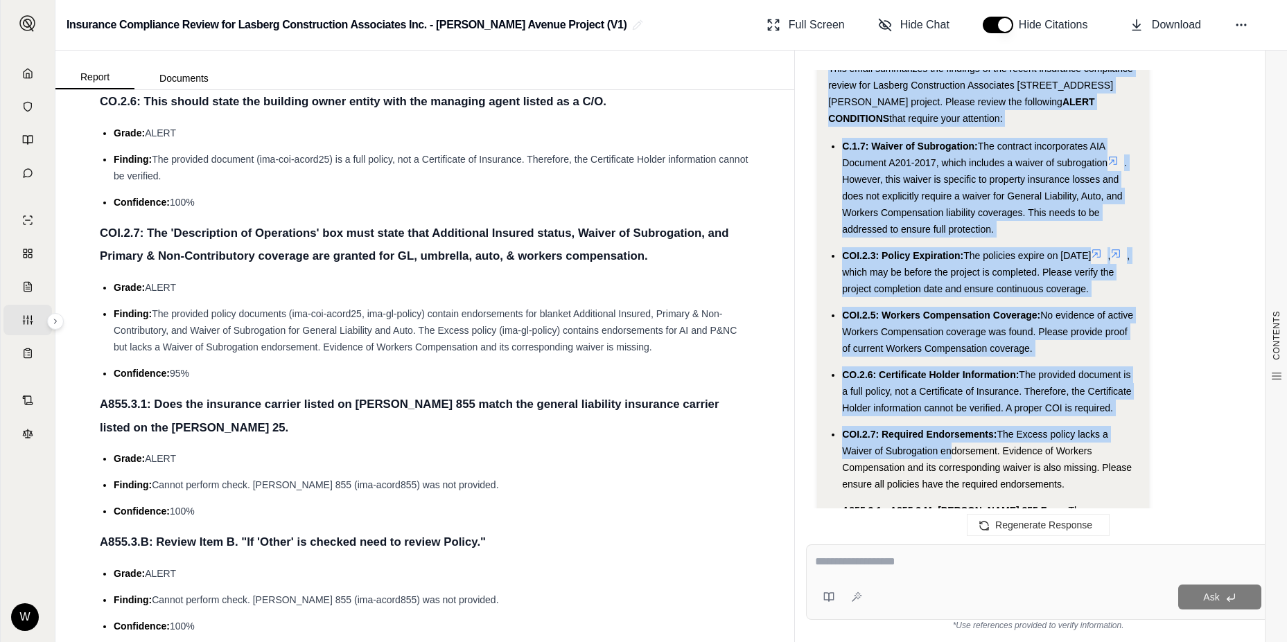
scroll to position [1039, 0]
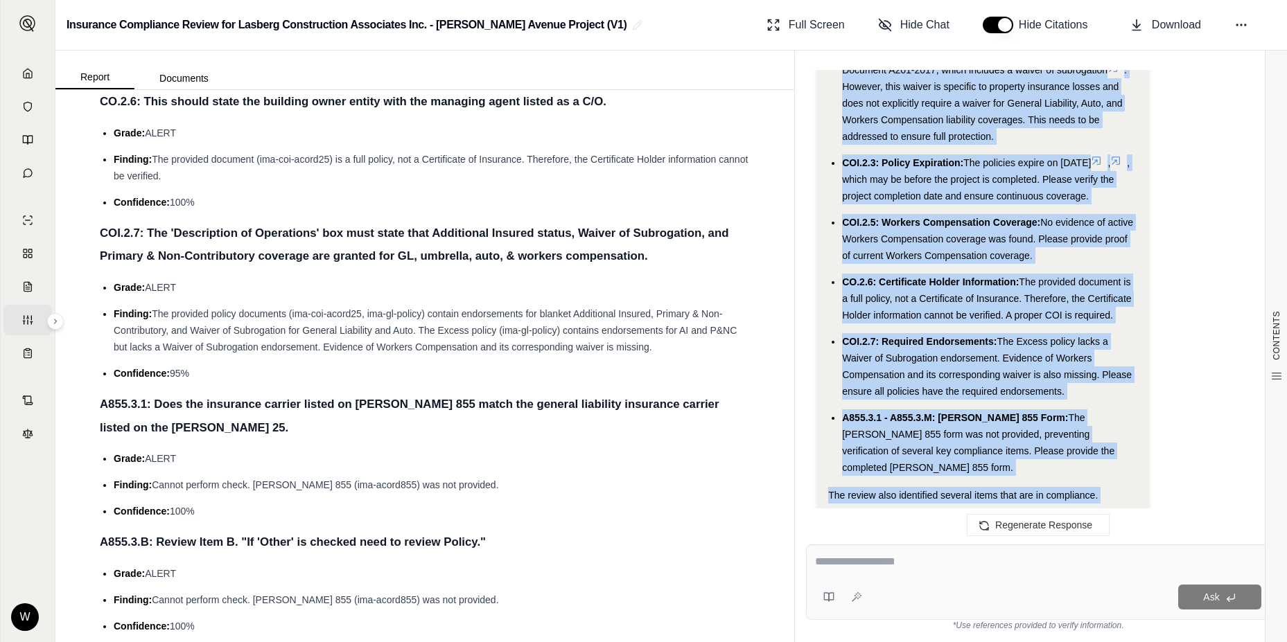
drag, startPoint x: 825, startPoint y: 211, endPoint x: 1138, endPoint y: 473, distance: 407.8
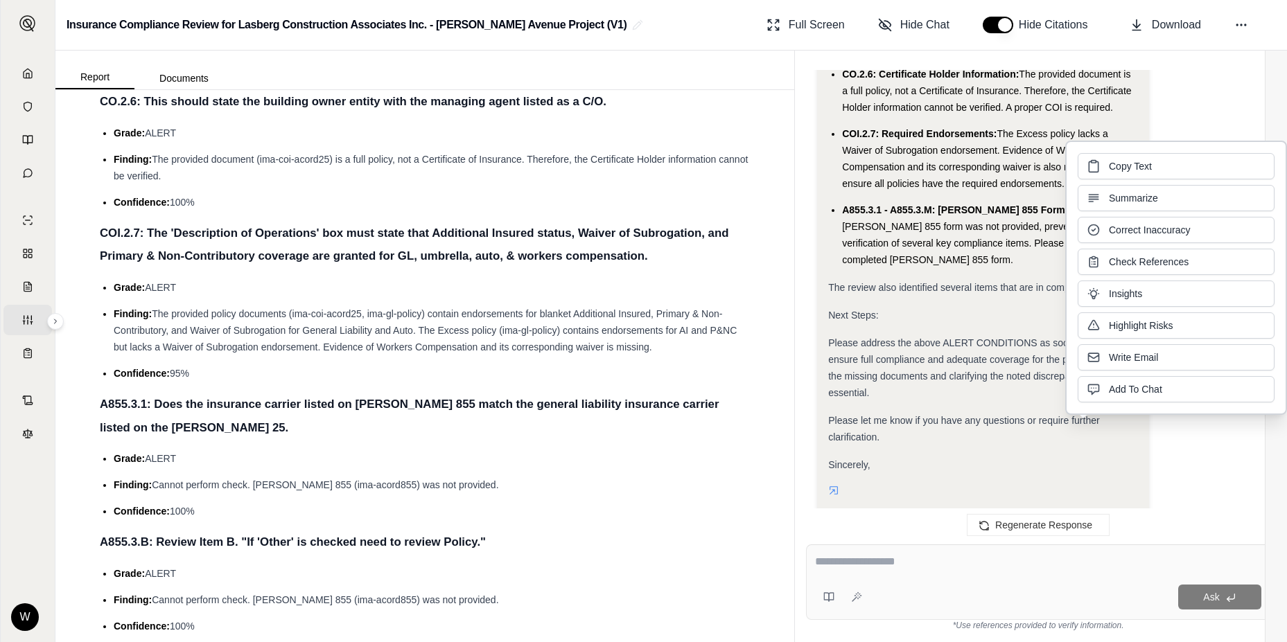
click at [994, 412] on div "Please let me know if you have any questions or require further clarification." at bounding box center [982, 428] width 309 height 33
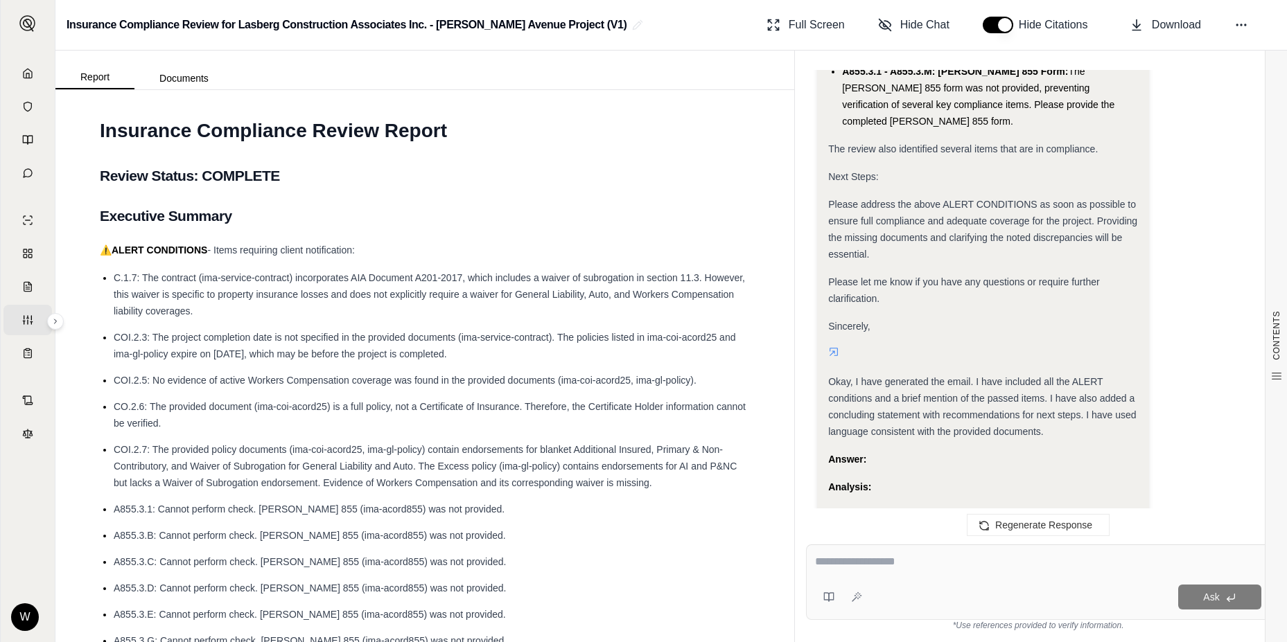
scroll to position [0, 0]
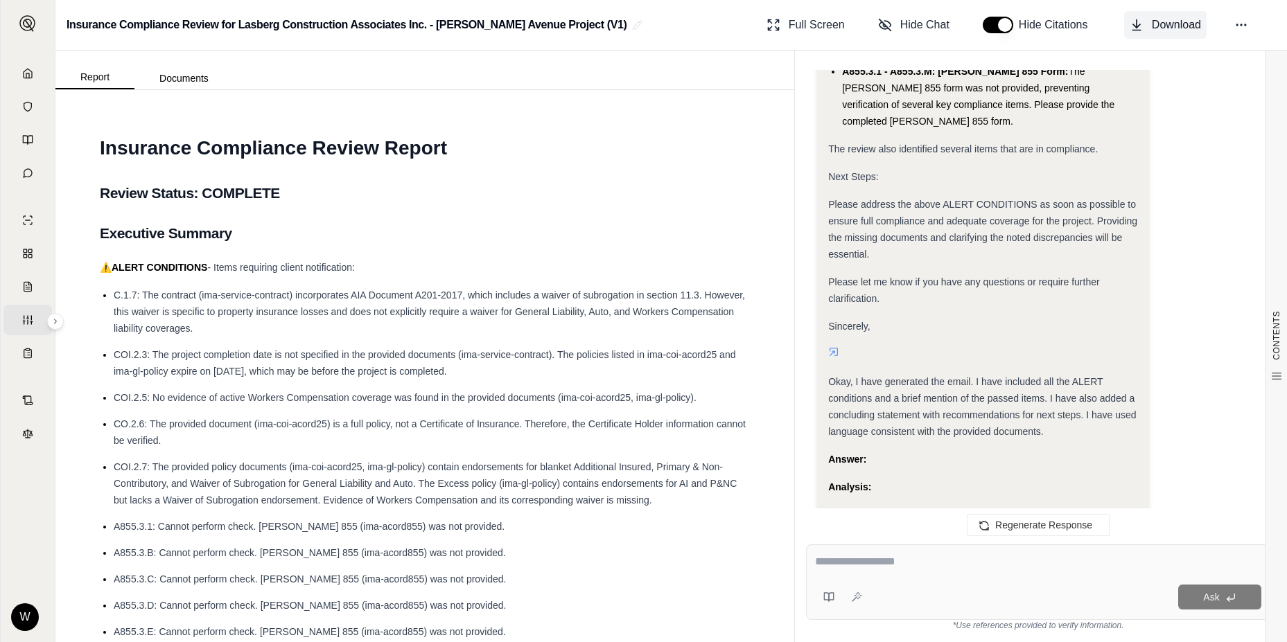
click at [1152, 27] on span "Download" at bounding box center [1176, 25] width 49 height 17
